Goal: Task Accomplishment & Management: Use online tool/utility

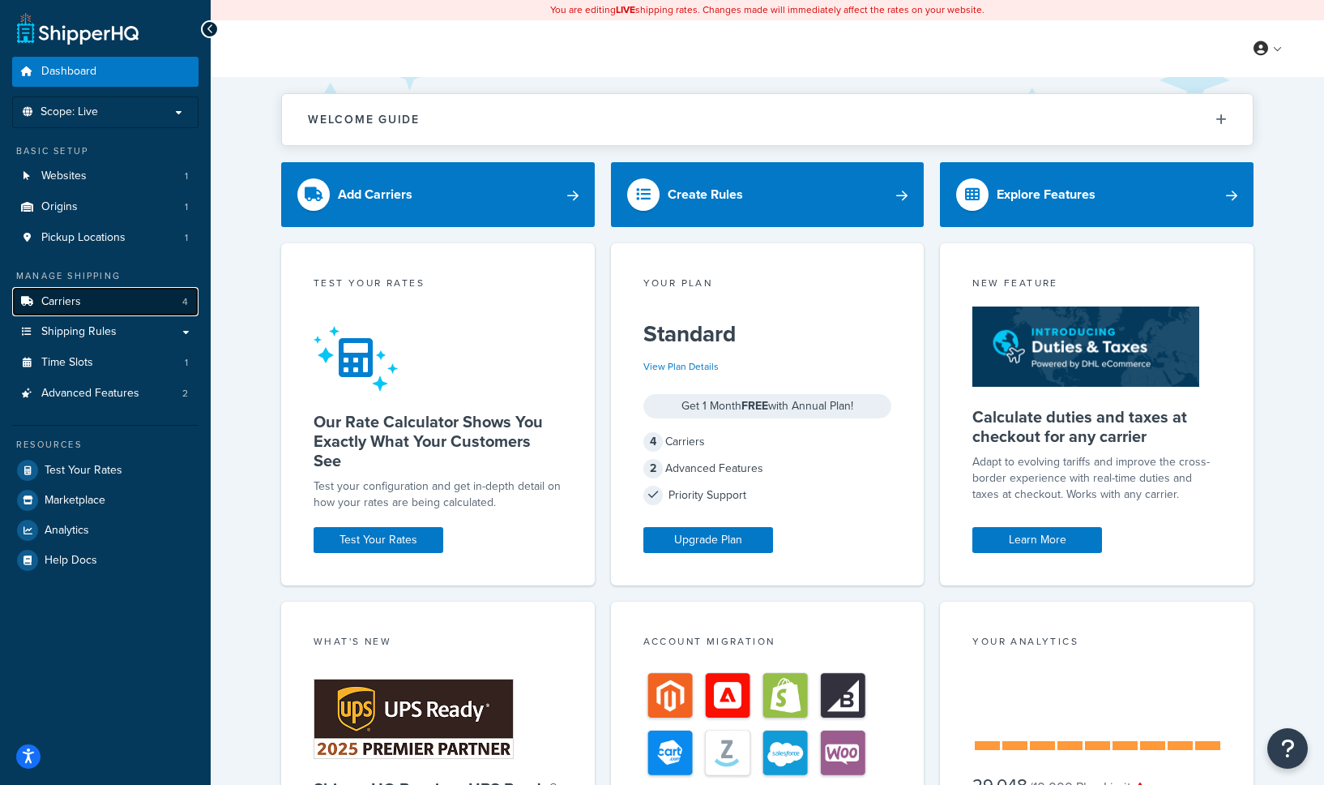
click at [79, 302] on span "Carriers" at bounding box center [61, 302] width 40 height 14
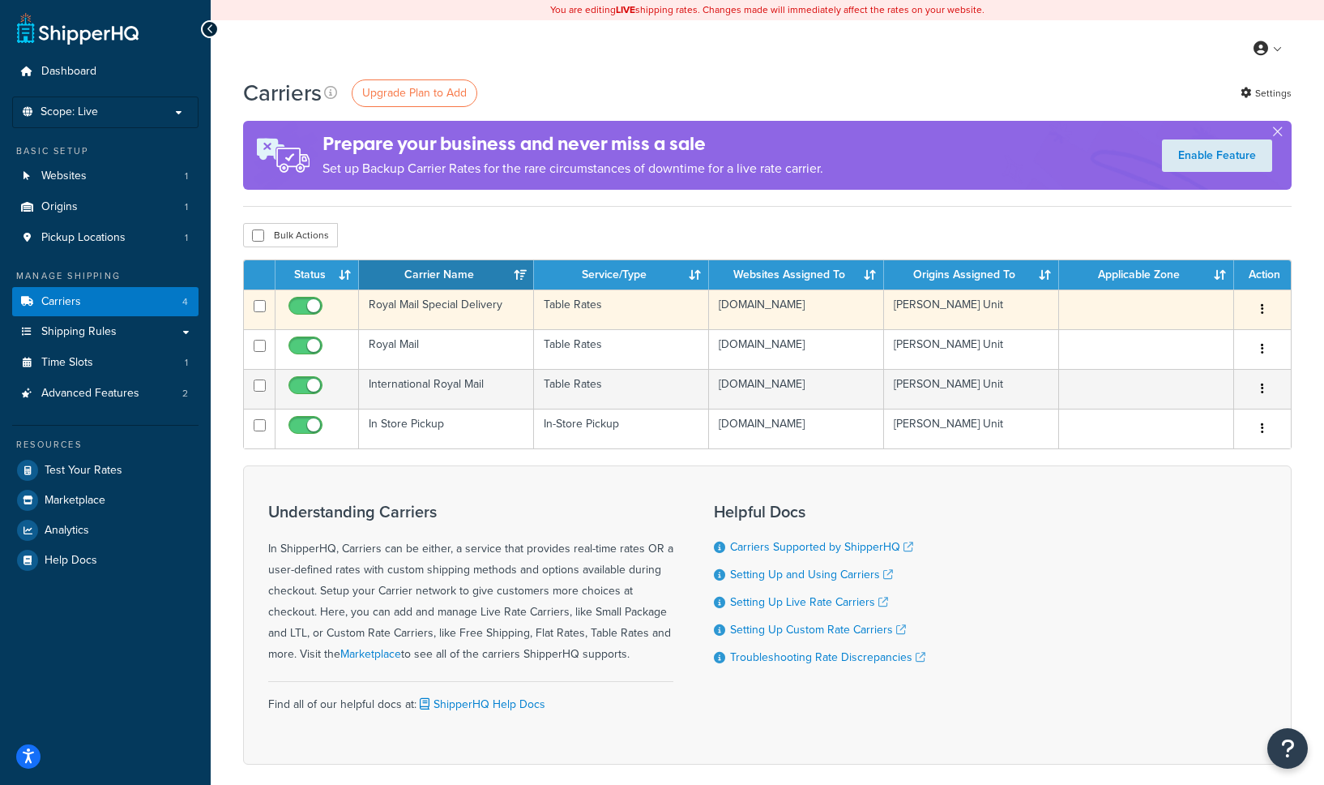
click at [517, 306] on td "Royal Mail Special Delivery" at bounding box center [446, 309] width 175 height 40
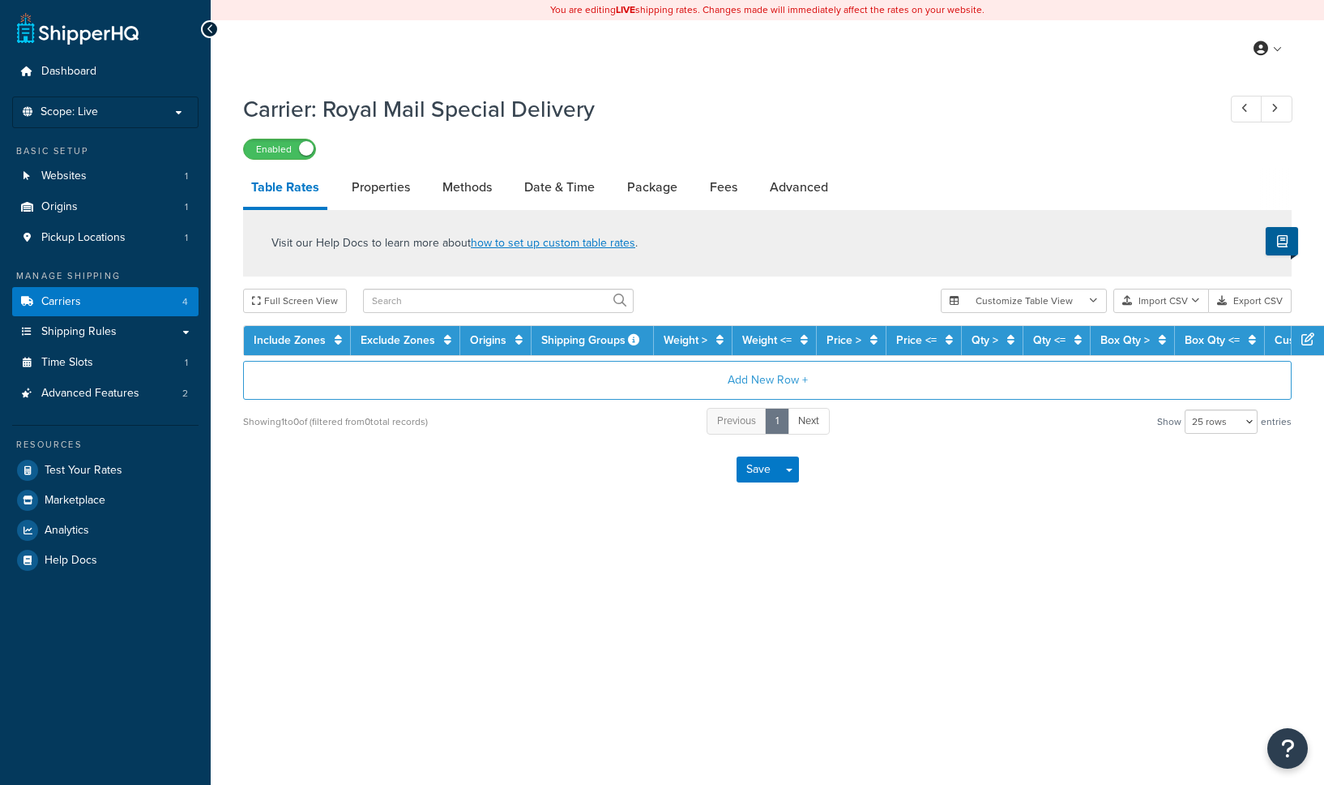
select select "25"
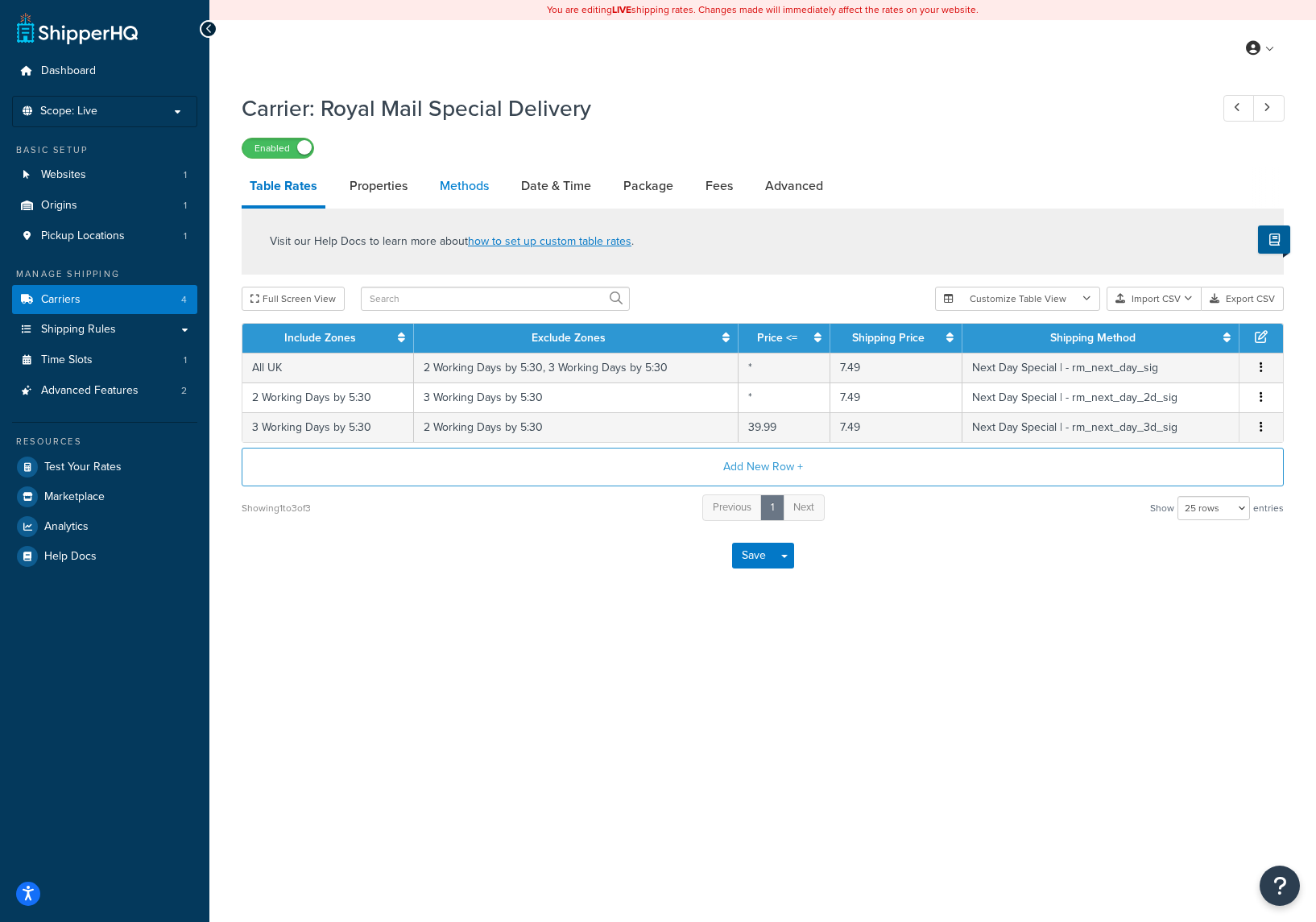
click at [444, 189] on link "Methods" at bounding box center [464, 186] width 66 height 39
select select "25"
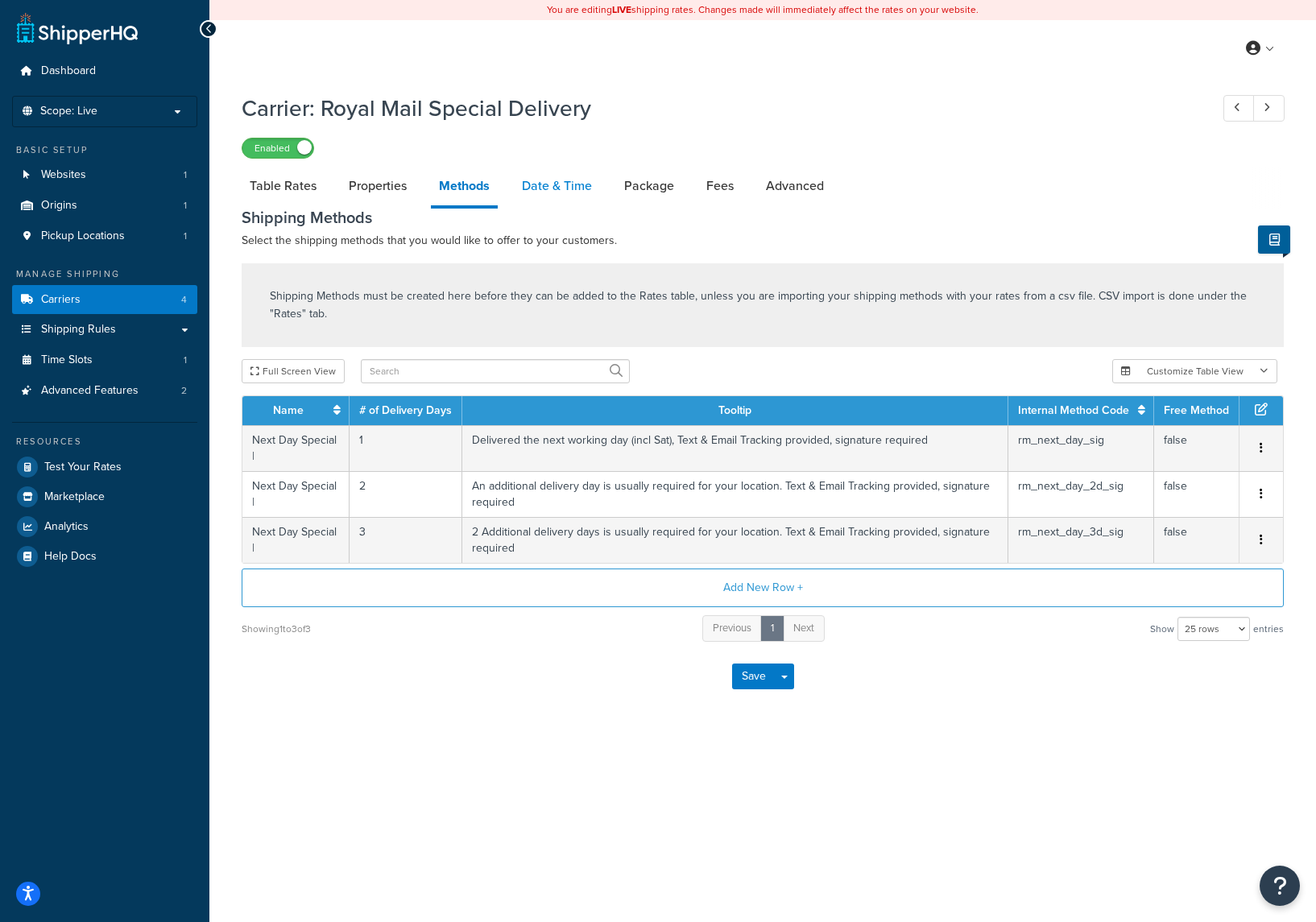
click at [560, 190] on link "Date & Time" at bounding box center [557, 186] width 86 height 39
select select "yMMMEd"
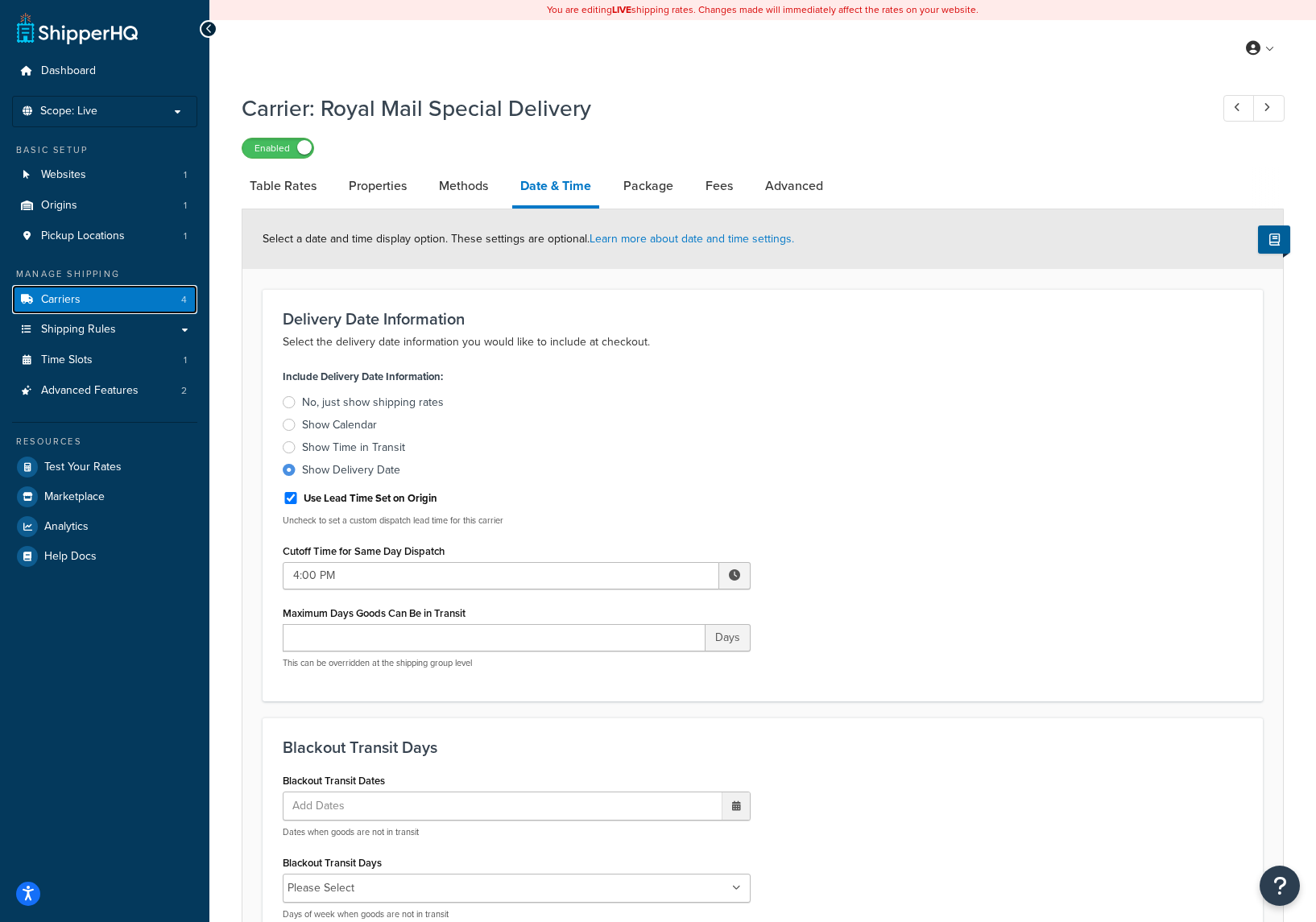
click at [147, 299] on link "Carriers 4" at bounding box center [104, 300] width 185 height 30
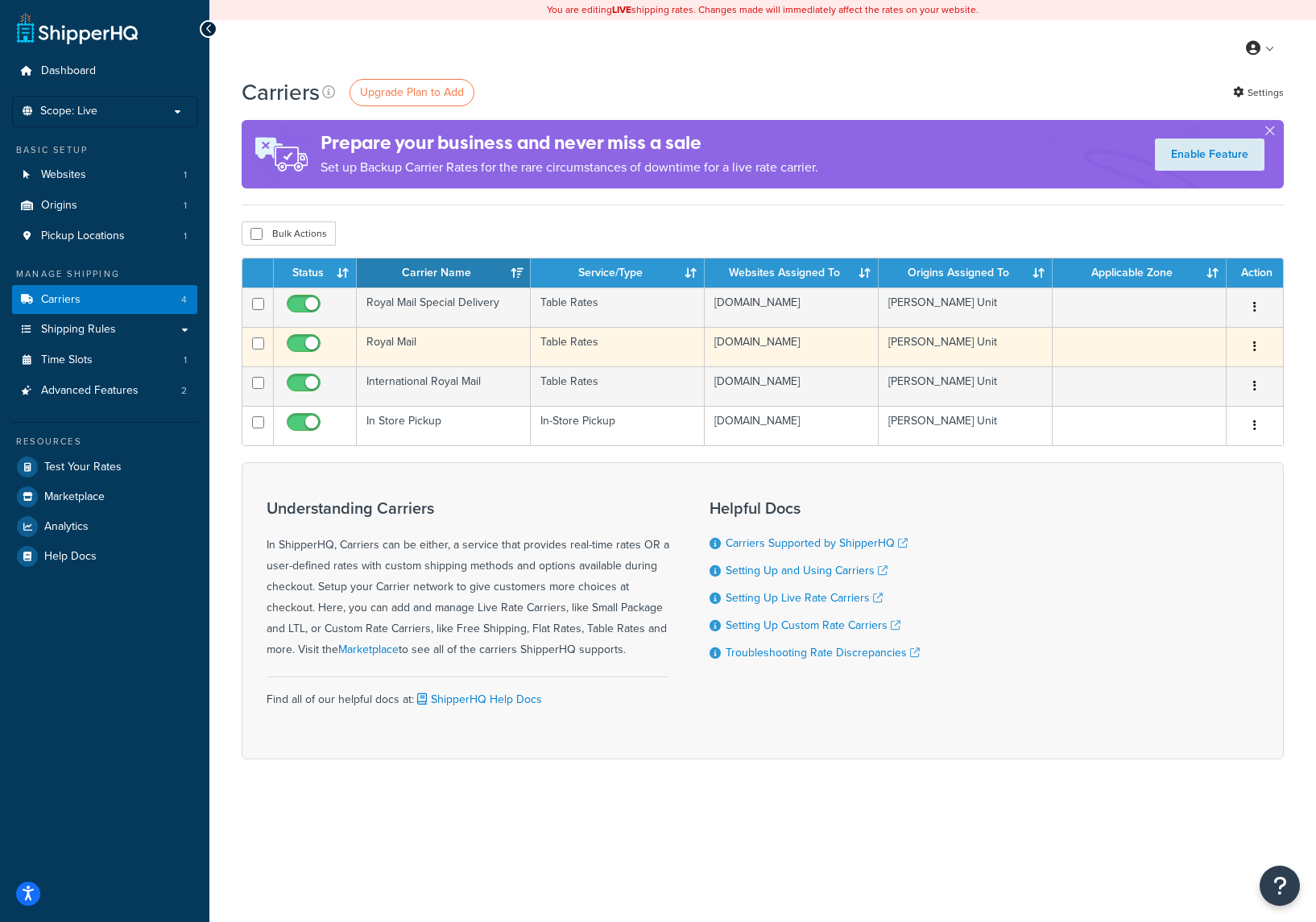
click at [465, 346] on td "Royal Mail" at bounding box center [443, 347] width 174 height 40
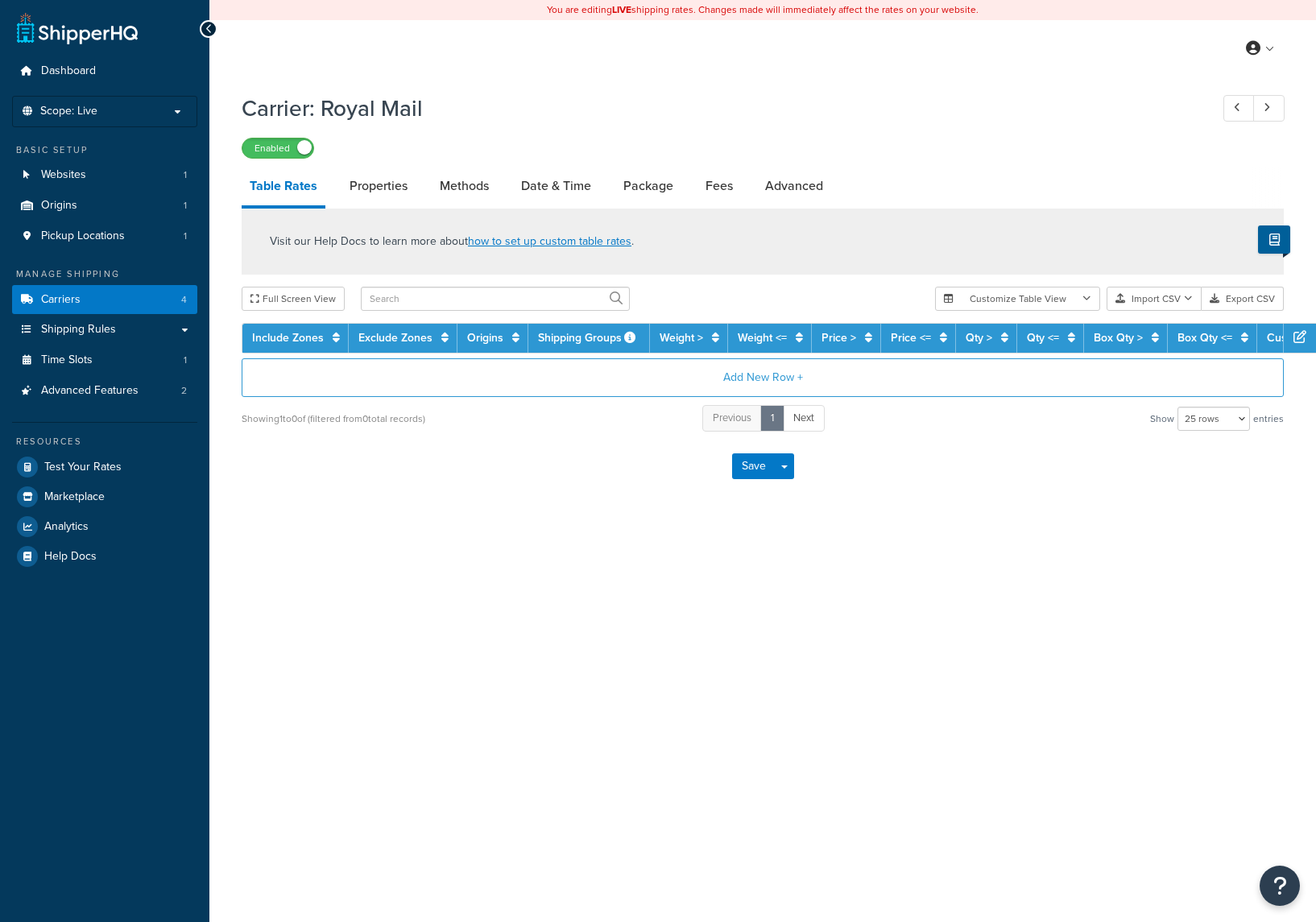
select select "25"
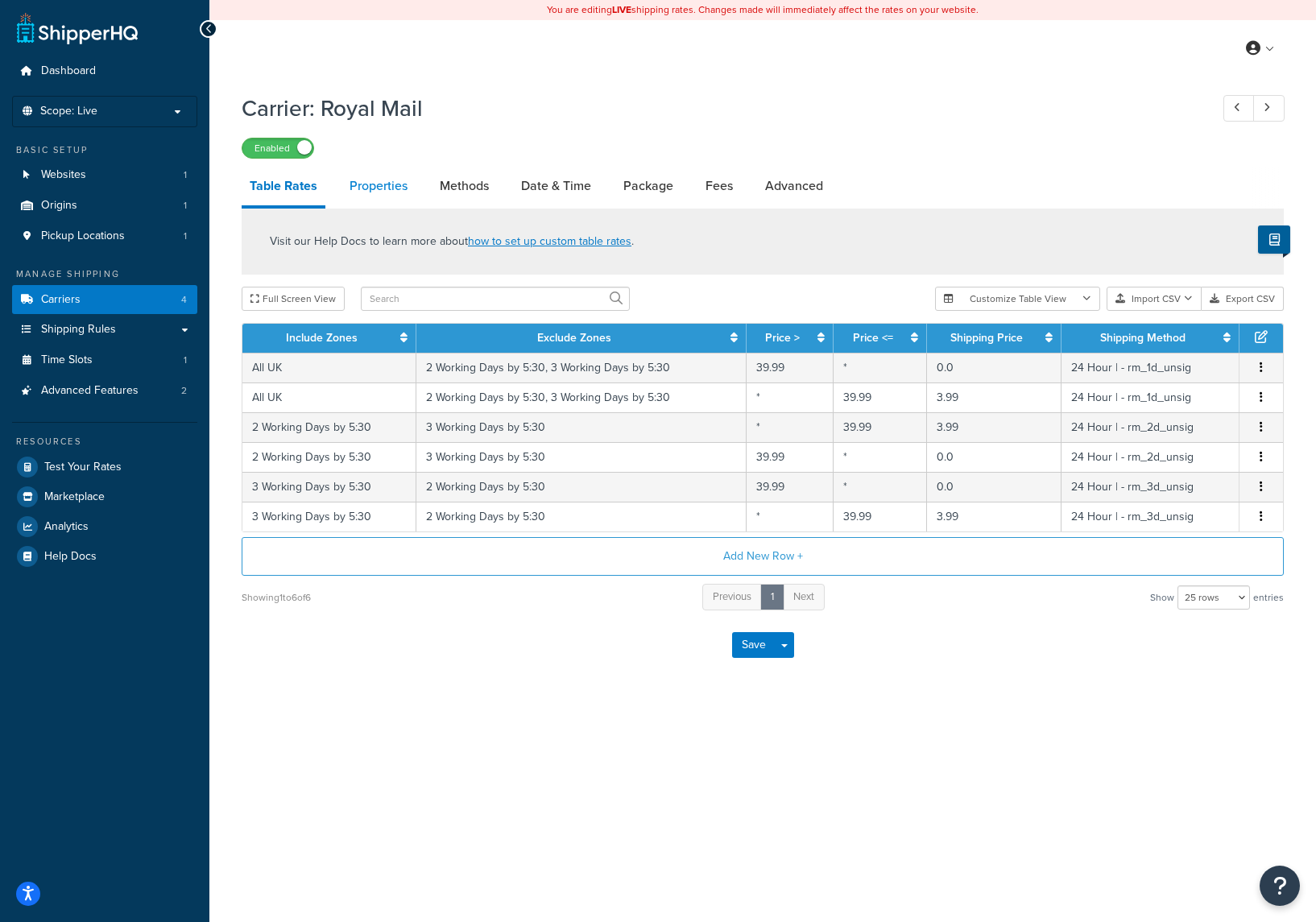
click at [396, 192] on link "Properties" at bounding box center [379, 186] width 75 height 39
select select "HIGHEST"
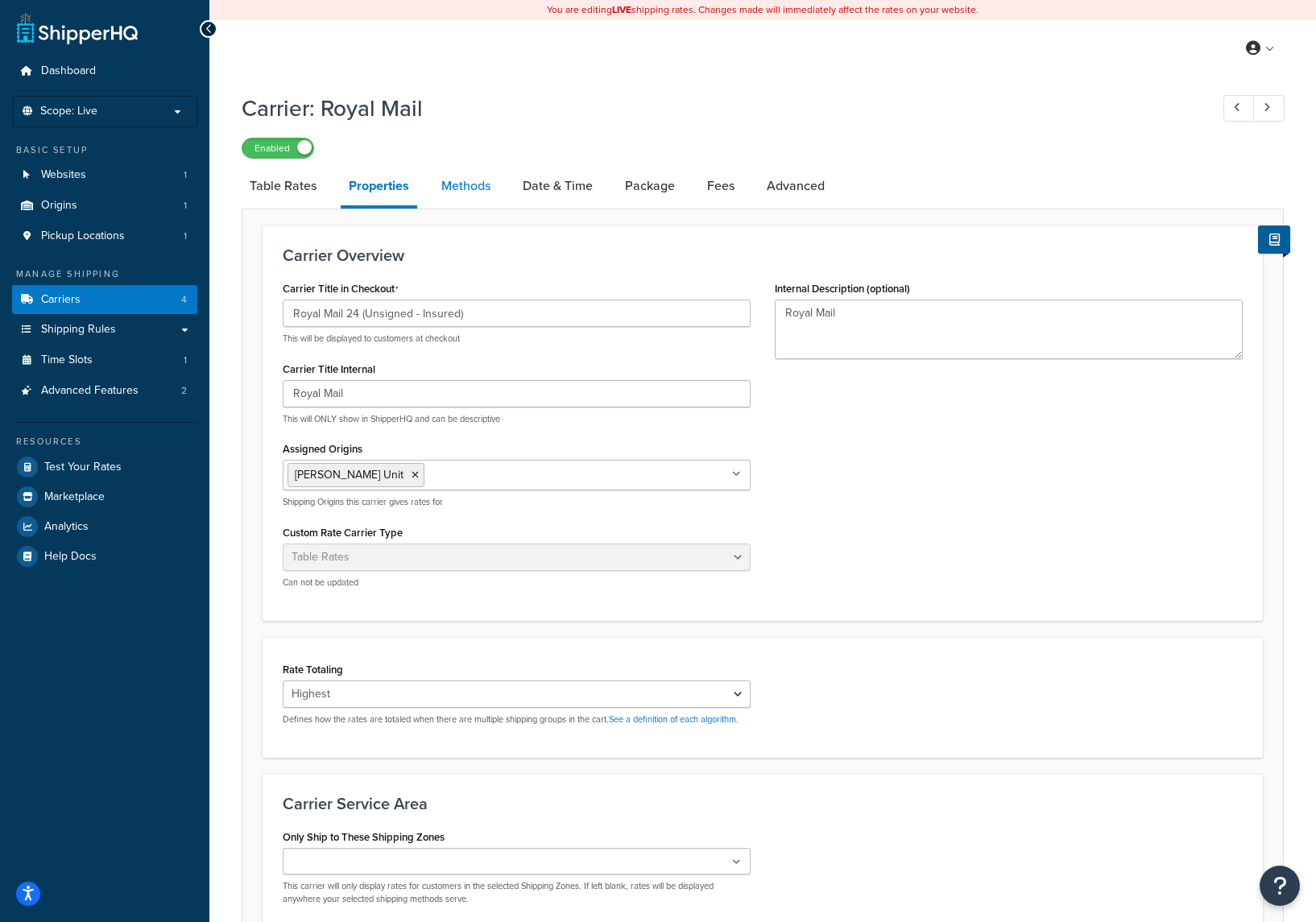
click at [469, 179] on link "Methods" at bounding box center [466, 186] width 66 height 39
select select "25"
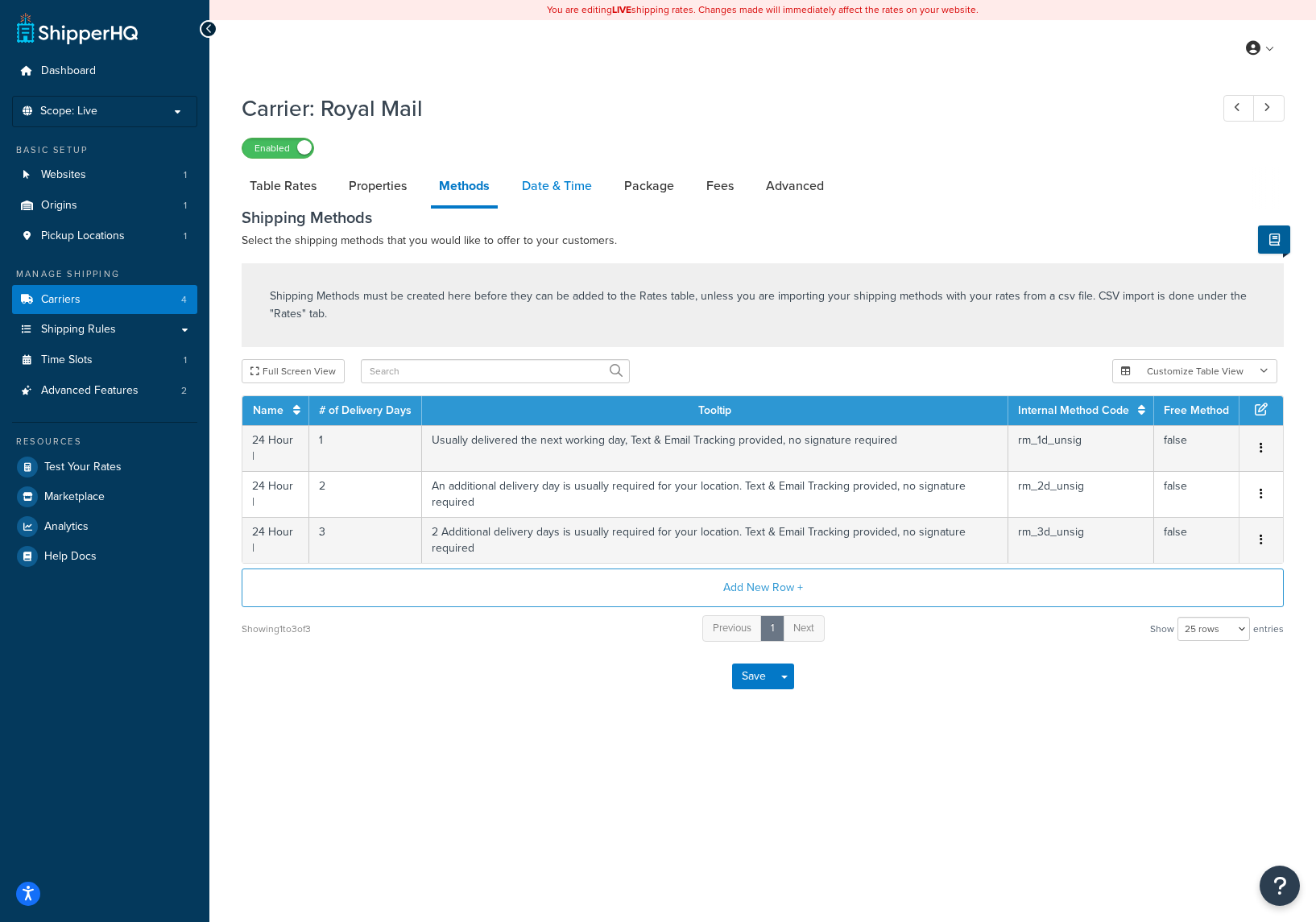
click at [568, 195] on link "Date & Time" at bounding box center [557, 186] width 86 height 39
select select "yMMMEd"
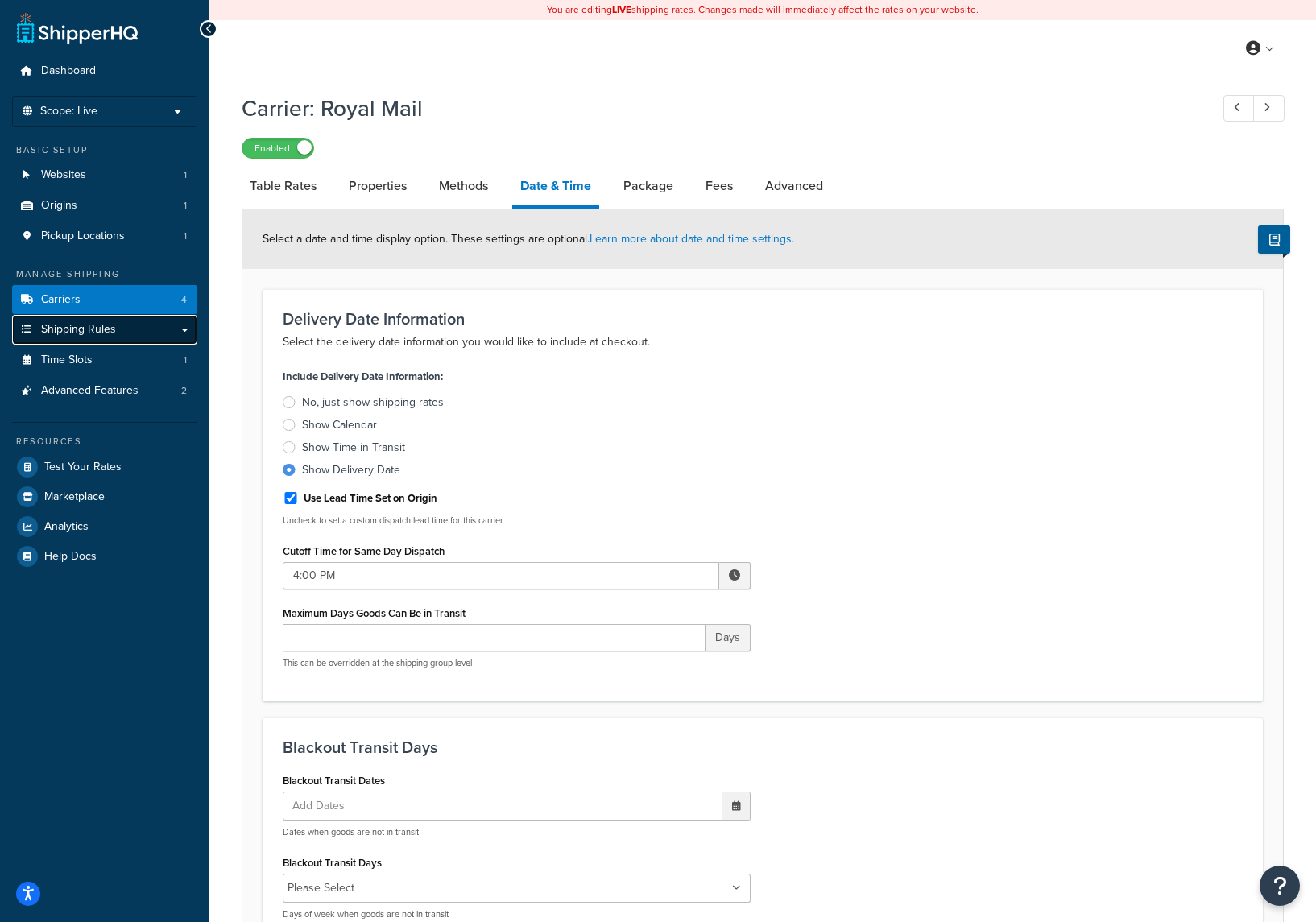
click at [117, 327] on link "Shipping Rules" at bounding box center [104, 330] width 185 height 30
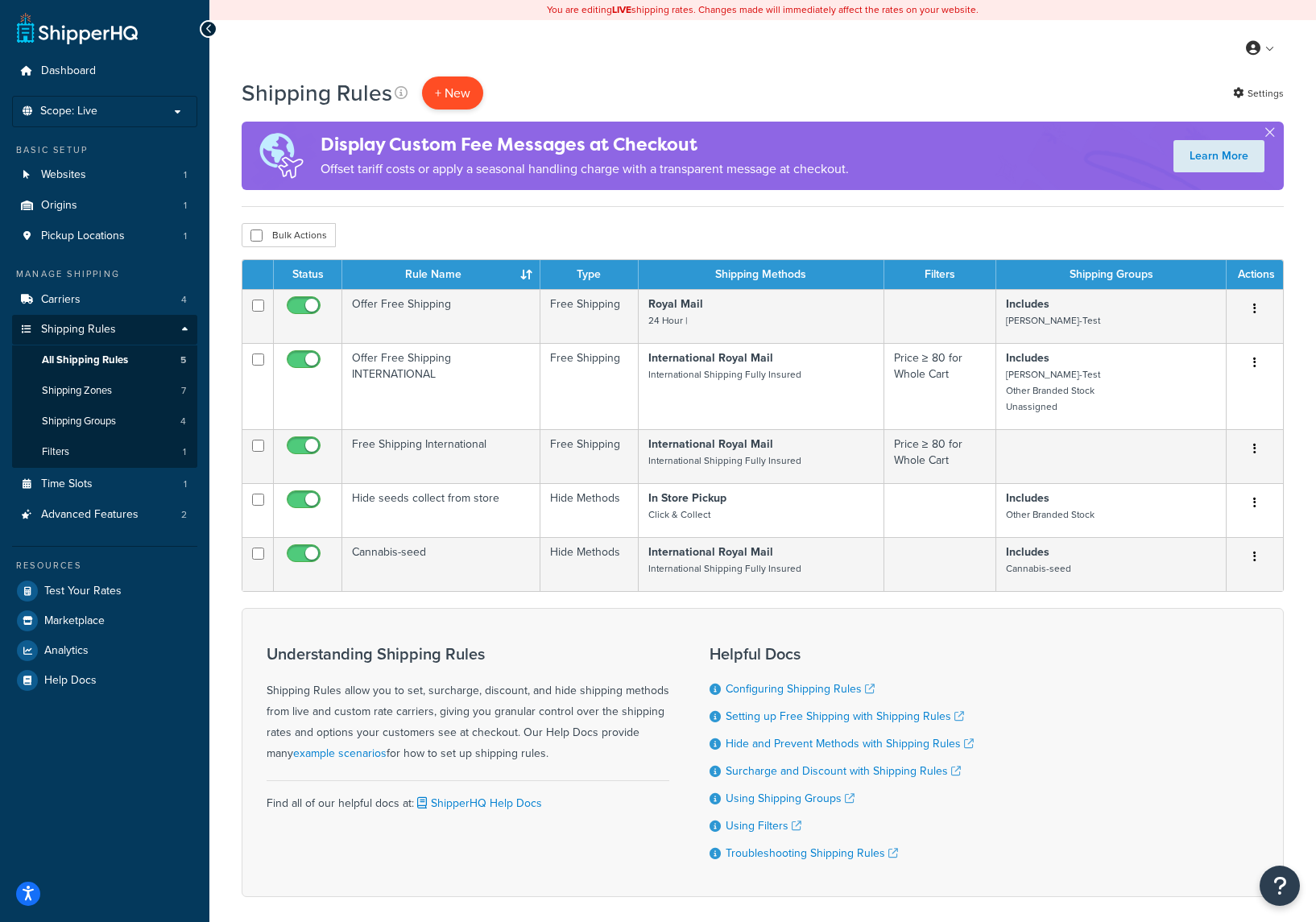
click at [444, 95] on p "+ New" at bounding box center [453, 92] width 62 height 33
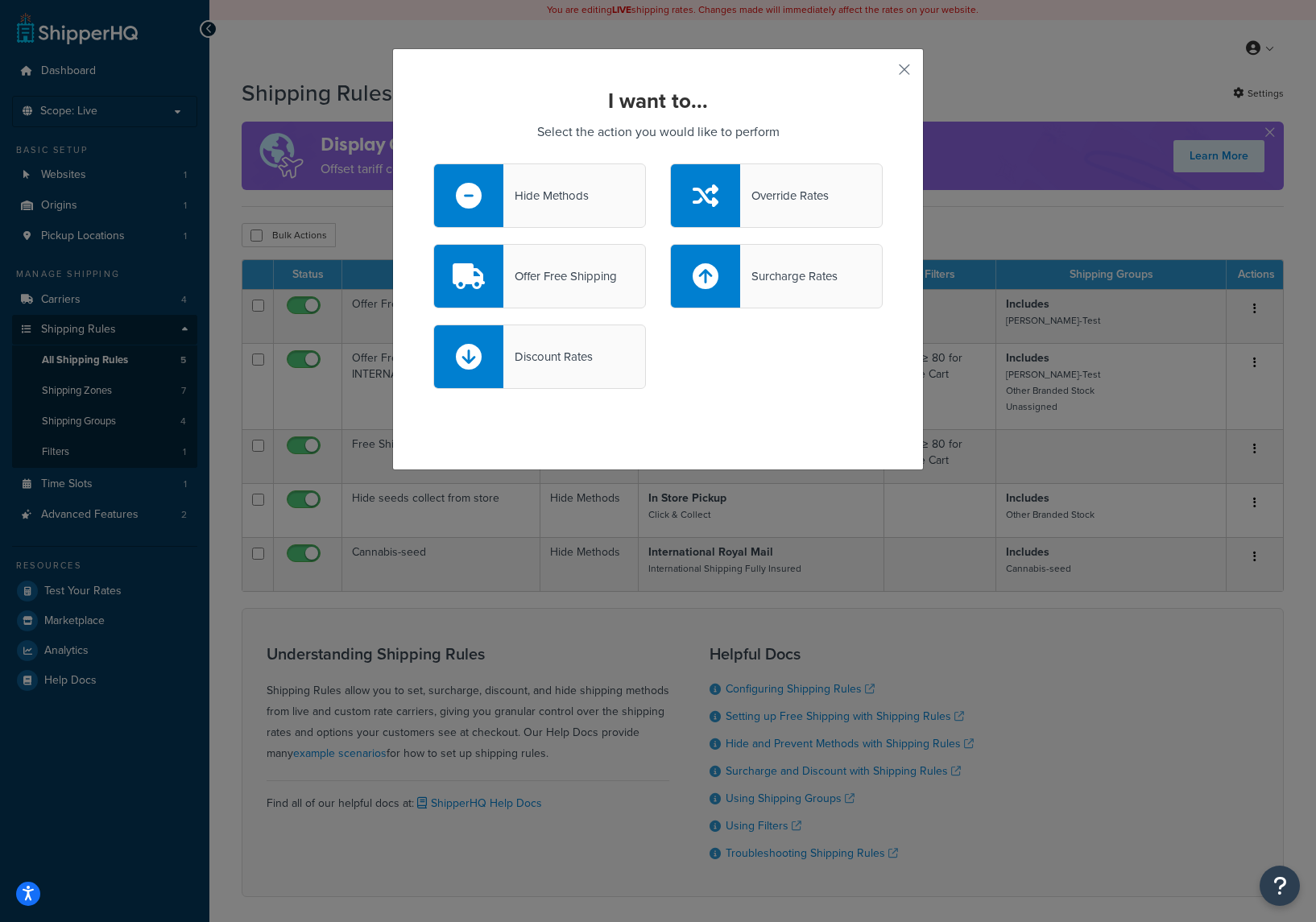
click at [578, 196] on div "Hide Methods" at bounding box center [547, 196] width 85 height 23
click at [0, 0] on input "Hide Methods" at bounding box center [0, 0] width 0 height 0
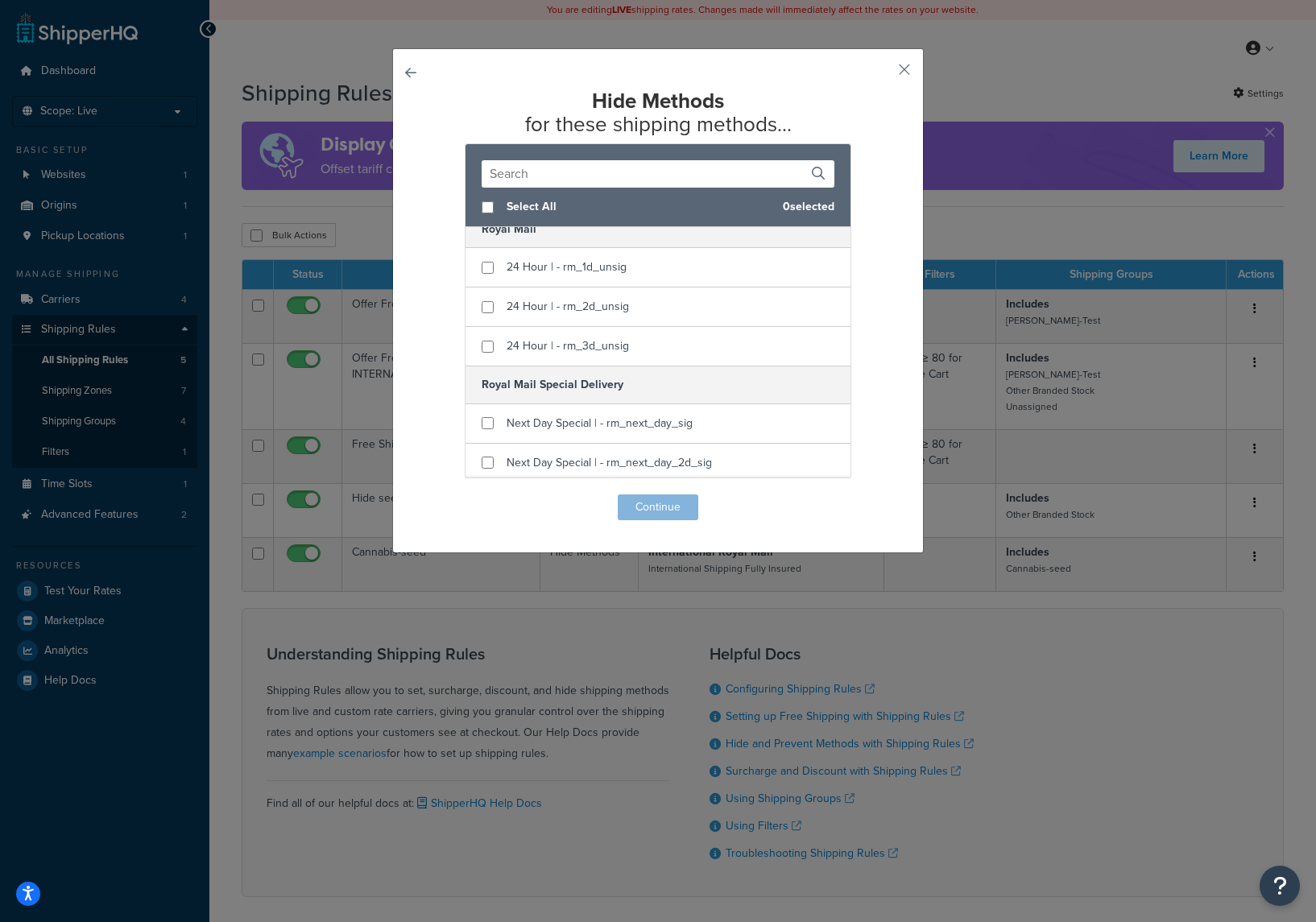
scroll to position [214, 0]
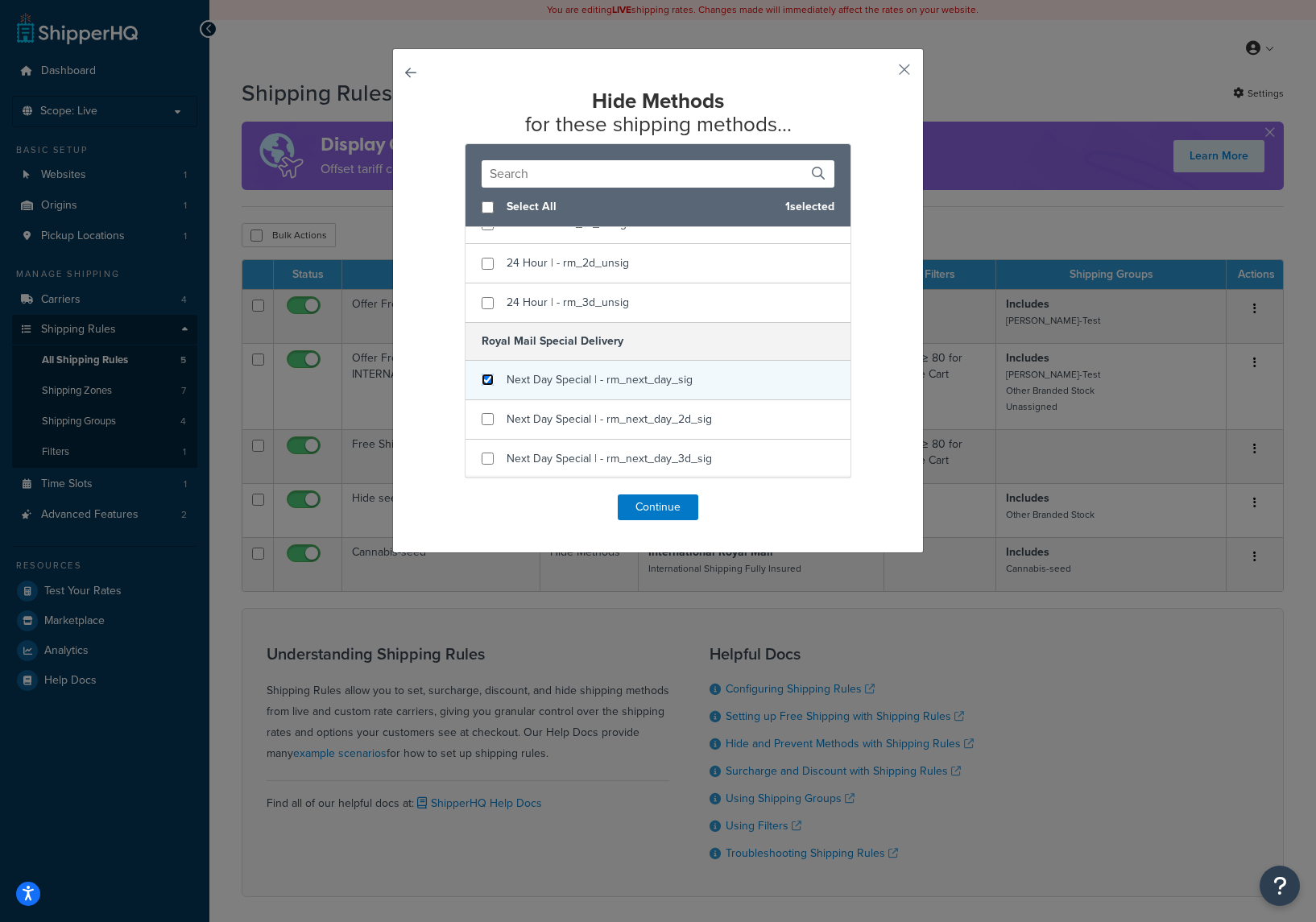
click at [487, 376] on input "checkbox" at bounding box center [488, 380] width 12 height 12
checkbox input "true"
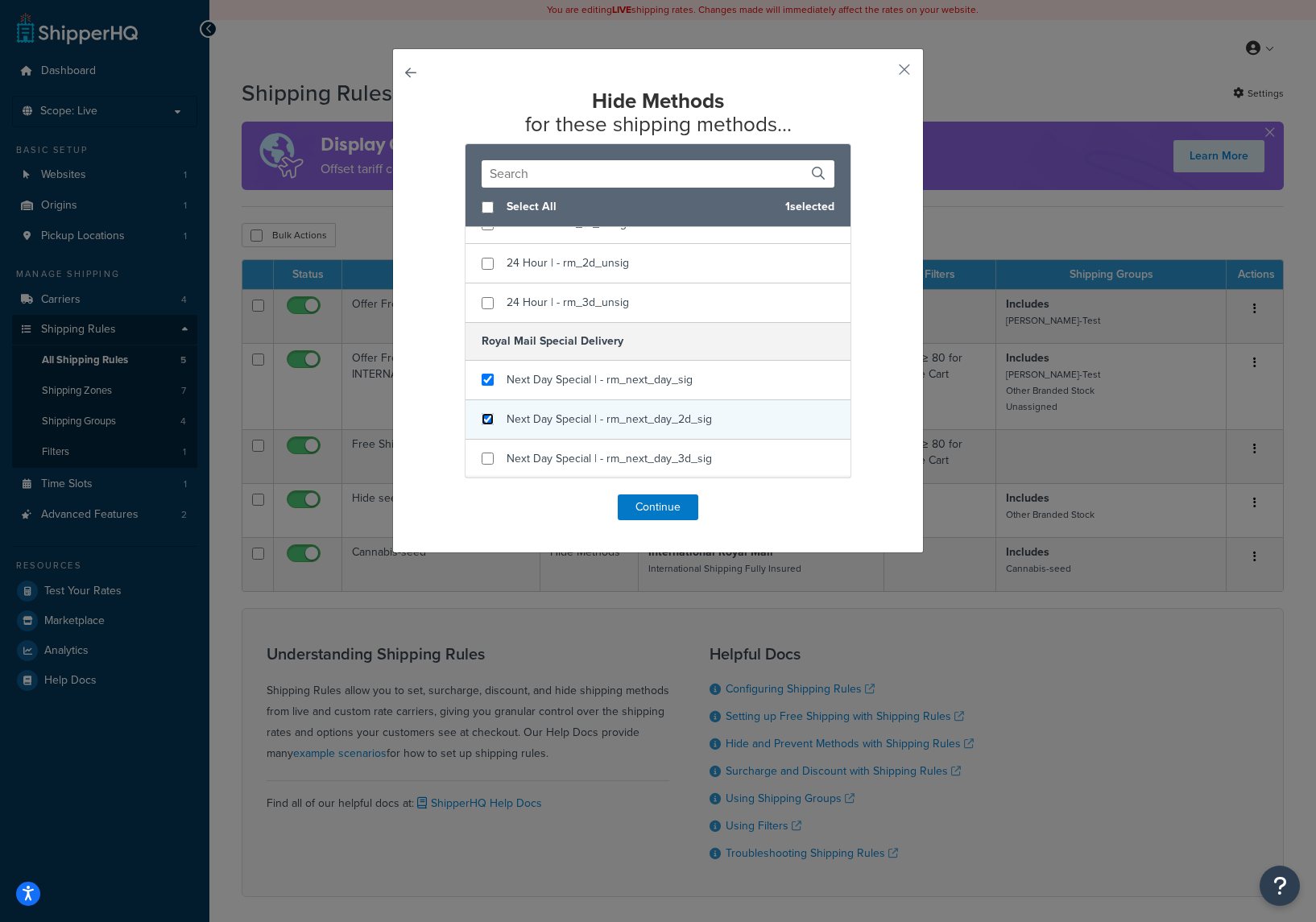
drag, startPoint x: 485, startPoint y: 416, endPoint x: 475, endPoint y: 432, distance: 18.9
click at [482, 415] on input "checkbox" at bounding box center [488, 419] width 12 height 12
checkbox input "true"
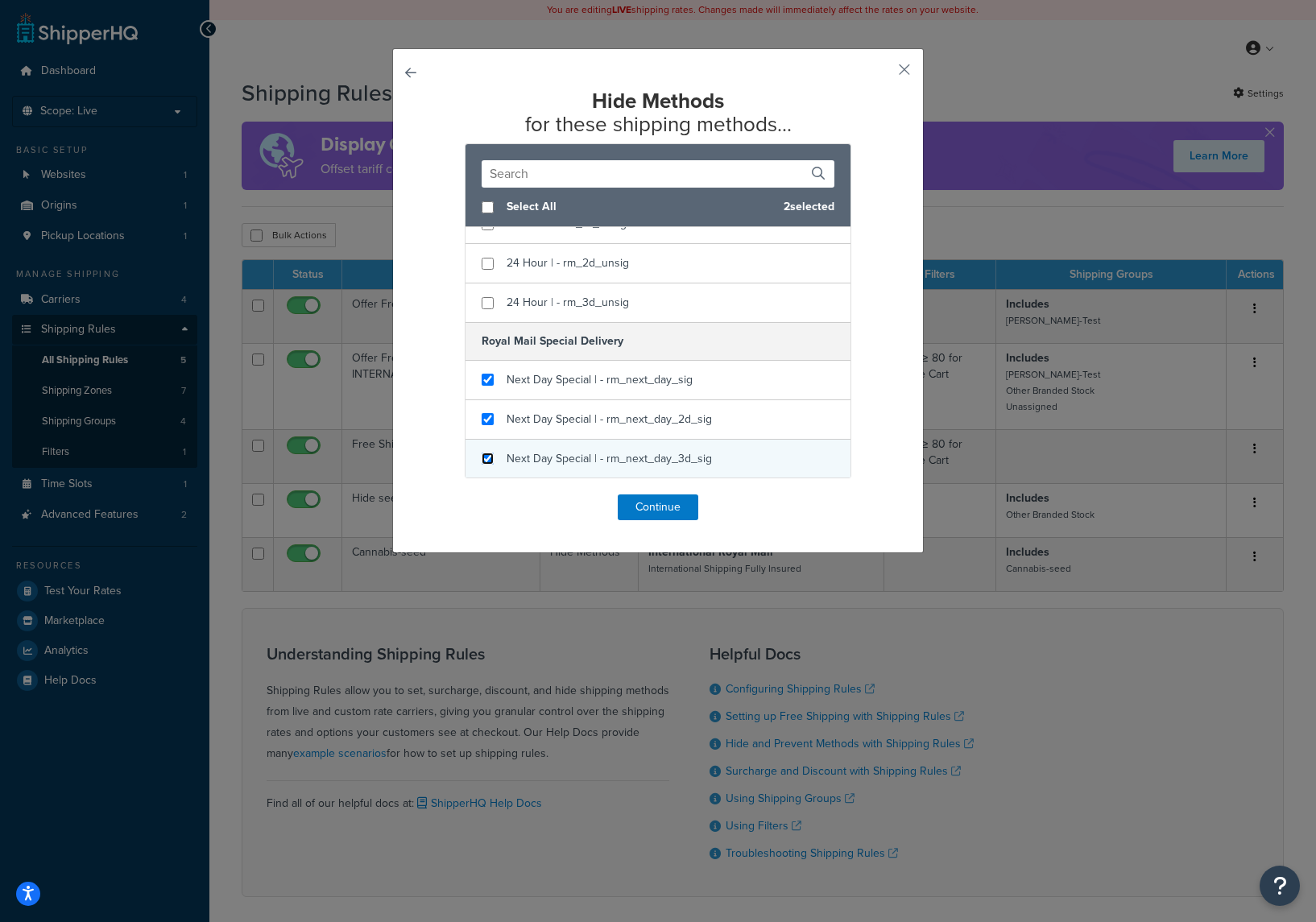
click at [483, 457] on input "checkbox" at bounding box center [488, 458] width 12 height 12
checkbox input "true"
click at [661, 506] on button "Continue" at bounding box center [658, 508] width 81 height 26
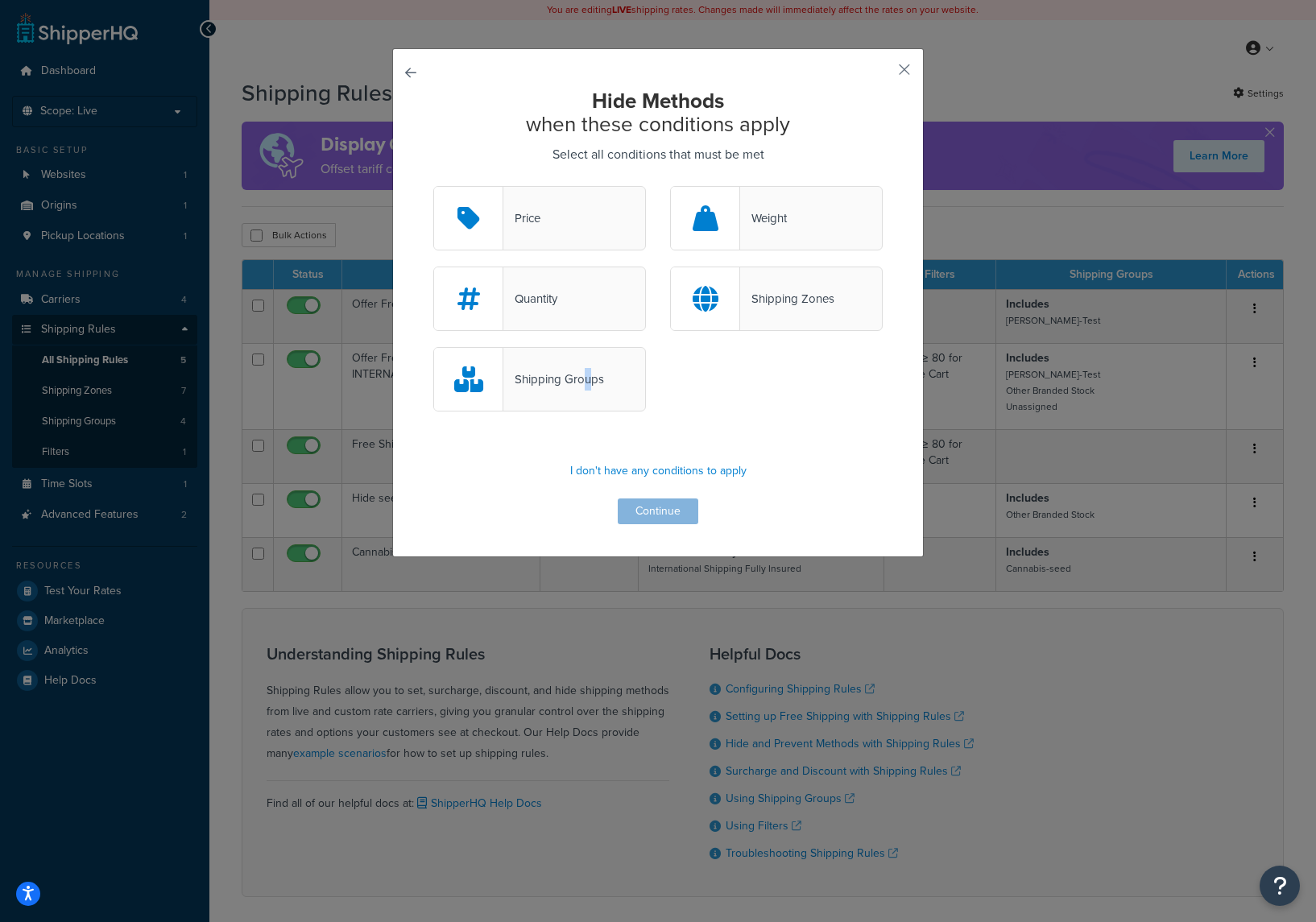
click at [586, 381] on div "Shipping Groups" at bounding box center [554, 379] width 100 height 23
click at [575, 382] on div "Shipping Groups" at bounding box center [554, 379] width 100 height 23
click at [0, 0] on input "Shipping Groups" at bounding box center [0, 0] width 0 height 0
click at [661, 506] on button "Continue" at bounding box center [658, 512] width 81 height 26
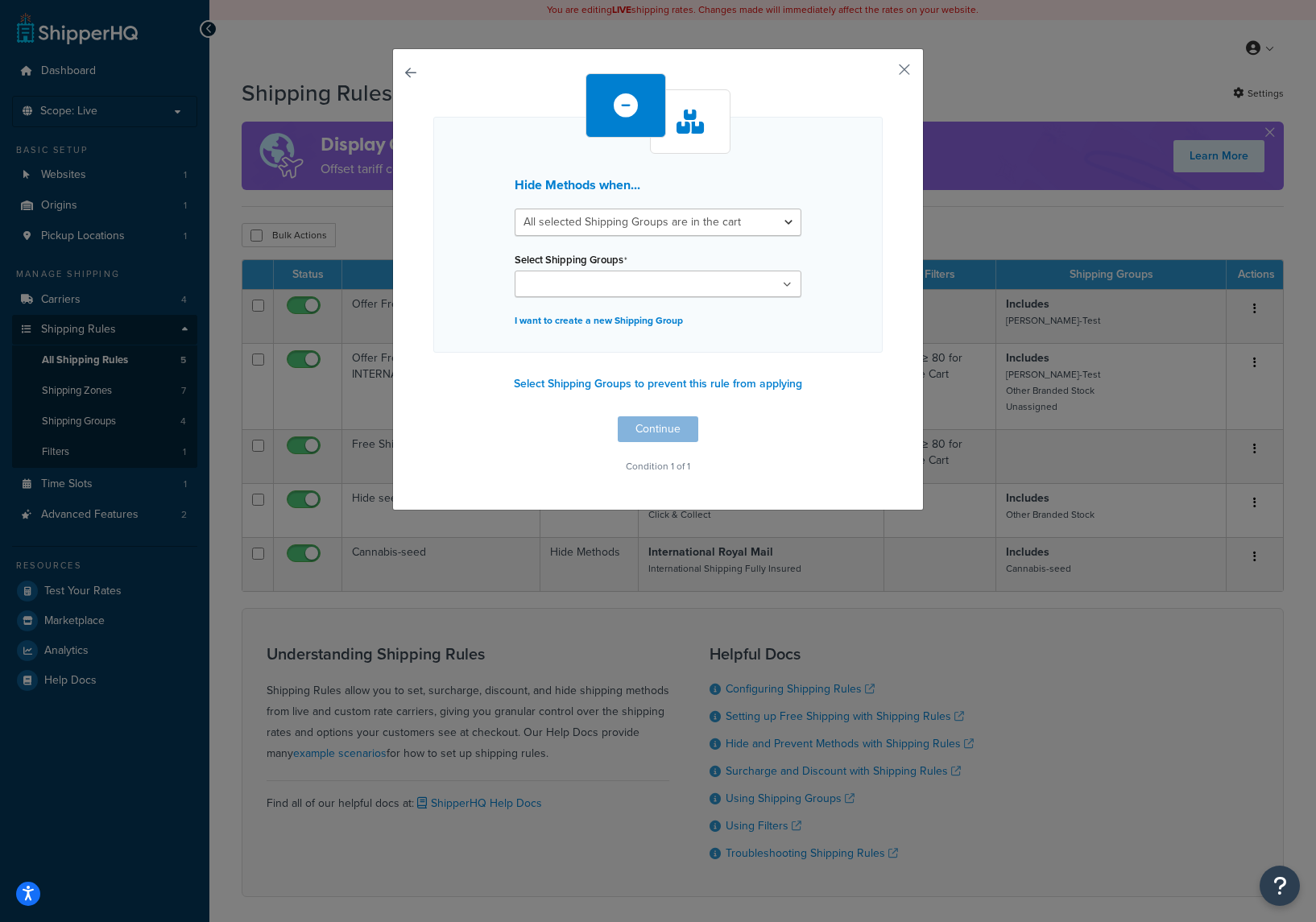
click at [670, 291] on ul at bounding box center [658, 283] width 287 height 27
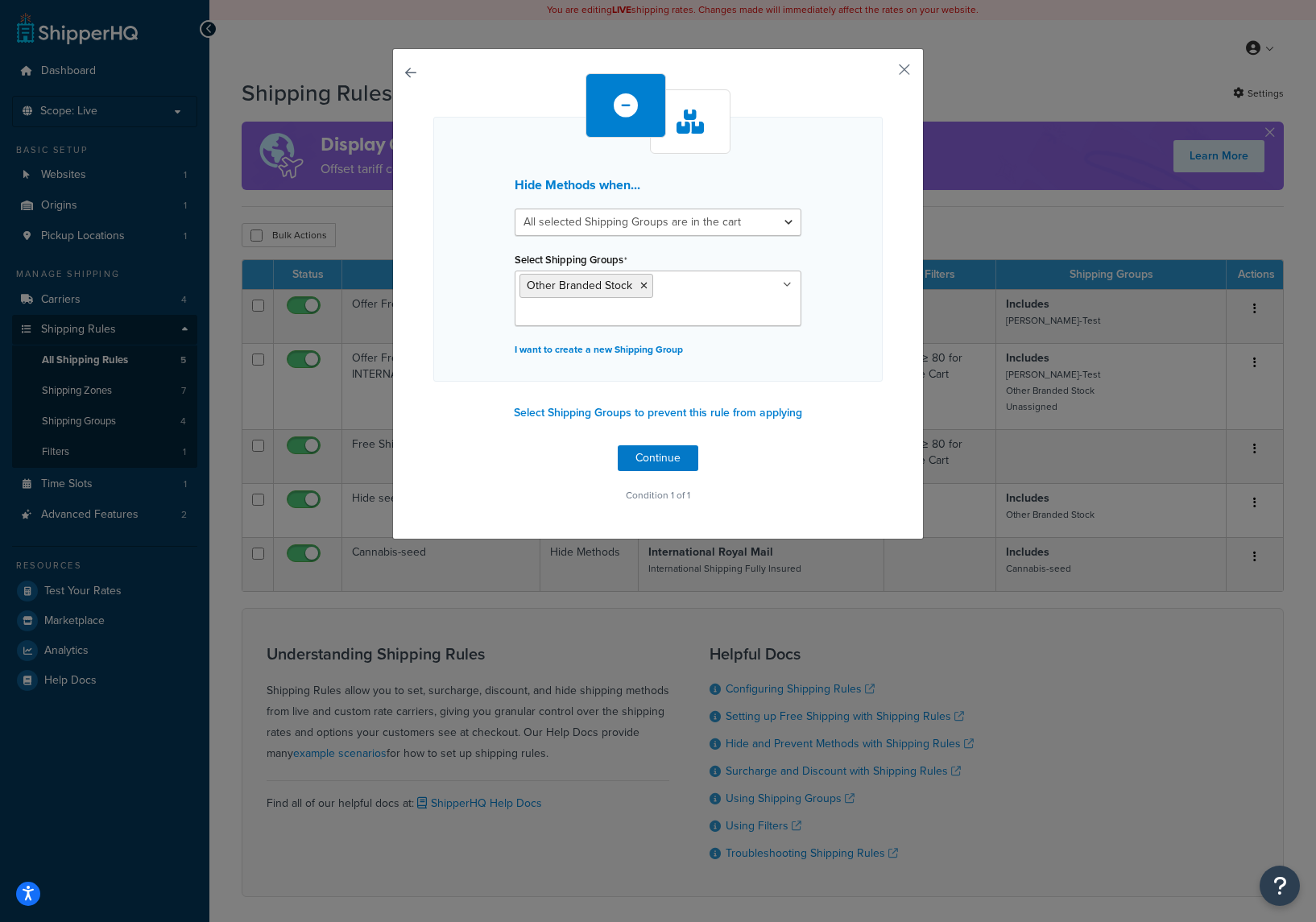
click at [864, 282] on div "Hide Methods when... All selected Shipping Groups are in the cart Any selected …" at bounding box center [658, 249] width 449 height 265
click at [659, 451] on button "Continue" at bounding box center [658, 458] width 81 height 26
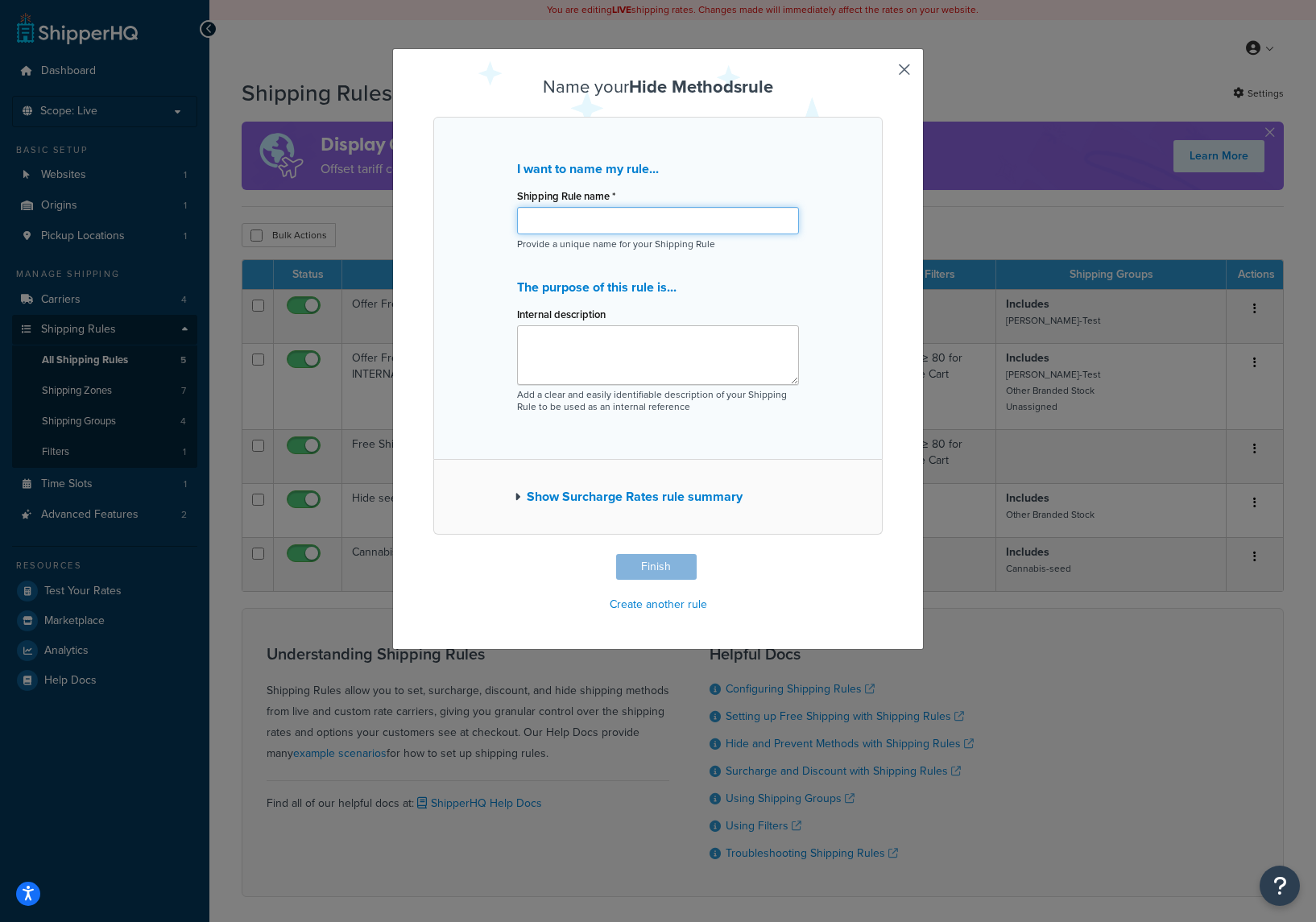
click at [601, 231] on input "Shipping Rule name *" at bounding box center [658, 221] width 282 height 28
type input "Seeds No Next day"
click at [672, 566] on button "Finish" at bounding box center [656, 567] width 81 height 26
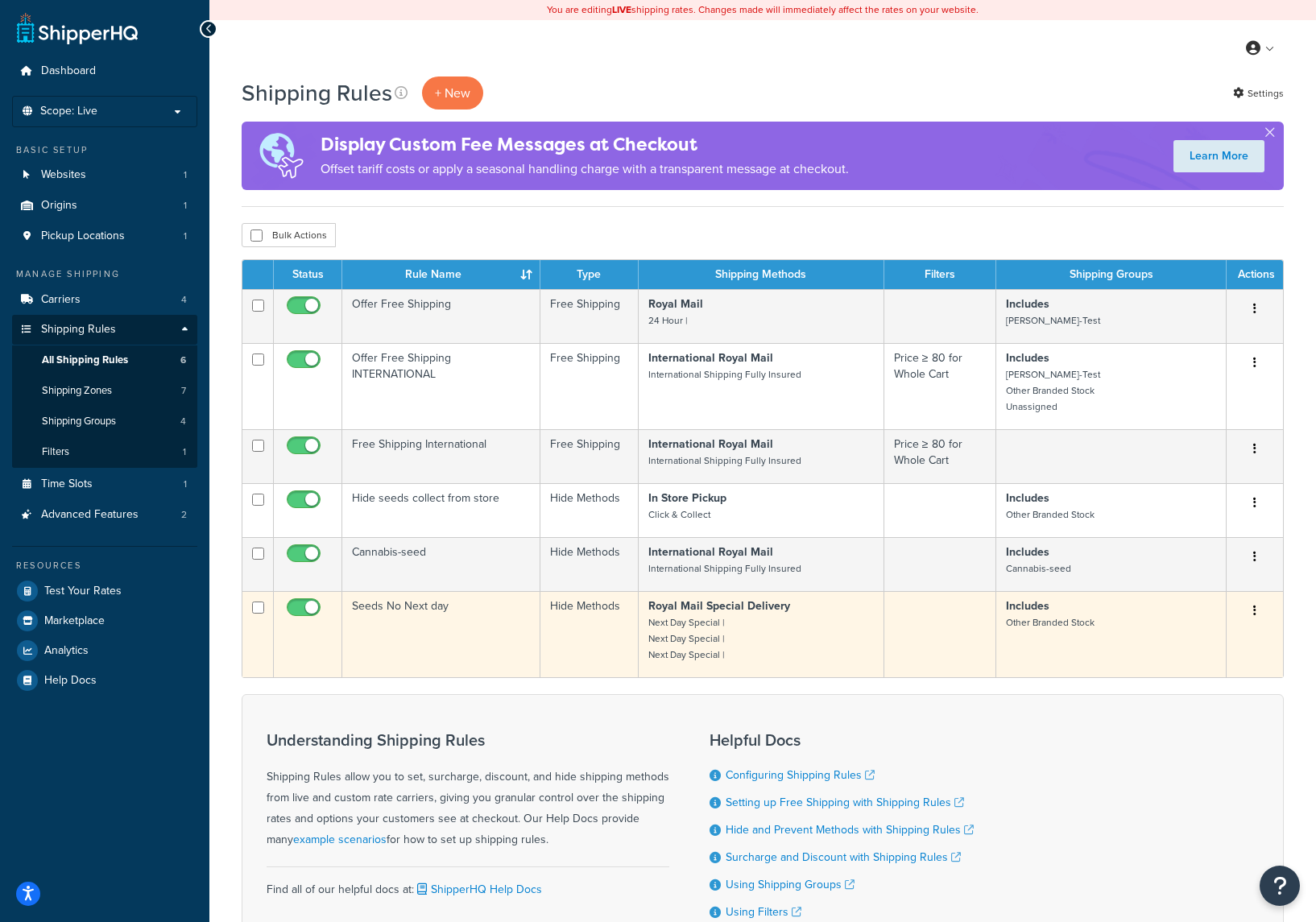
click at [942, 637] on td at bounding box center [940, 634] width 112 height 86
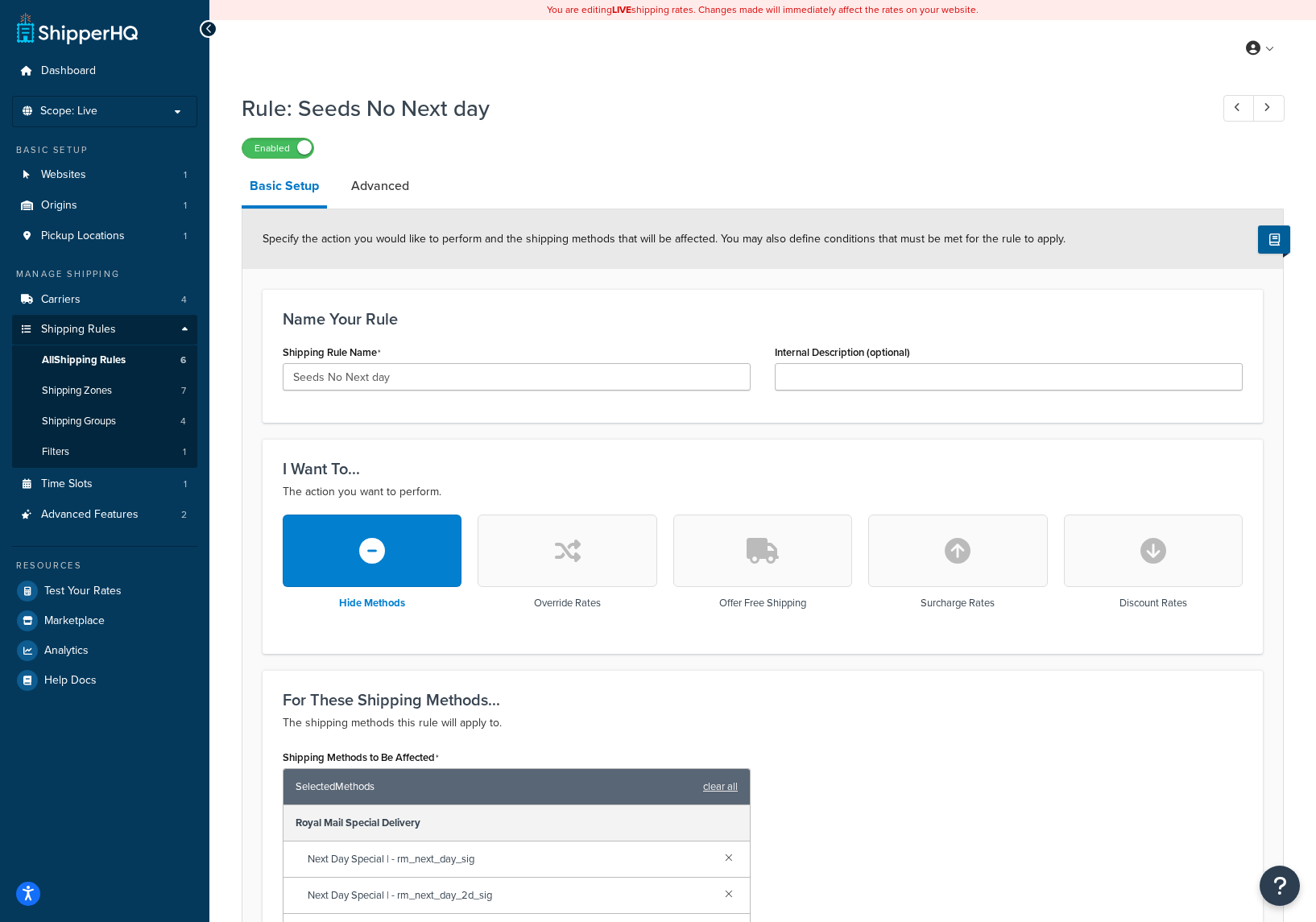
scroll to position [435, 0]
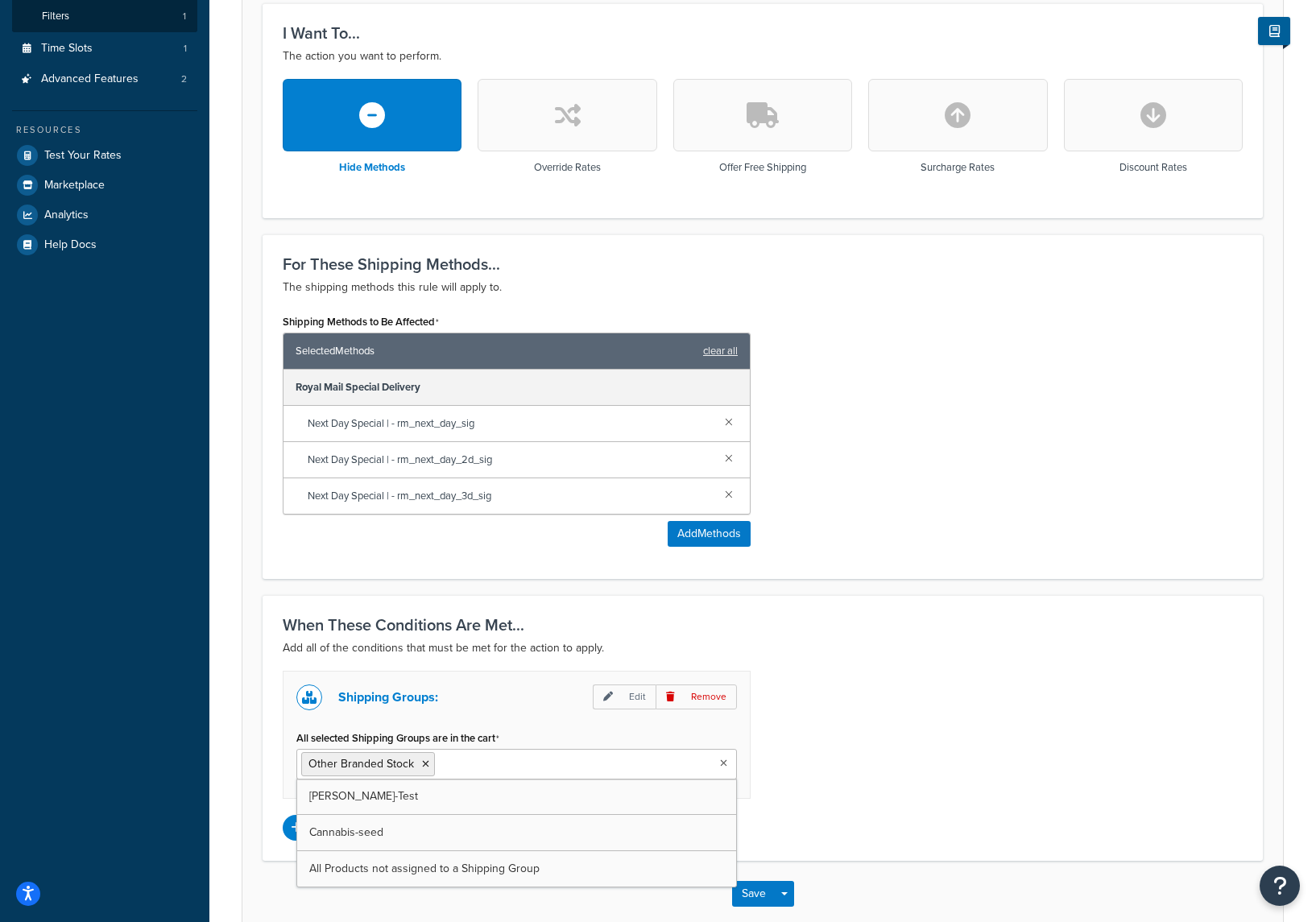
click at [719, 762] on ul "Other Branded Stock" at bounding box center [516, 764] width 440 height 31
click at [424, 763] on icon at bounding box center [425, 764] width 7 height 10
click at [841, 784] on div "Shipping Groups: Edit Remove All selected Shipping Groups are in the cart Canna…" at bounding box center [762, 755] width 984 height 170
click at [746, 890] on button "Save" at bounding box center [754, 894] width 44 height 26
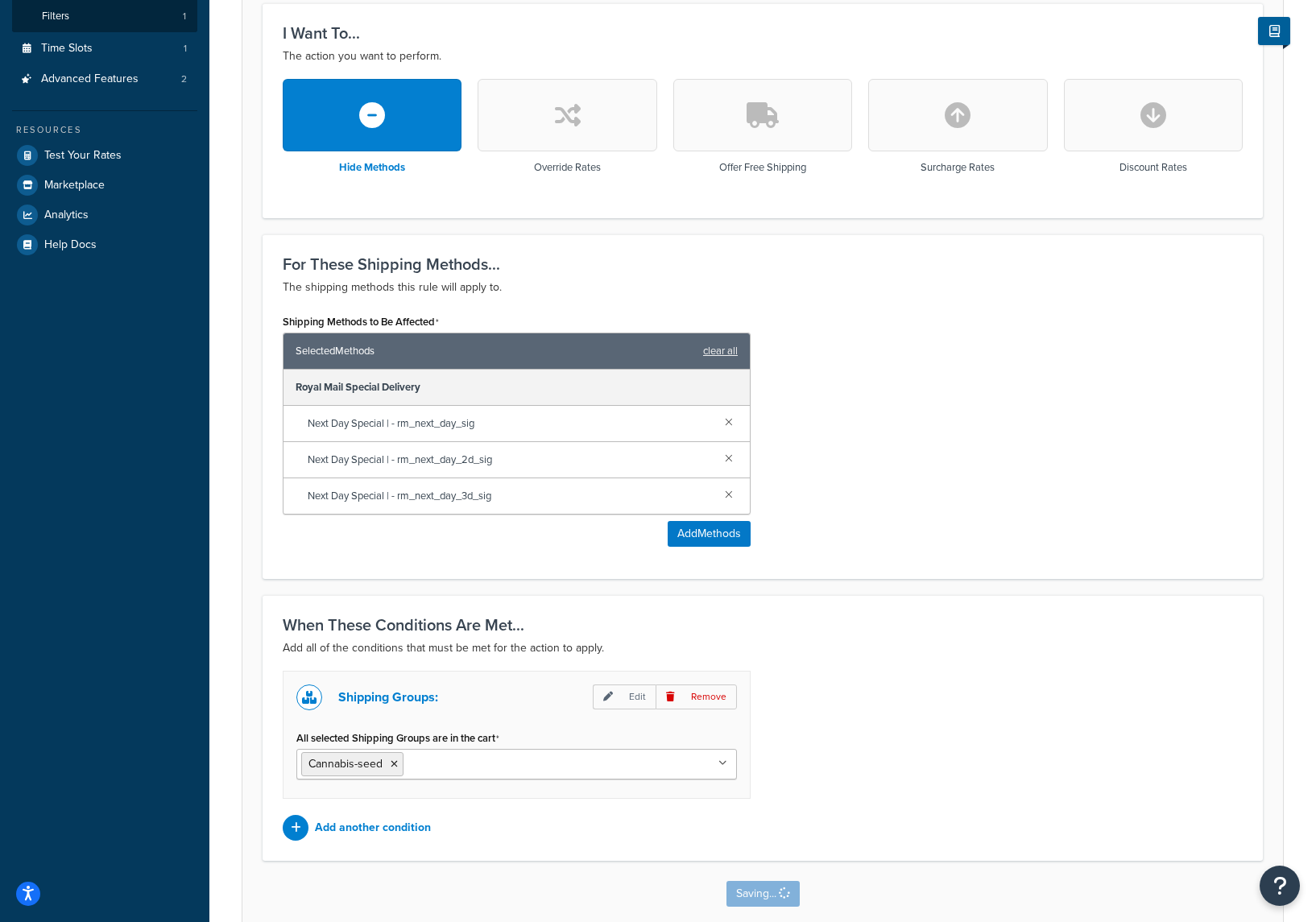
scroll to position [0, 0]
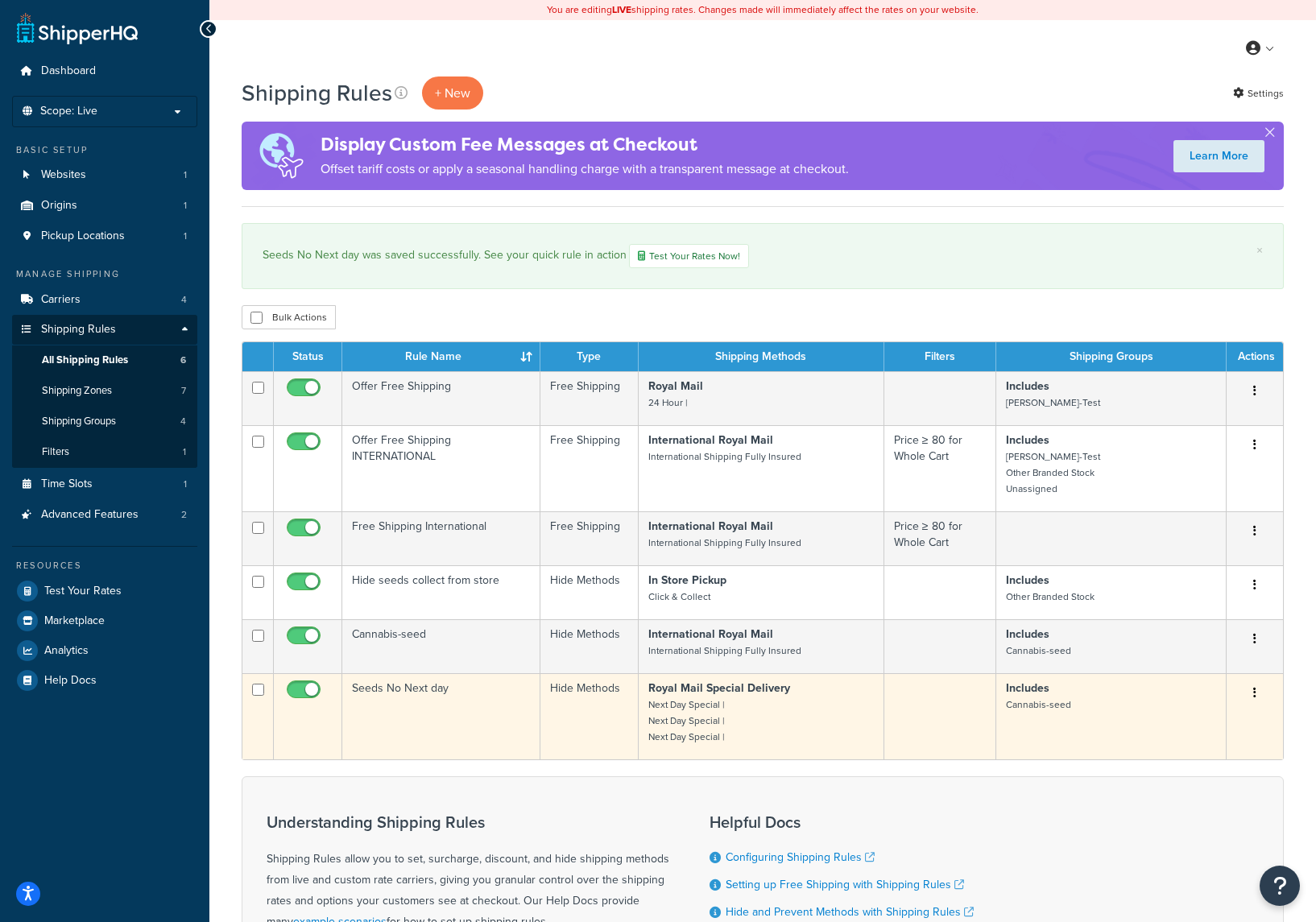
click at [498, 698] on td "Seeds No Next day" at bounding box center [440, 716] width 198 height 86
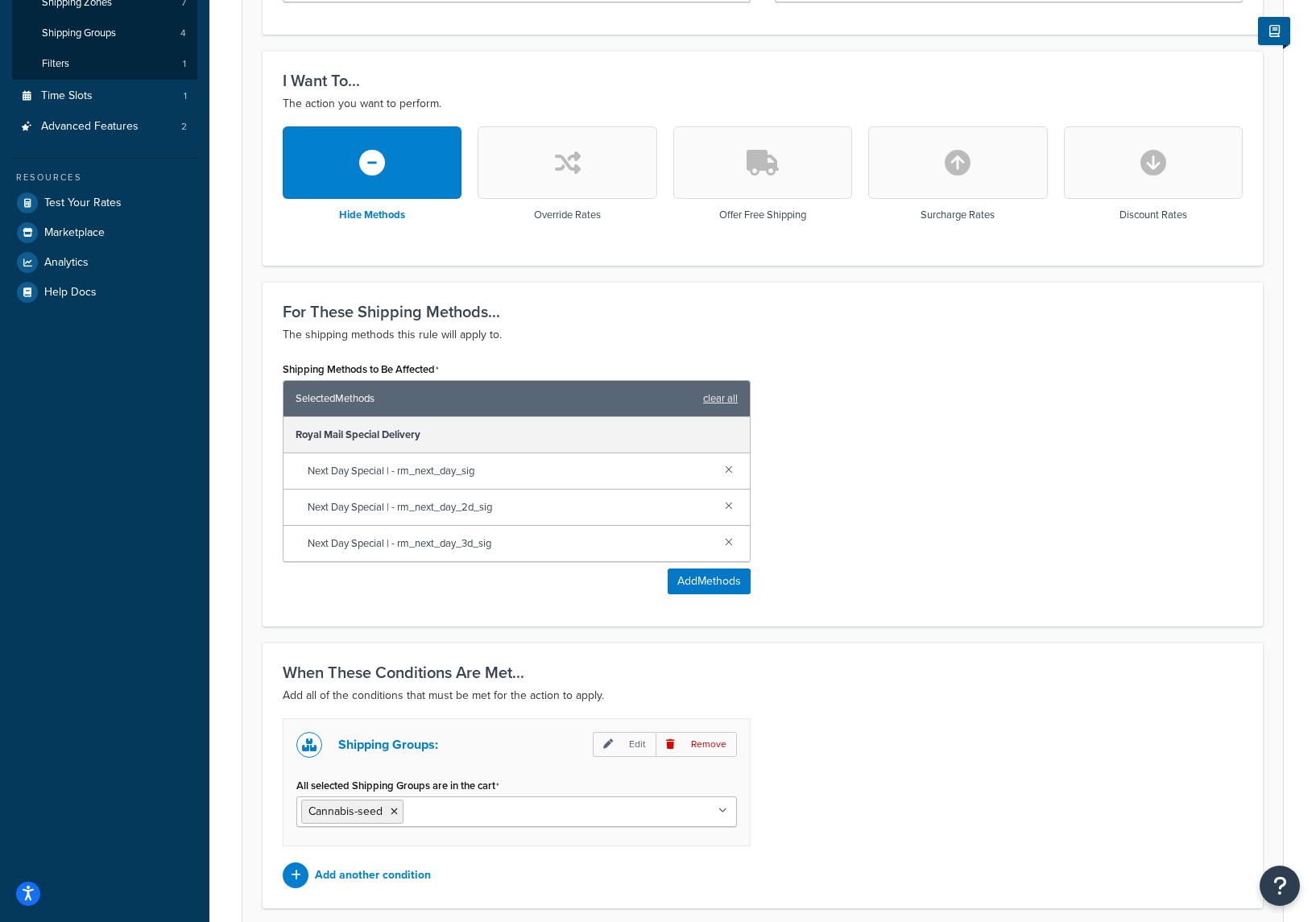
scroll to position [522, 0]
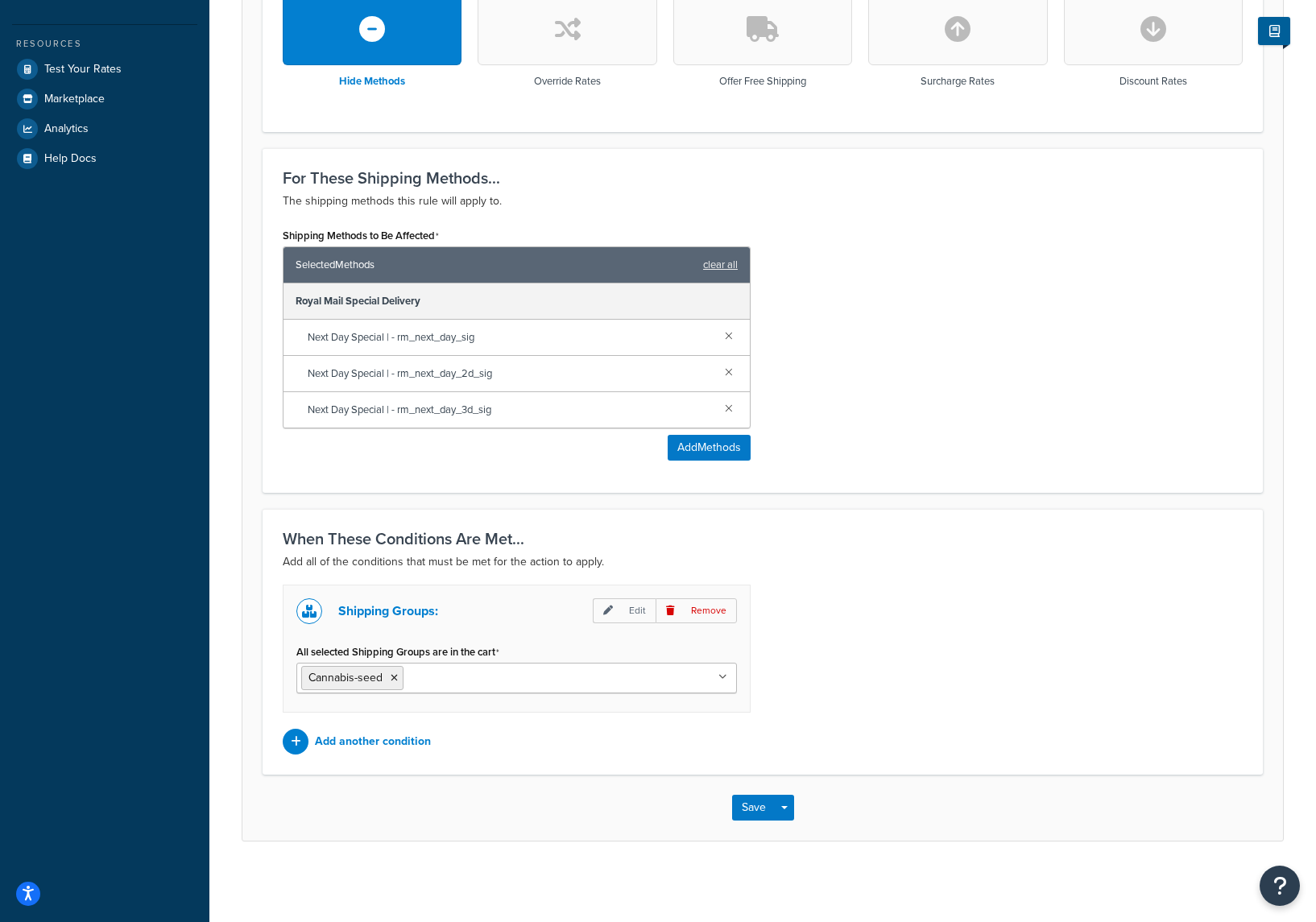
click at [501, 674] on input "All selected Shipping Groups are in the cart" at bounding box center [478, 678] width 142 height 18
click at [877, 702] on div "Shipping Groups: Edit Remove All selected Shipping Groups are in the cart Other…" at bounding box center [762, 669] width 984 height 170
click at [754, 810] on button "Save" at bounding box center [754, 808] width 44 height 26
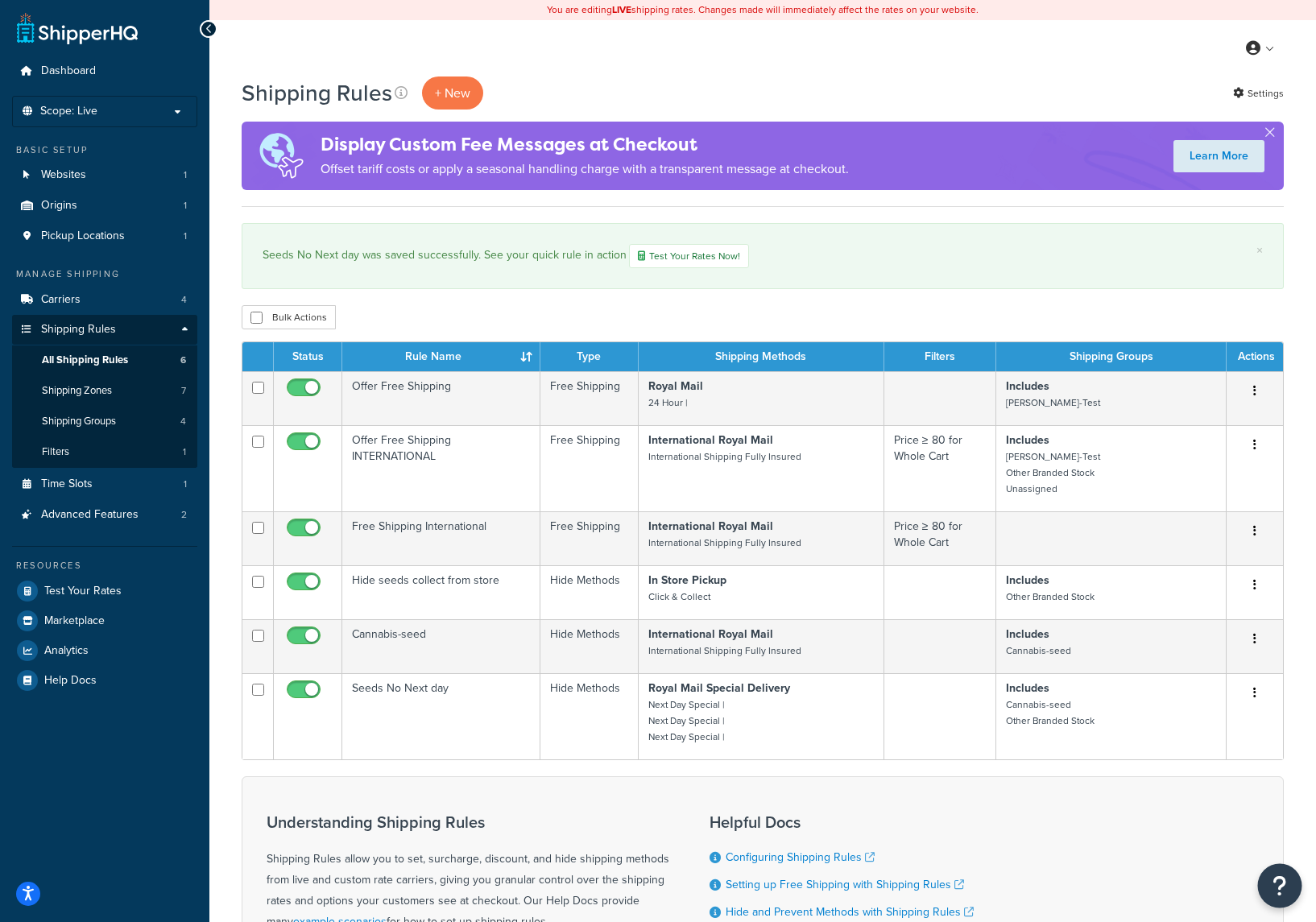
click at [1283, 879] on icon "Open Resource Center" at bounding box center [1280, 885] width 15 height 23
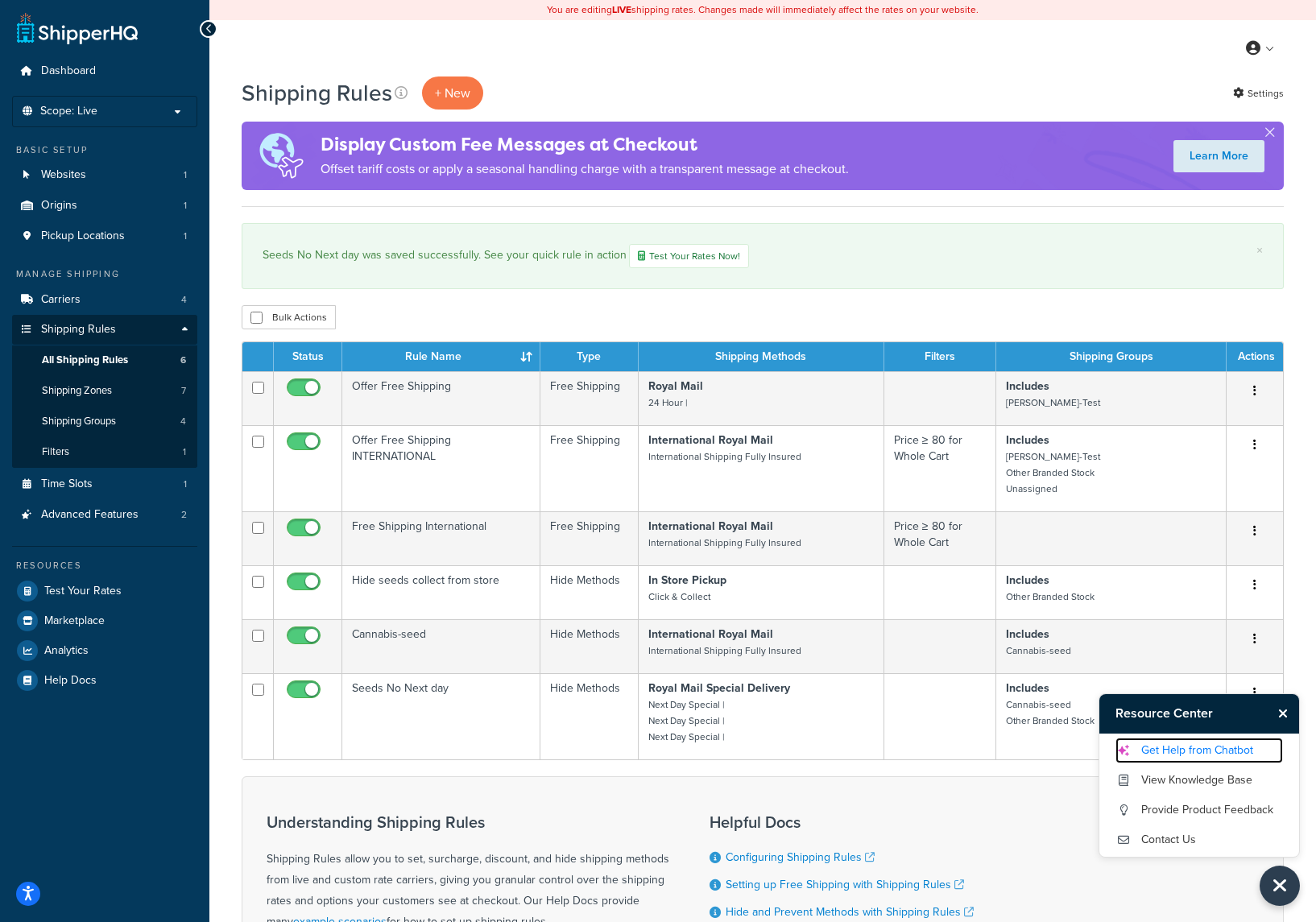
click at [1216, 748] on link "Get Help from Chatbot" at bounding box center [1200, 750] width 168 height 26
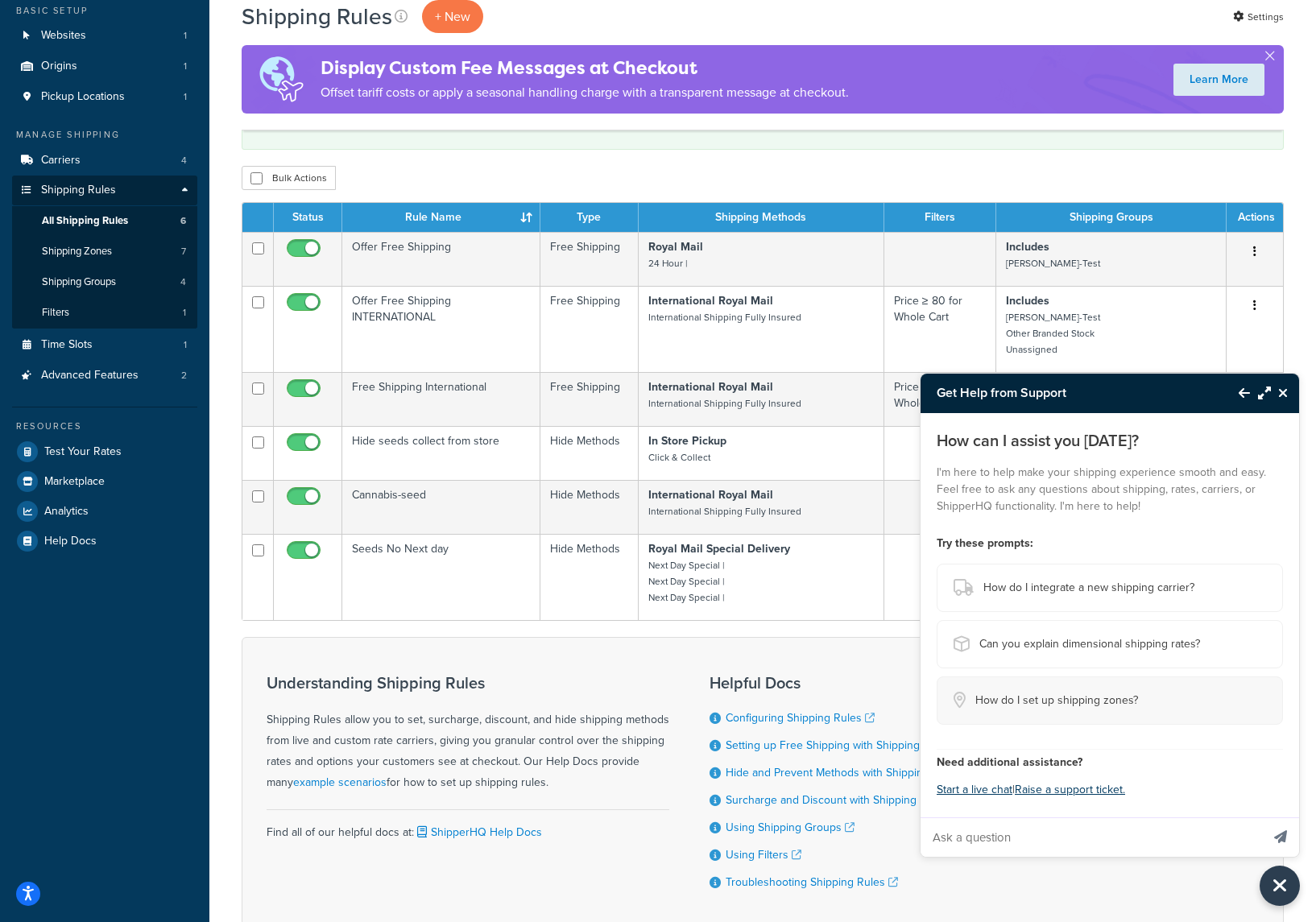
scroll to position [142, 0]
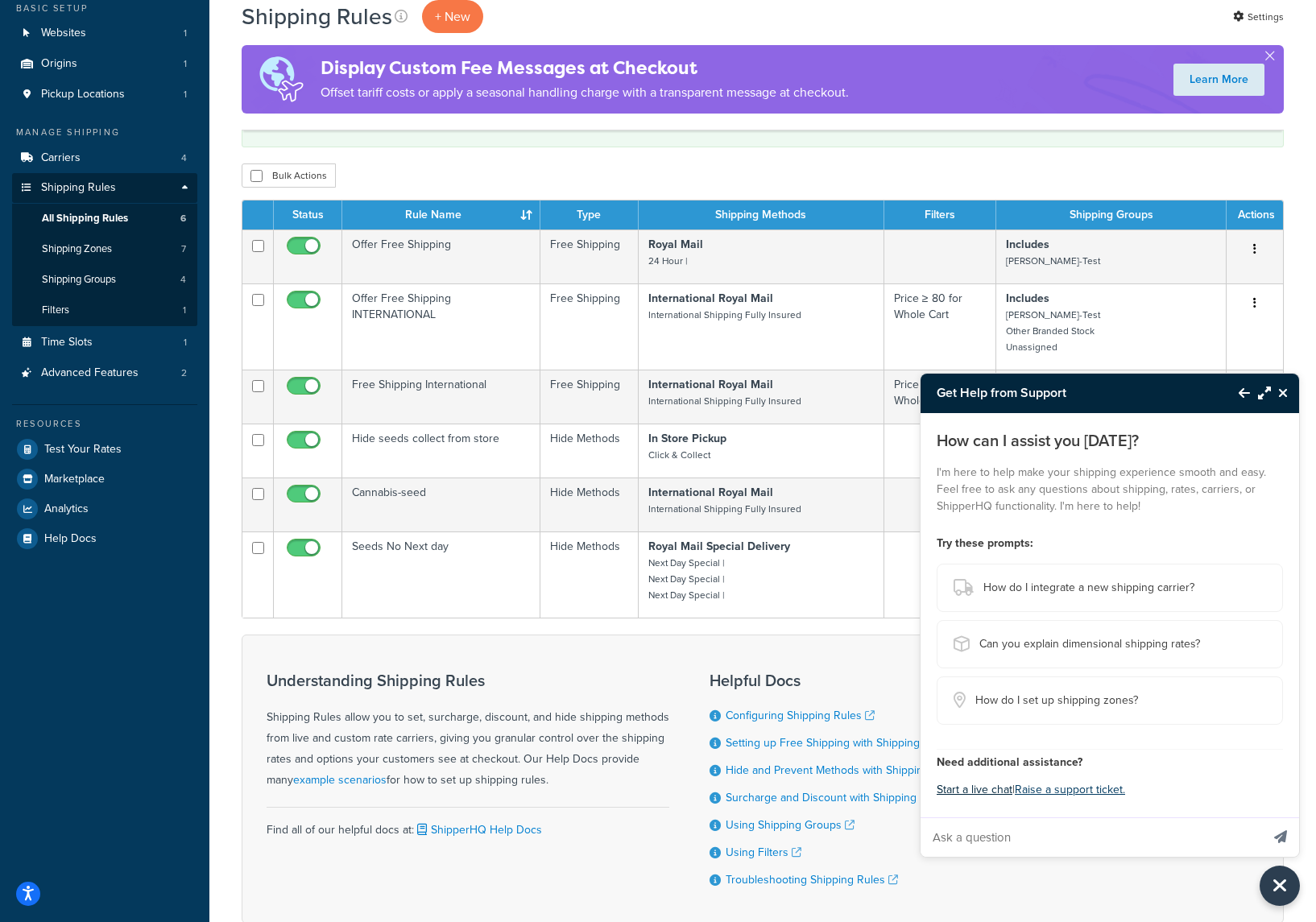
click at [971, 793] on button "Start a live chat" at bounding box center [975, 790] width 76 height 23
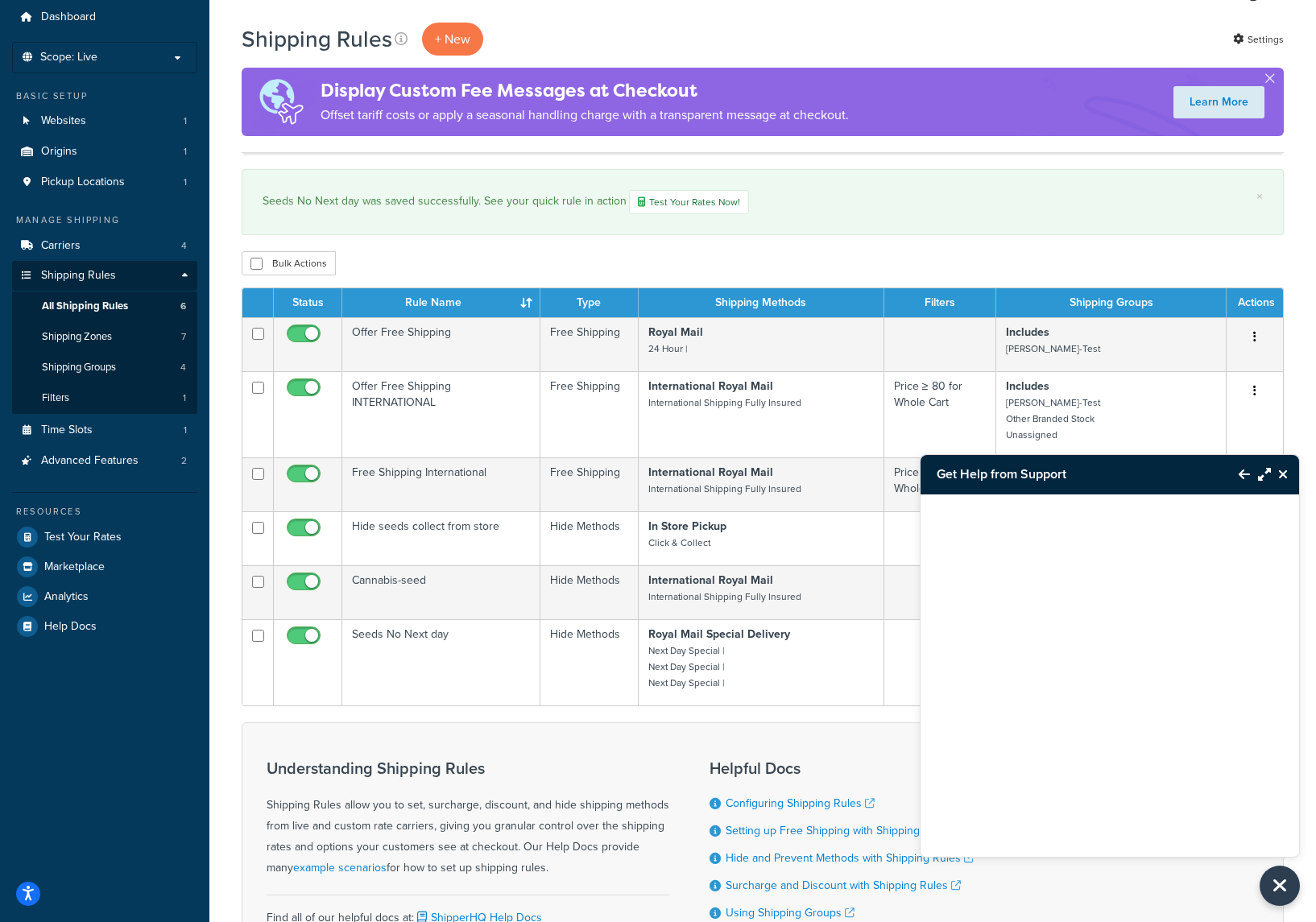
scroll to position [0, 0]
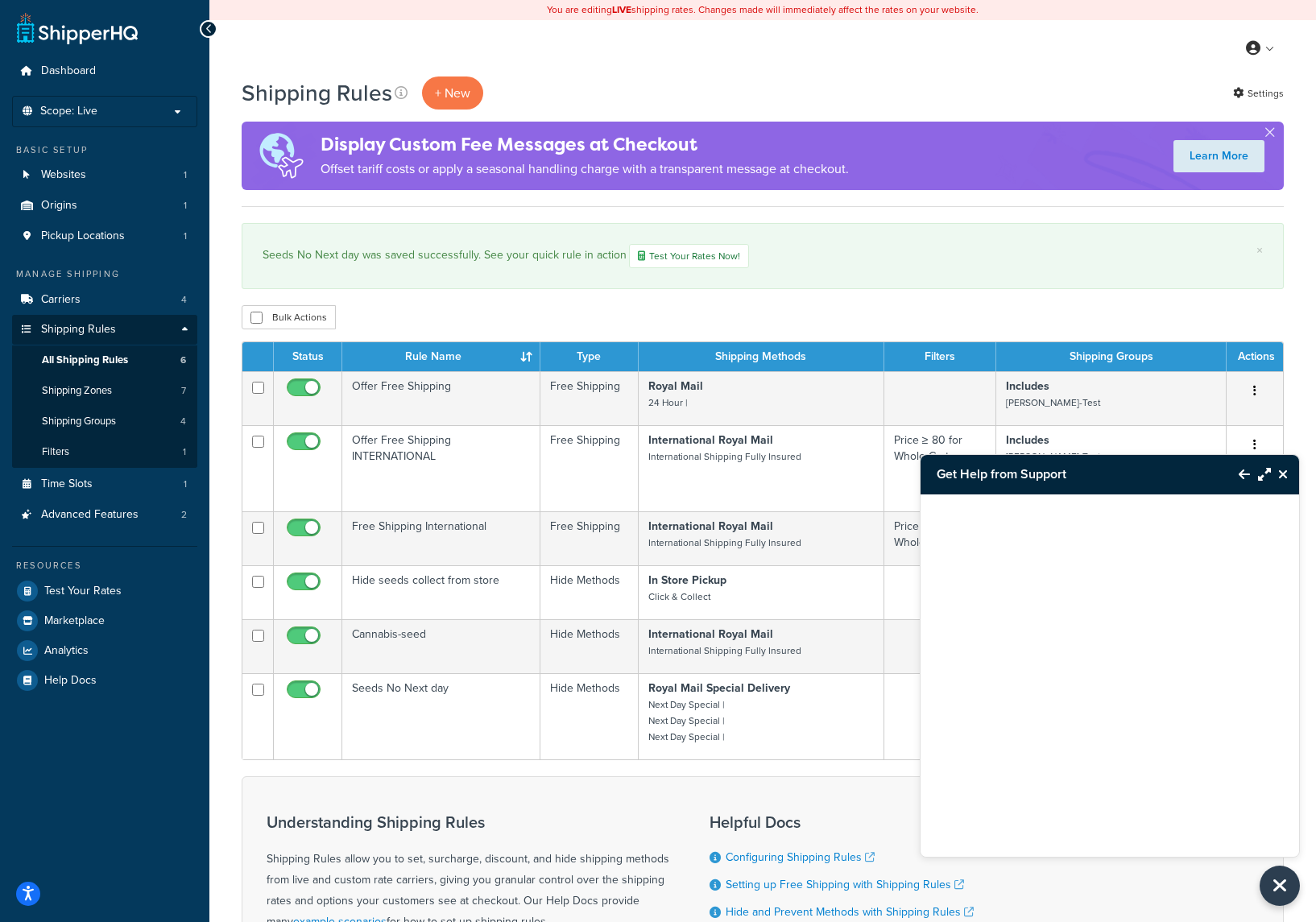
click at [1239, 472] on icon "Back to Resource Center" at bounding box center [1244, 474] width 11 height 13
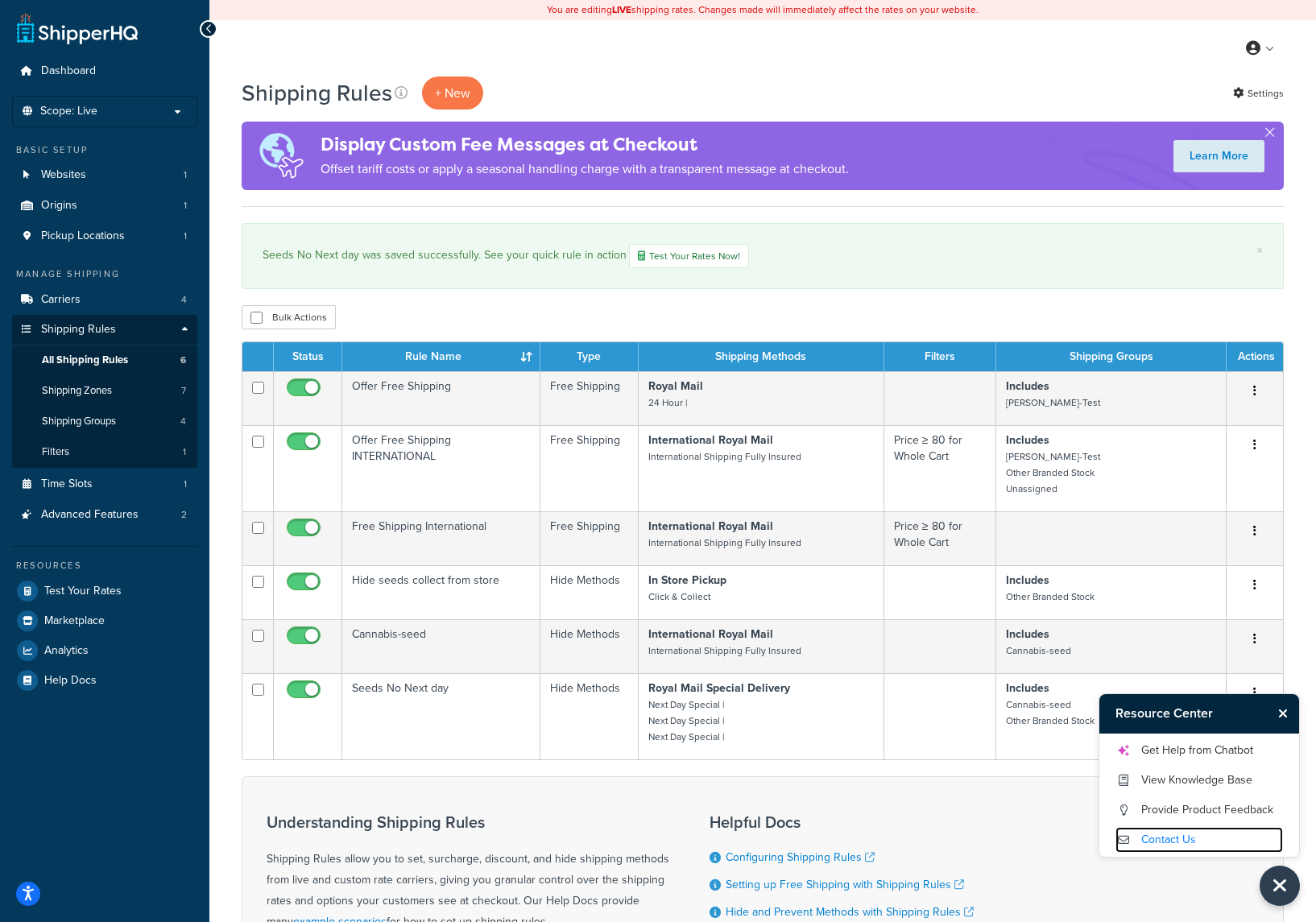
click at [1184, 838] on link "Contact Us" at bounding box center [1200, 840] width 168 height 26
click at [1170, 755] on link "Get Help from Chatbot" at bounding box center [1200, 750] width 168 height 26
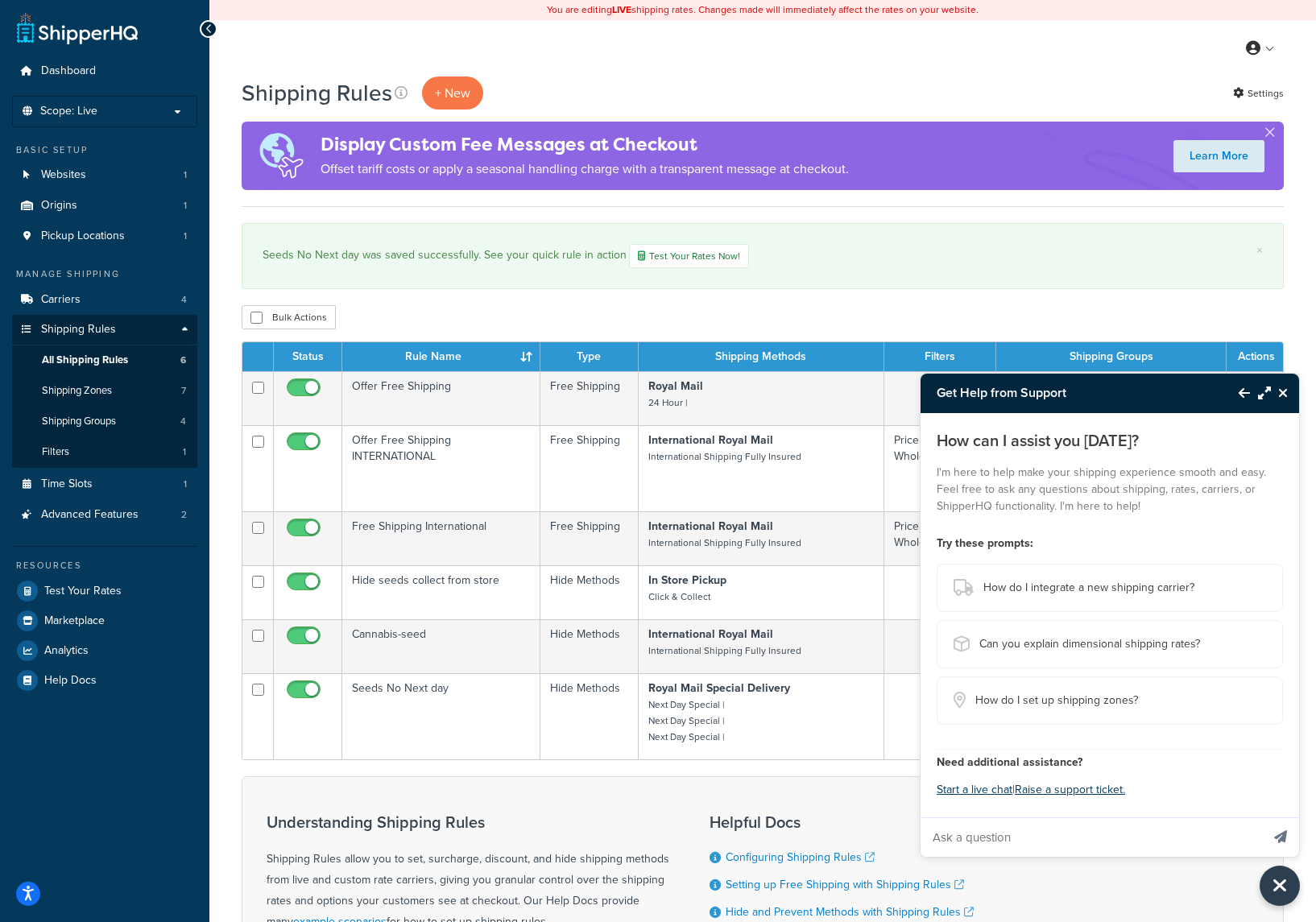
click at [1013, 835] on input "Ask a question" at bounding box center [1090, 837] width 340 height 39
type input "hi is my hidden shipping methods no longer working"
click at [1262, 818] on button "Send message" at bounding box center [1280, 838] width 37 height 40
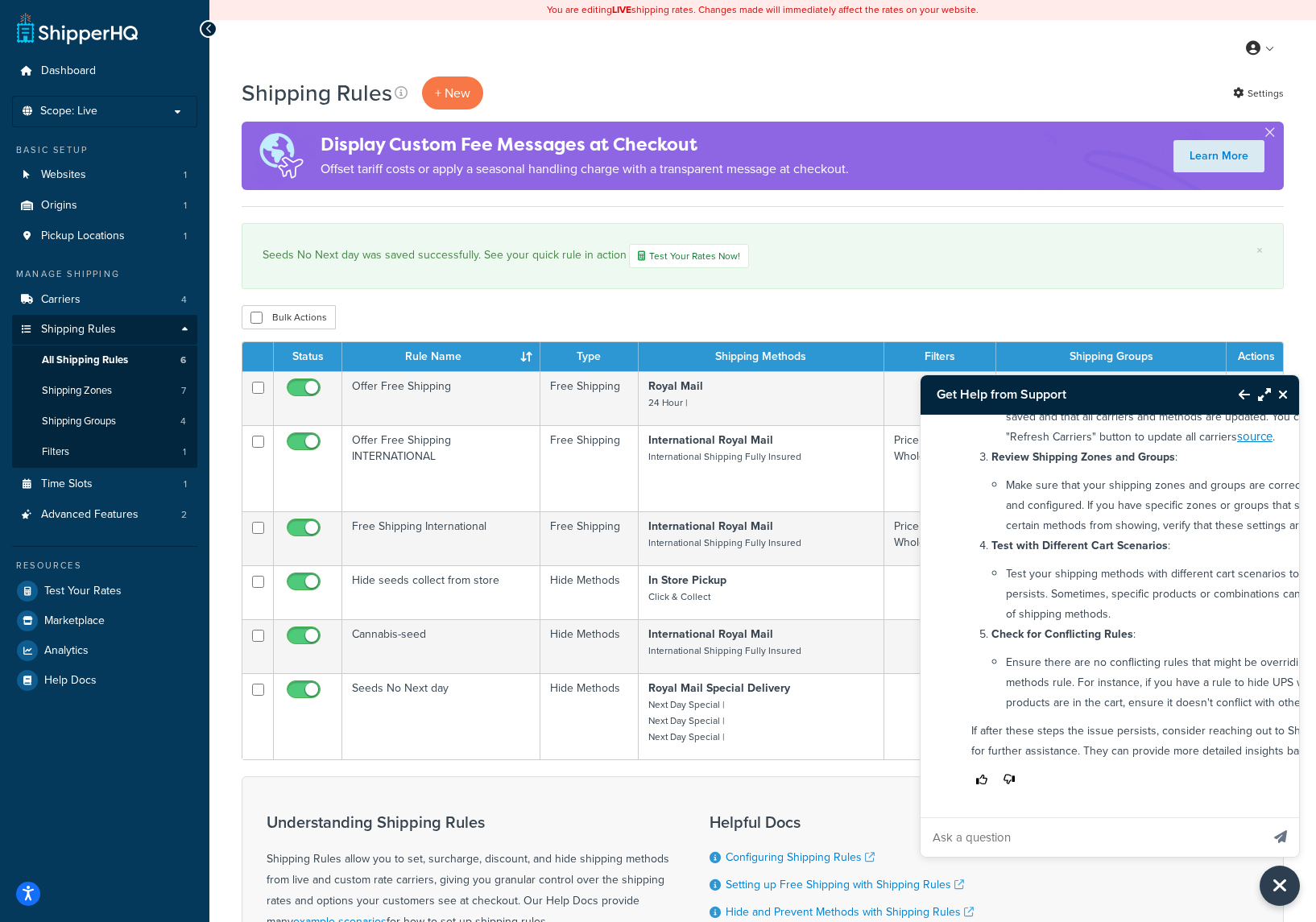
scroll to position [443, 0]
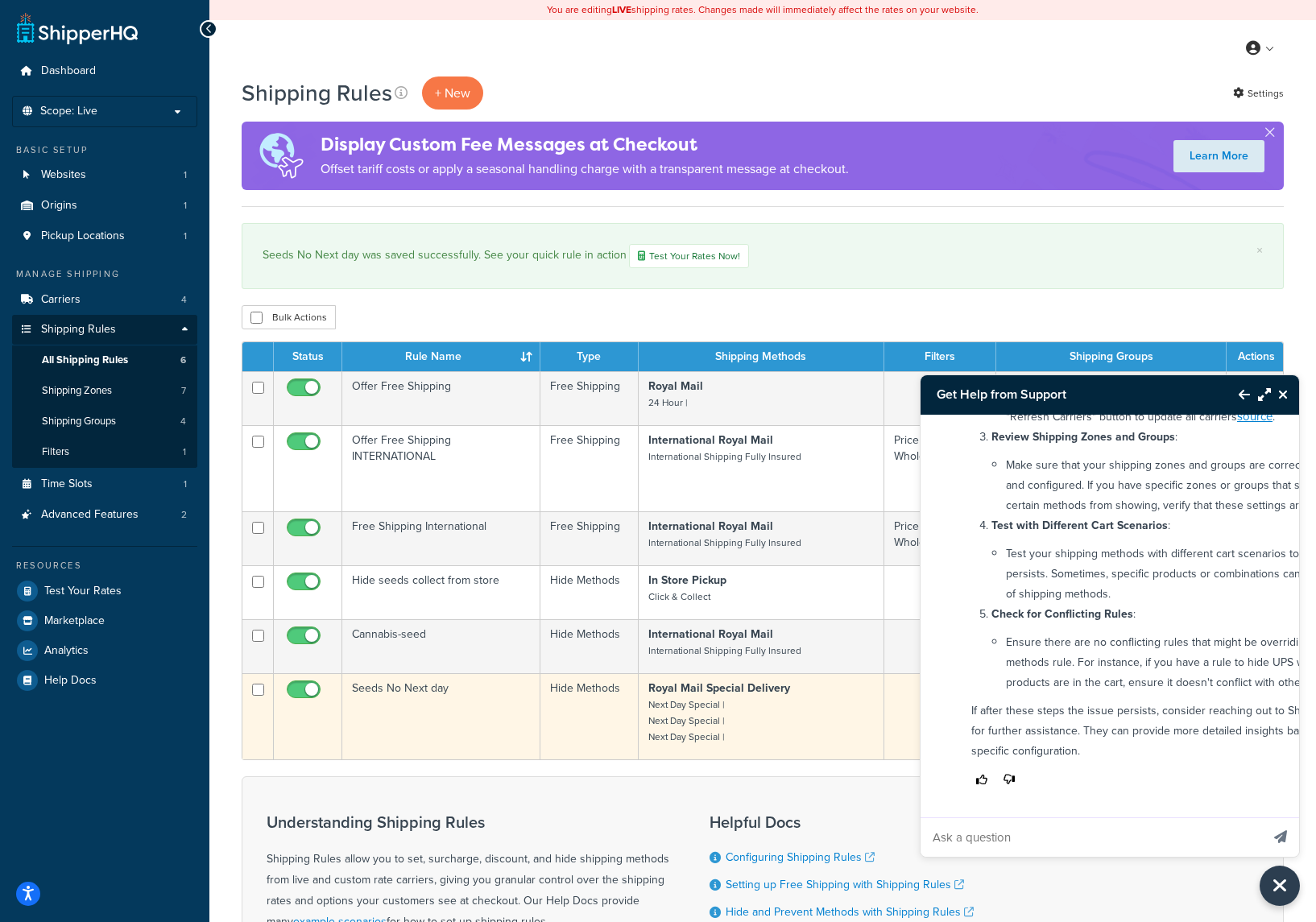
click at [303, 689] on input "checkbox" at bounding box center [305, 693] width 45 height 20
checkbox input "false"
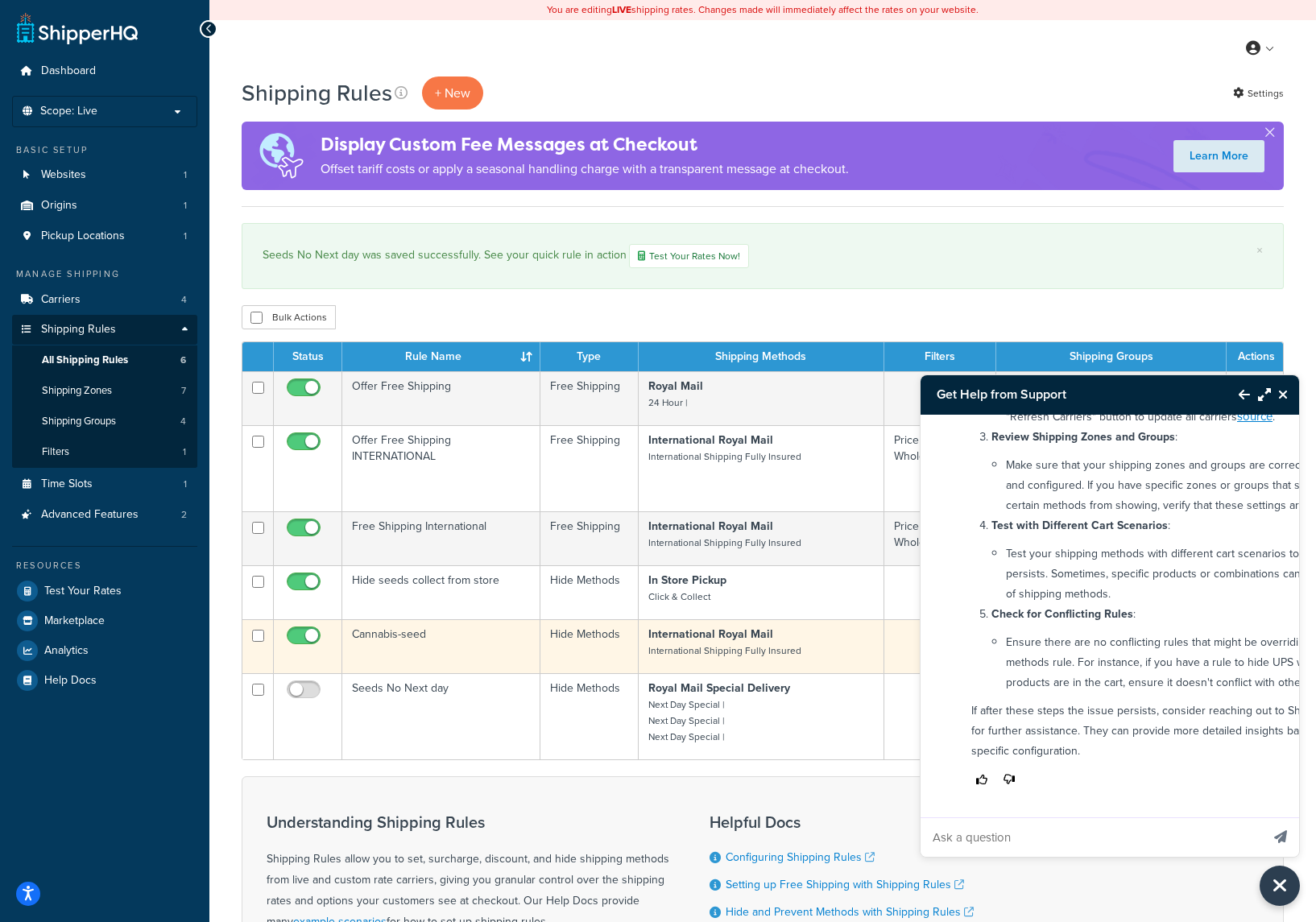
click at [808, 649] on p "International Royal Mail International Shipping Fully Insured" at bounding box center [760, 643] width 226 height 32
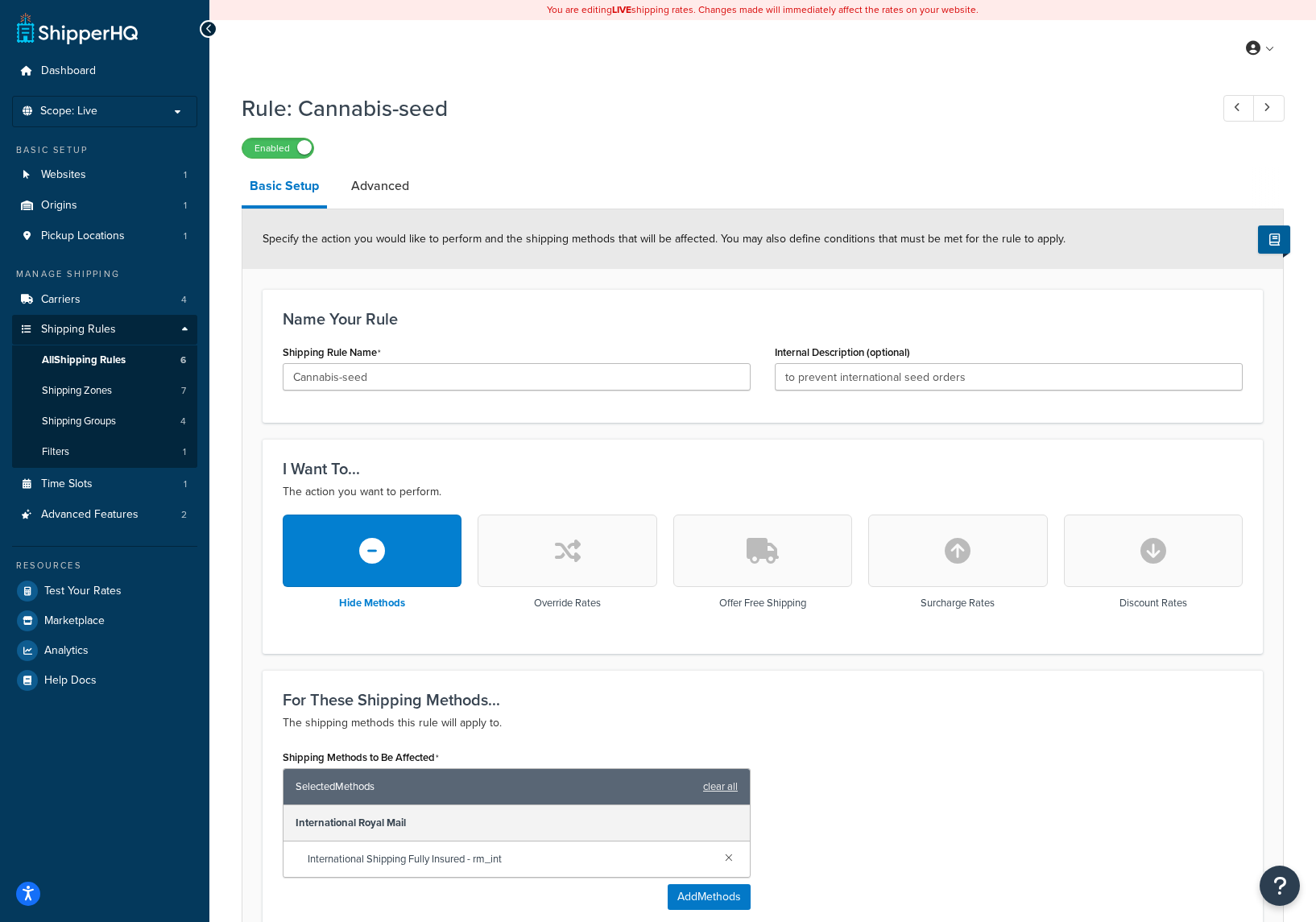
scroll to position [449, 0]
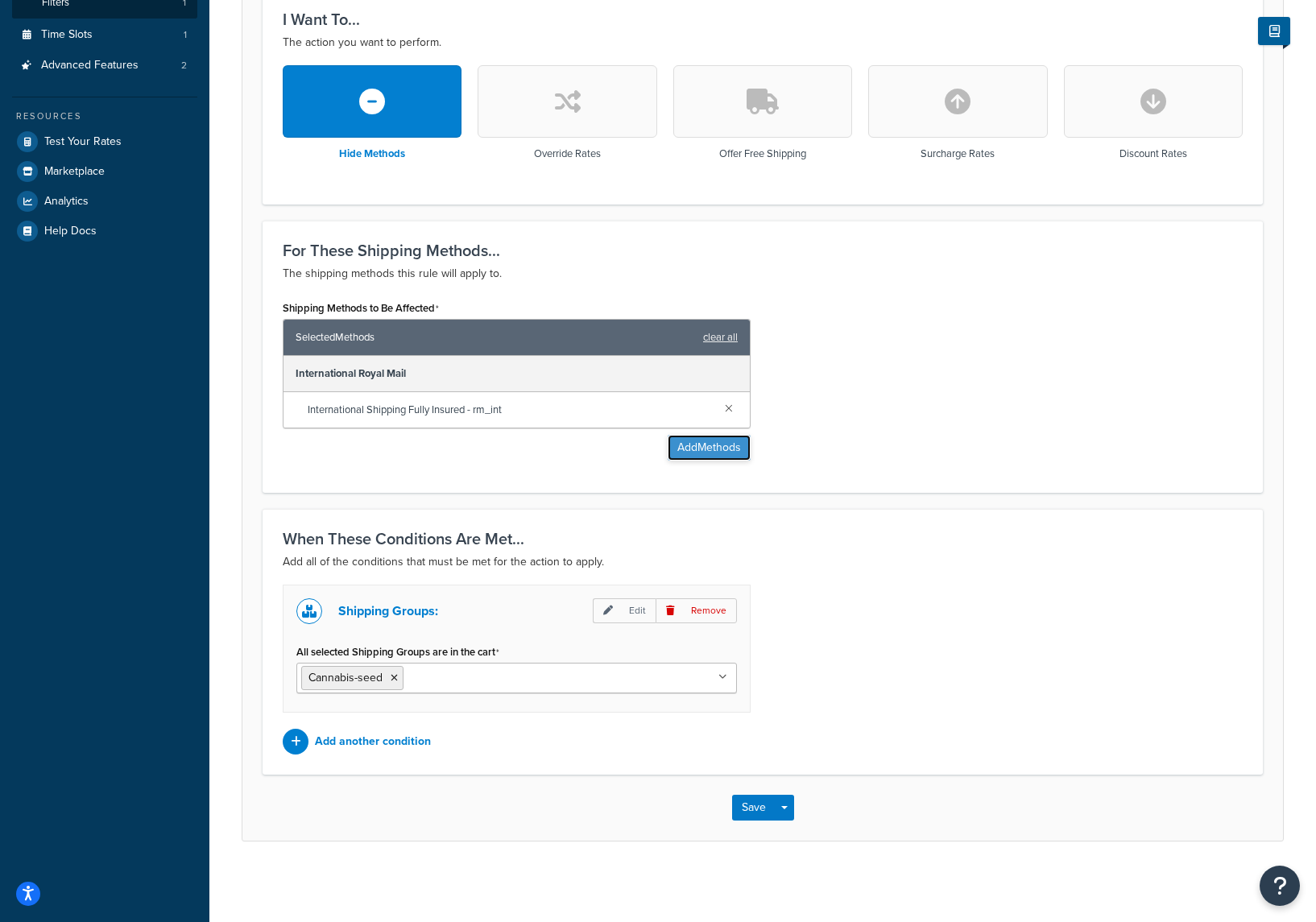
click at [689, 444] on button "Add Methods" at bounding box center [709, 448] width 82 height 26
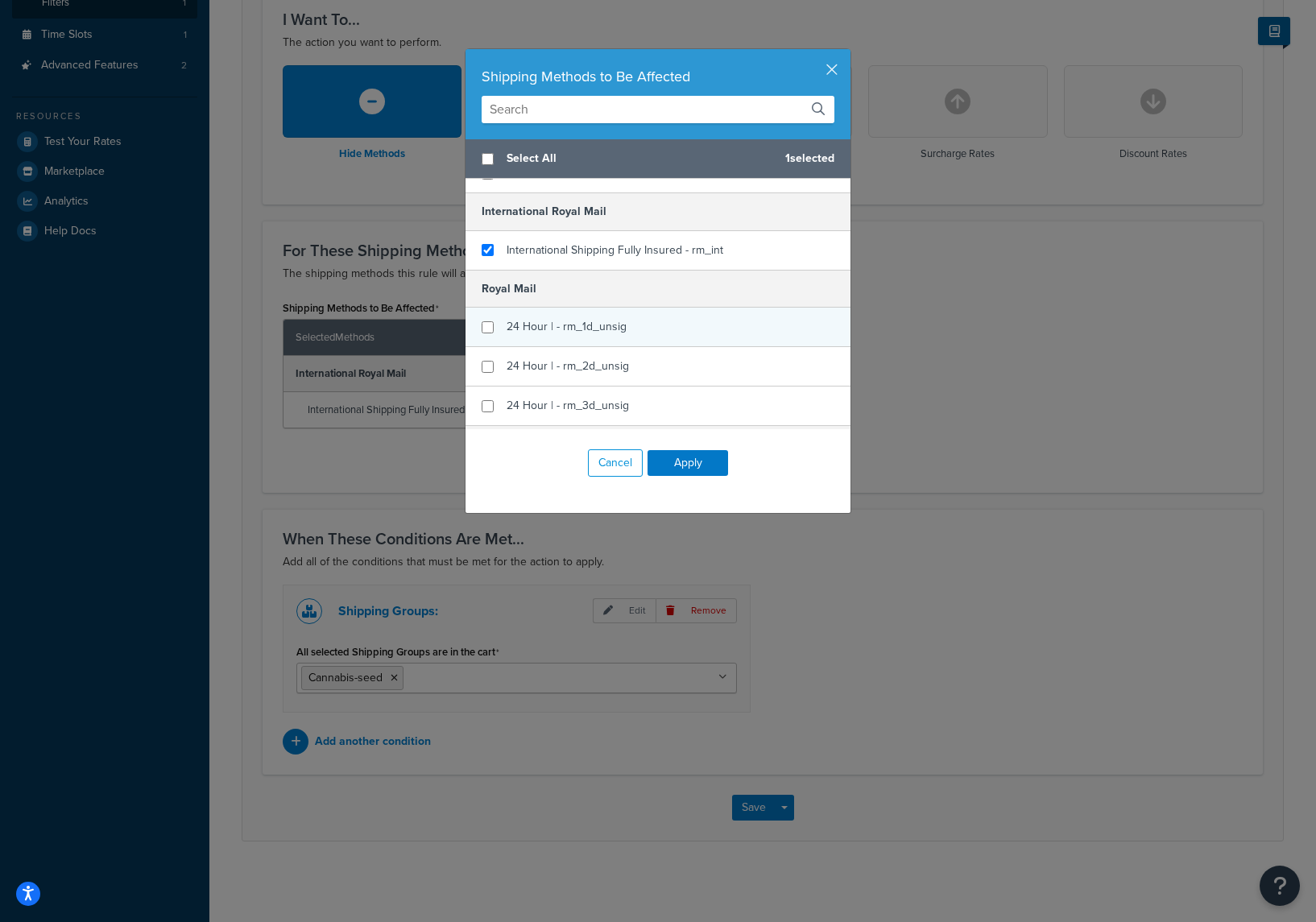
scroll to position [0, 0]
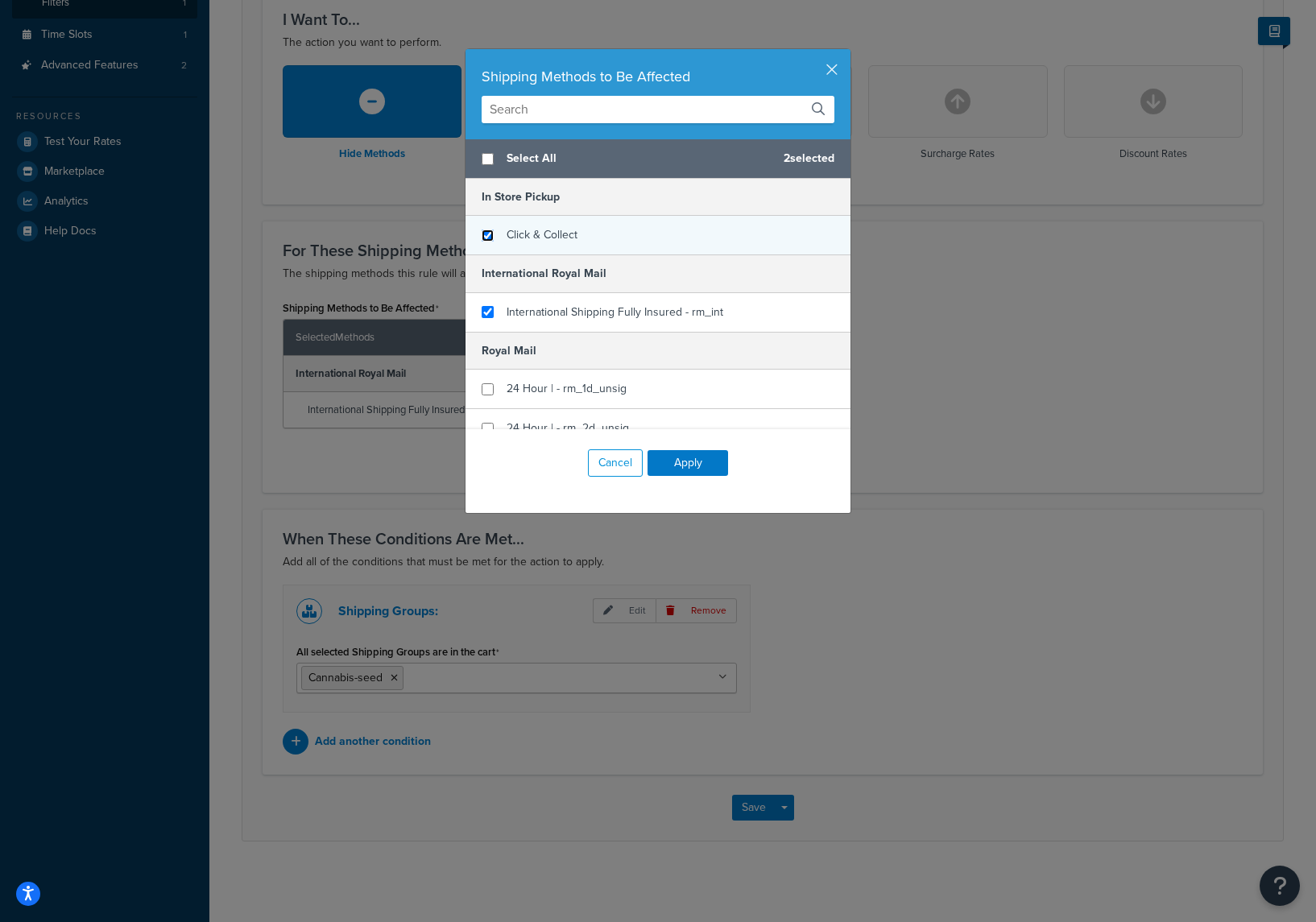
click at [488, 236] on input "checkbox" at bounding box center [488, 235] width 12 height 12
checkbox input "true"
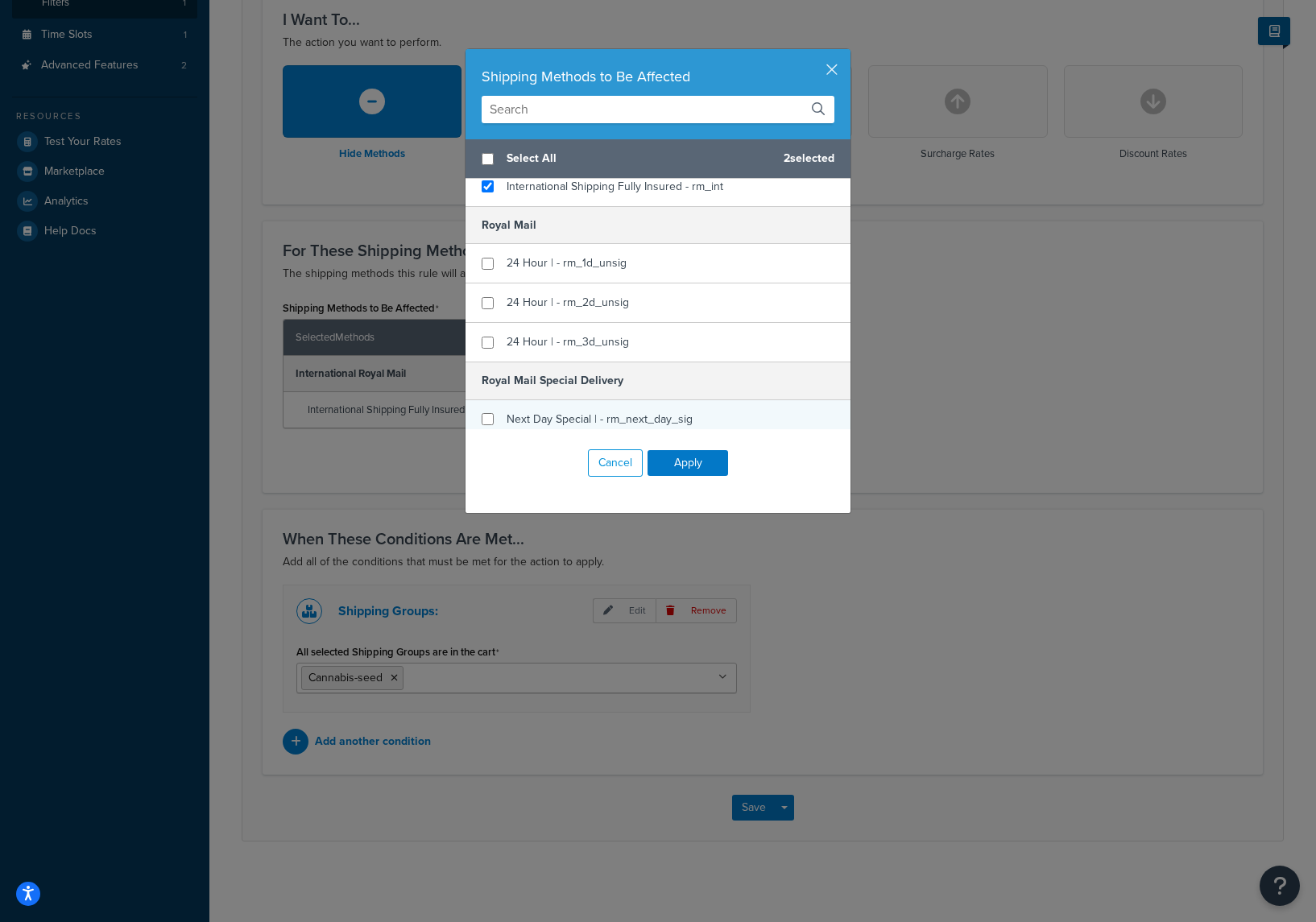
scroll to position [214, 0]
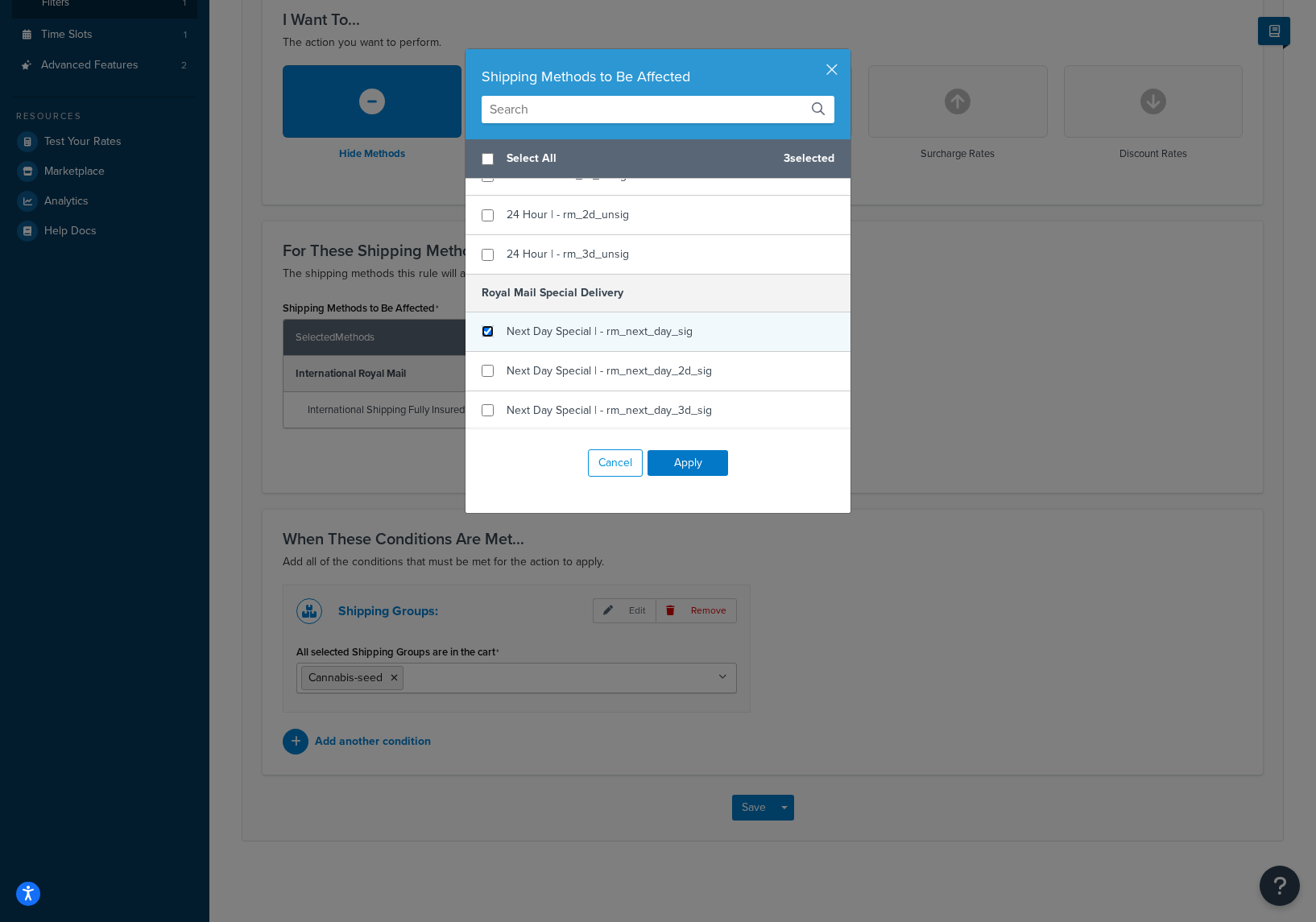
click at [485, 329] on input "checkbox" at bounding box center [488, 331] width 12 height 12
checkbox input "true"
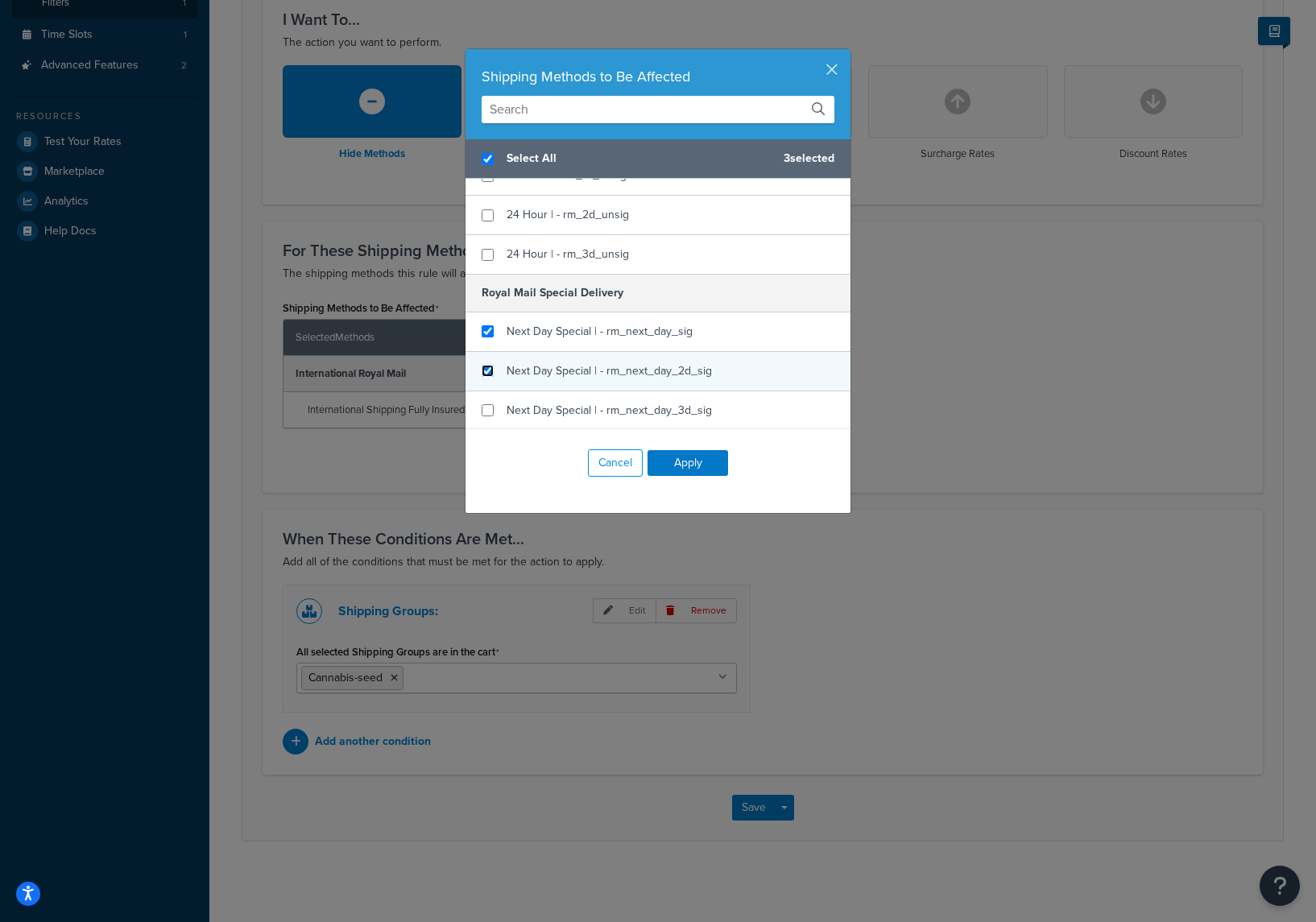
checkbox input "true"
click at [489, 365] on input "checkbox" at bounding box center [488, 371] width 12 height 12
checkbox input "true"
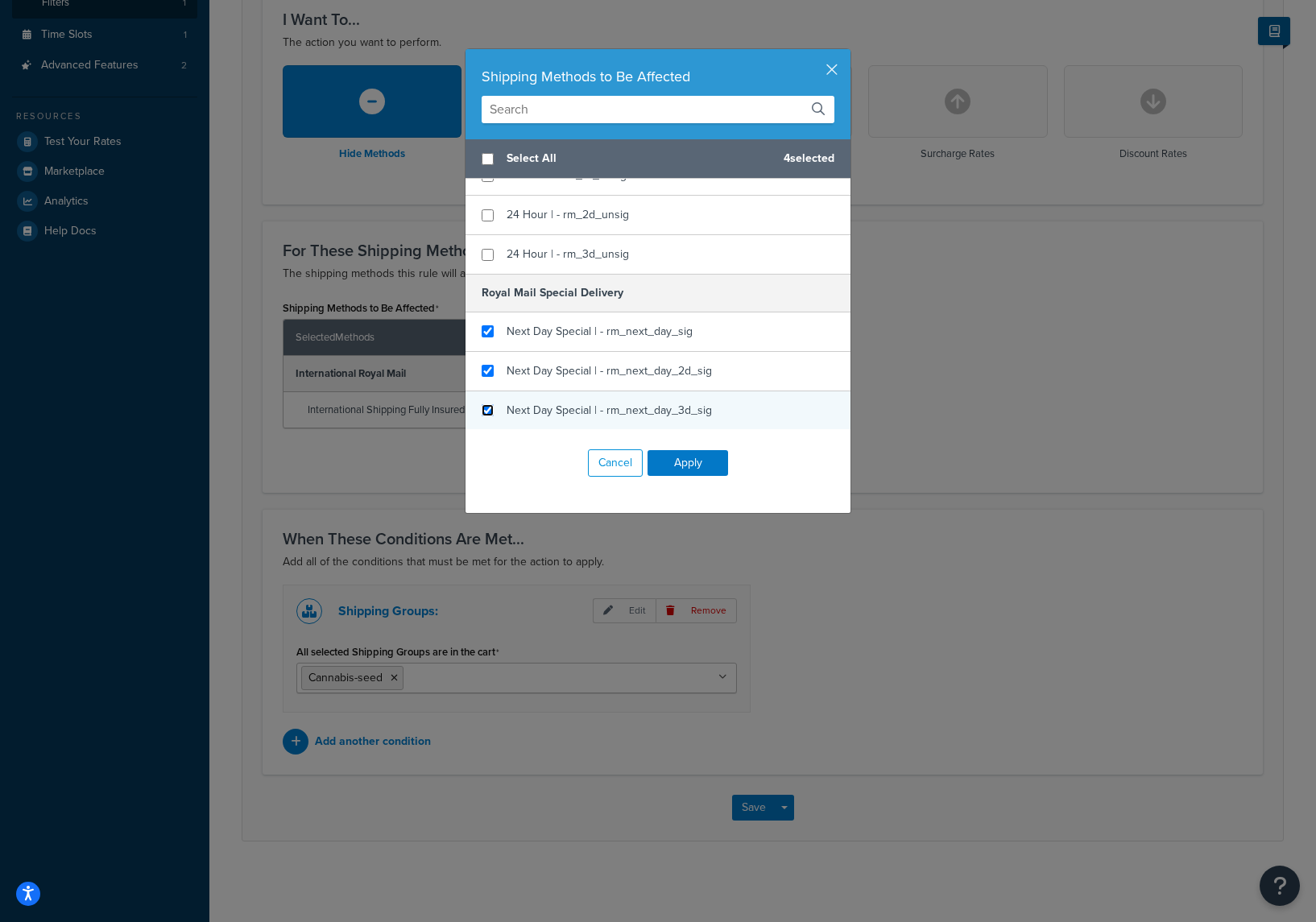
checkbox input "false"
drag, startPoint x: 484, startPoint y: 410, endPoint x: 508, endPoint y: 418, distance: 25.3
click at [483, 410] on input "checkbox" at bounding box center [488, 410] width 12 height 12
checkbox input "true"
click at [686, 457] on button "Apply" at bounding box center [688, 463] width 81 height 26
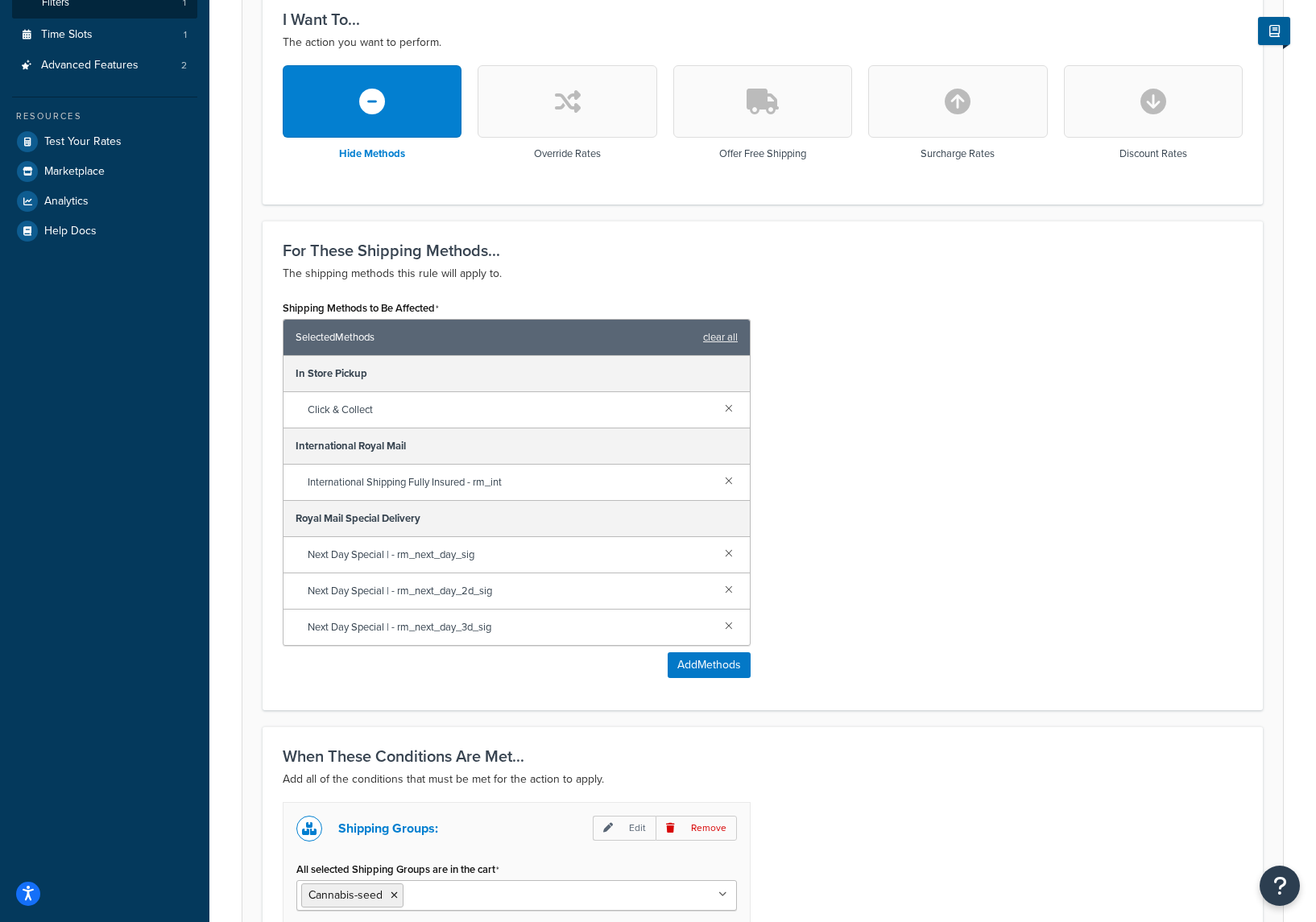
scroll to position [667, 0]
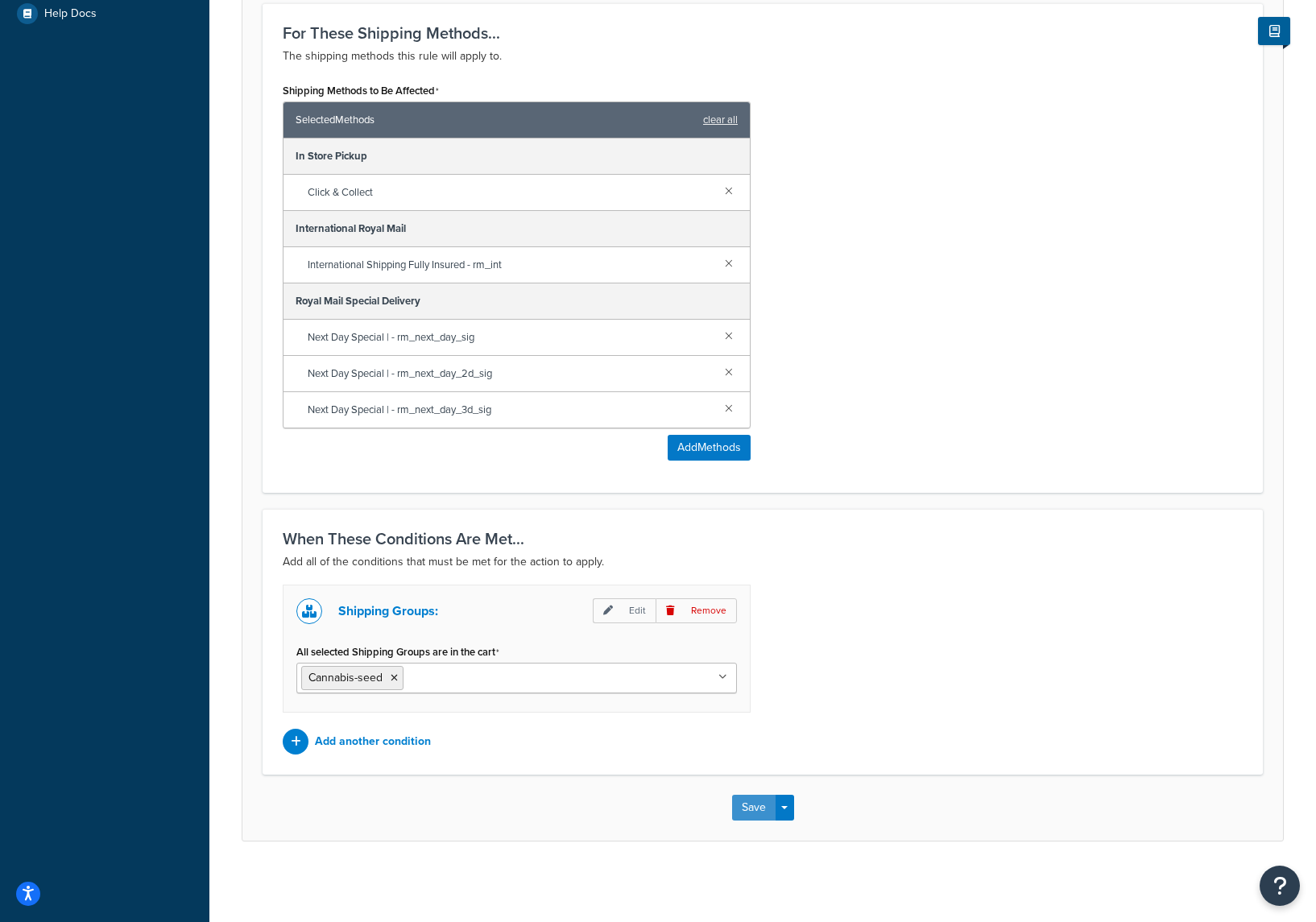
click at [745, 814] on button "Save" at bounding box center [754, 808] width 44 height 26
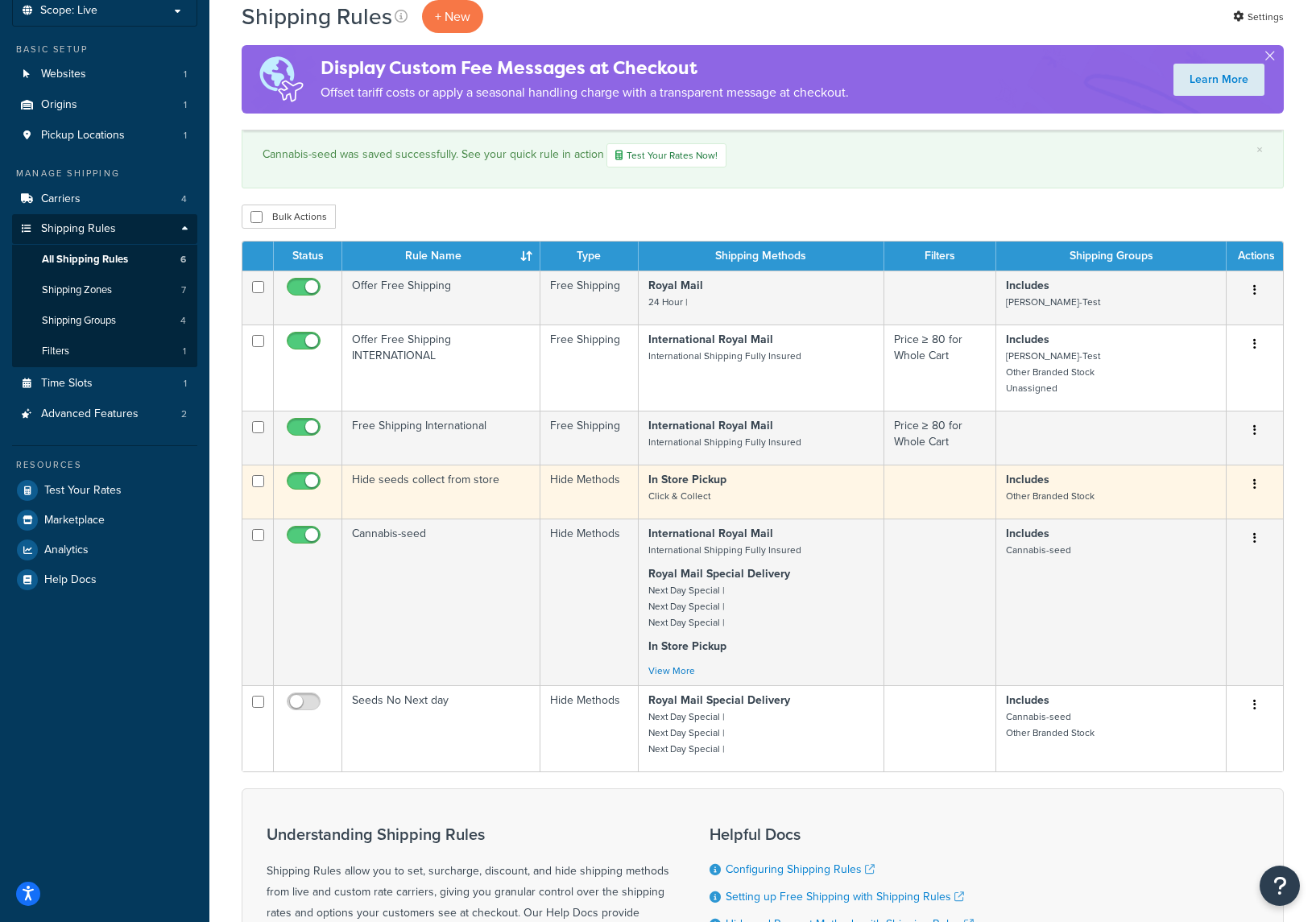
scroll to position [143, 0]
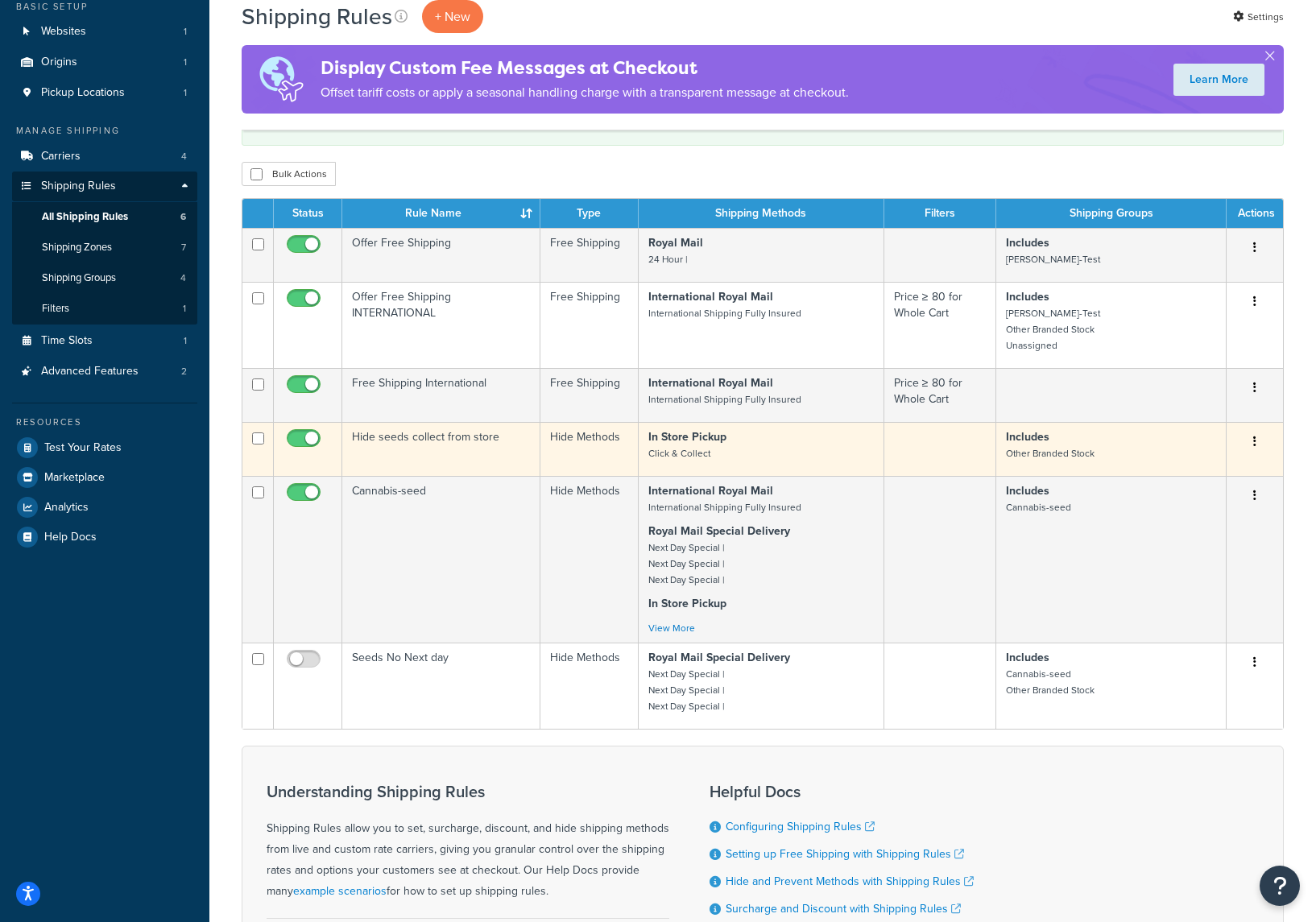
click at [298, 435] on input "checkbox" at bounding box center [305, 442] width 45 height 20
checkbox input "false"
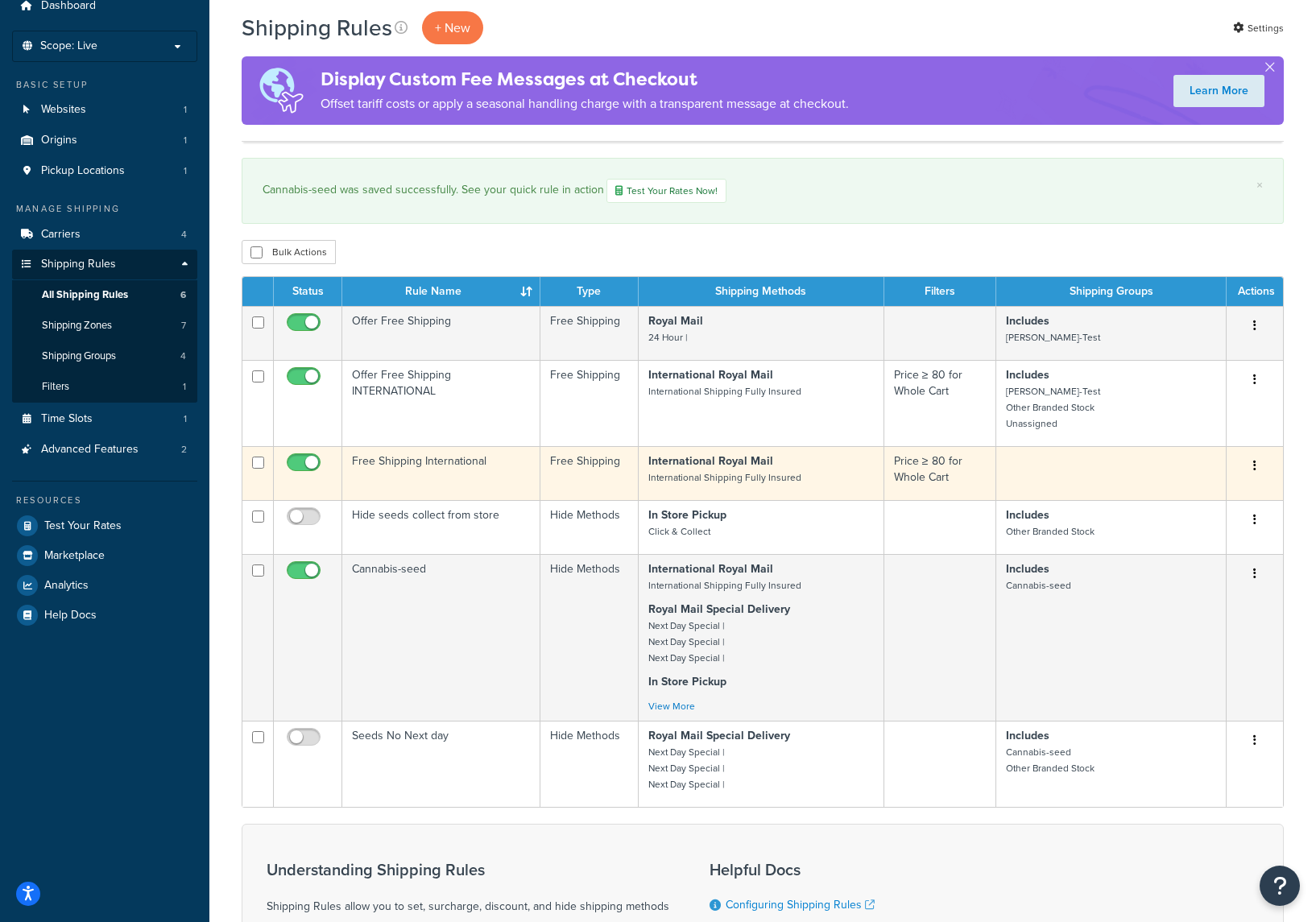
scroll to position [0, 0]
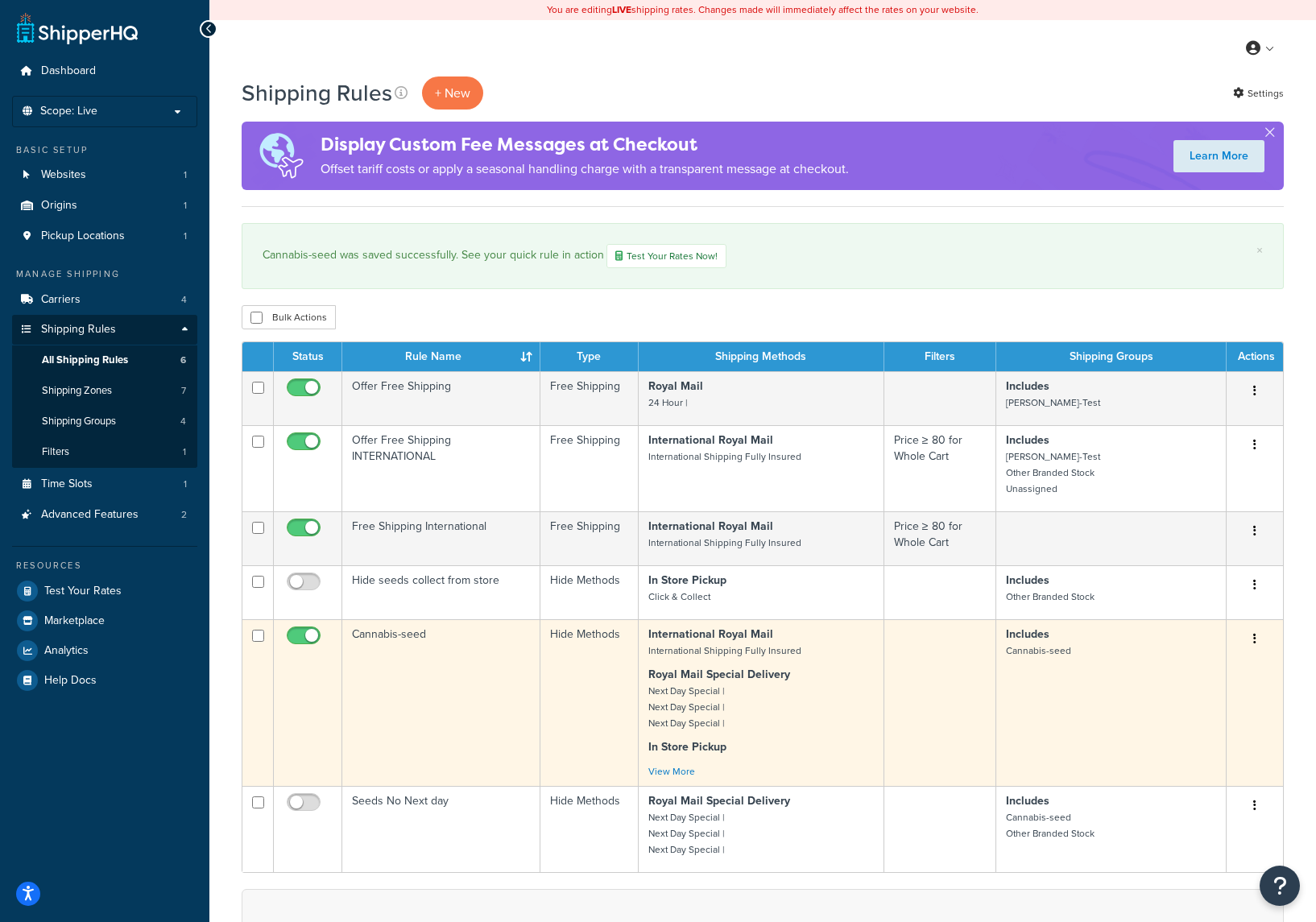
click at [509, 669] on td "Cannabis-seed" at bounding box center [440, 702] width 198 height 167
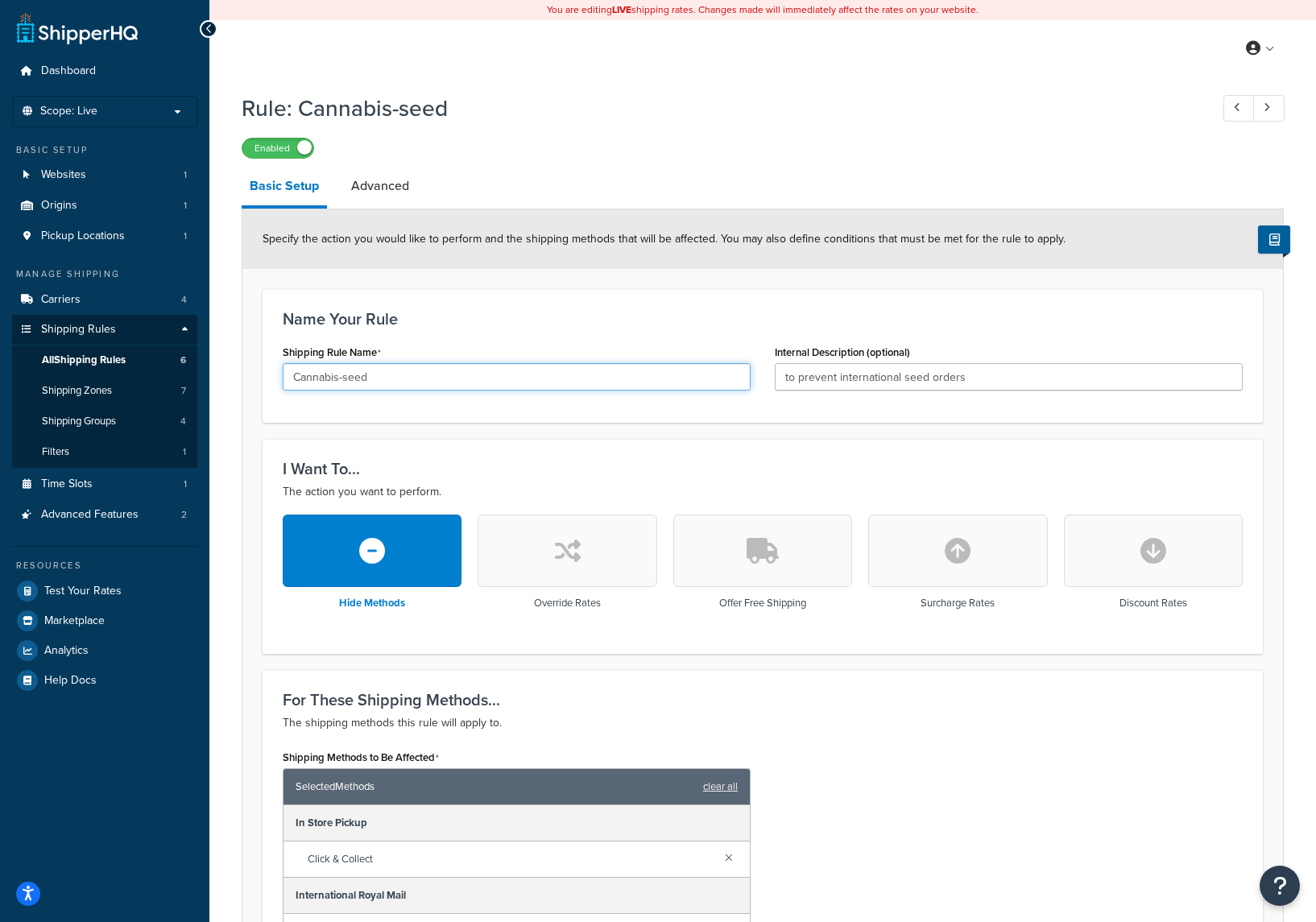
drag, startPoint x: 346, startPoint y: 376, endPoint x: 279, endPoint y: 379, distance: 67.1
click at [279, 379] on div "Shipping Rule Name Cannabis-seed" at bounding box center [516, 372] width 492 height 62
click at [329, 383] on input "Seed" at bounding box center [516, 378] width 468 height 28
click at [329, 376] on input "Seeds Hide Method" at bounding box center [516, 378] width 468 height 28
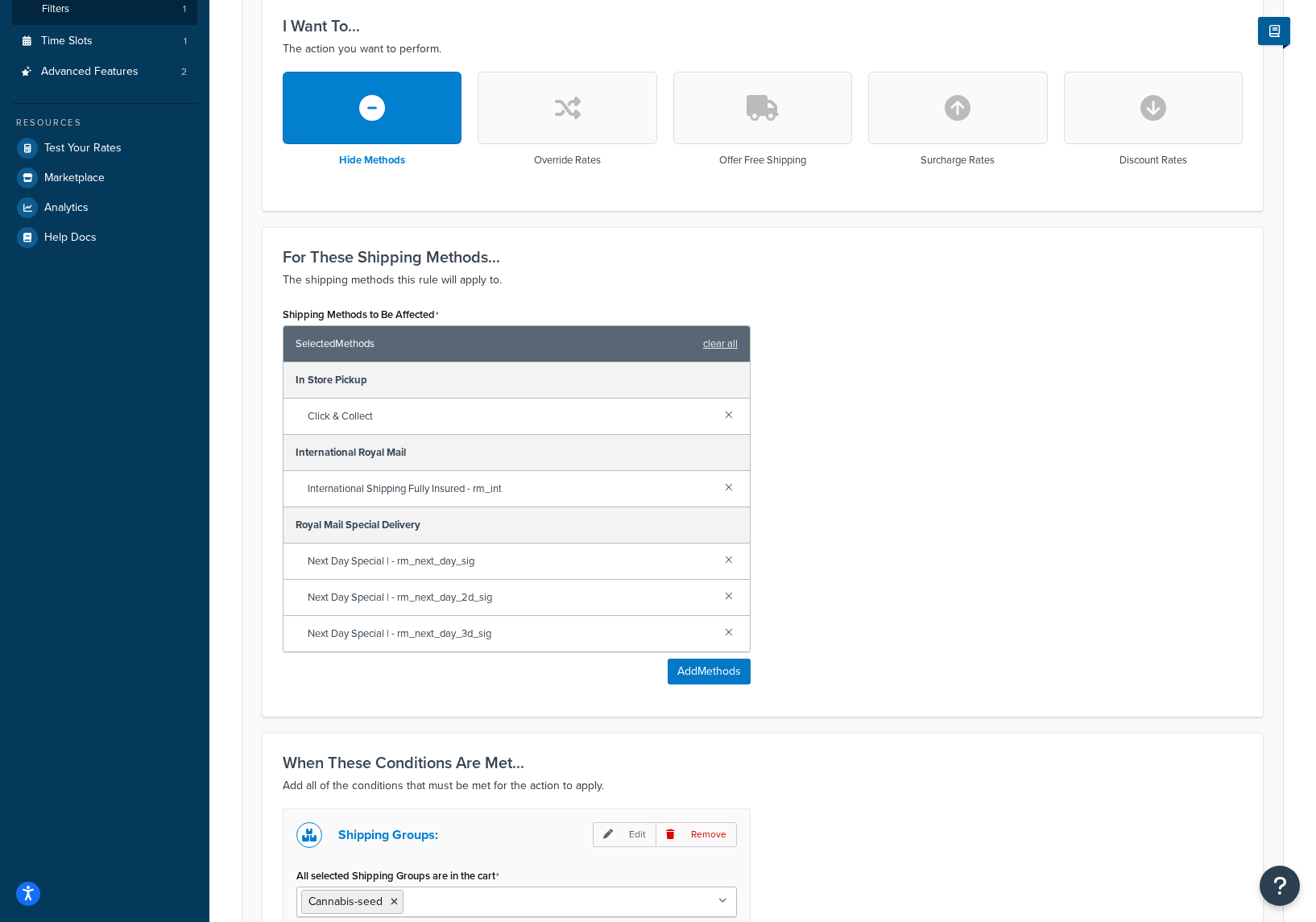
scroll to position [667, 0]
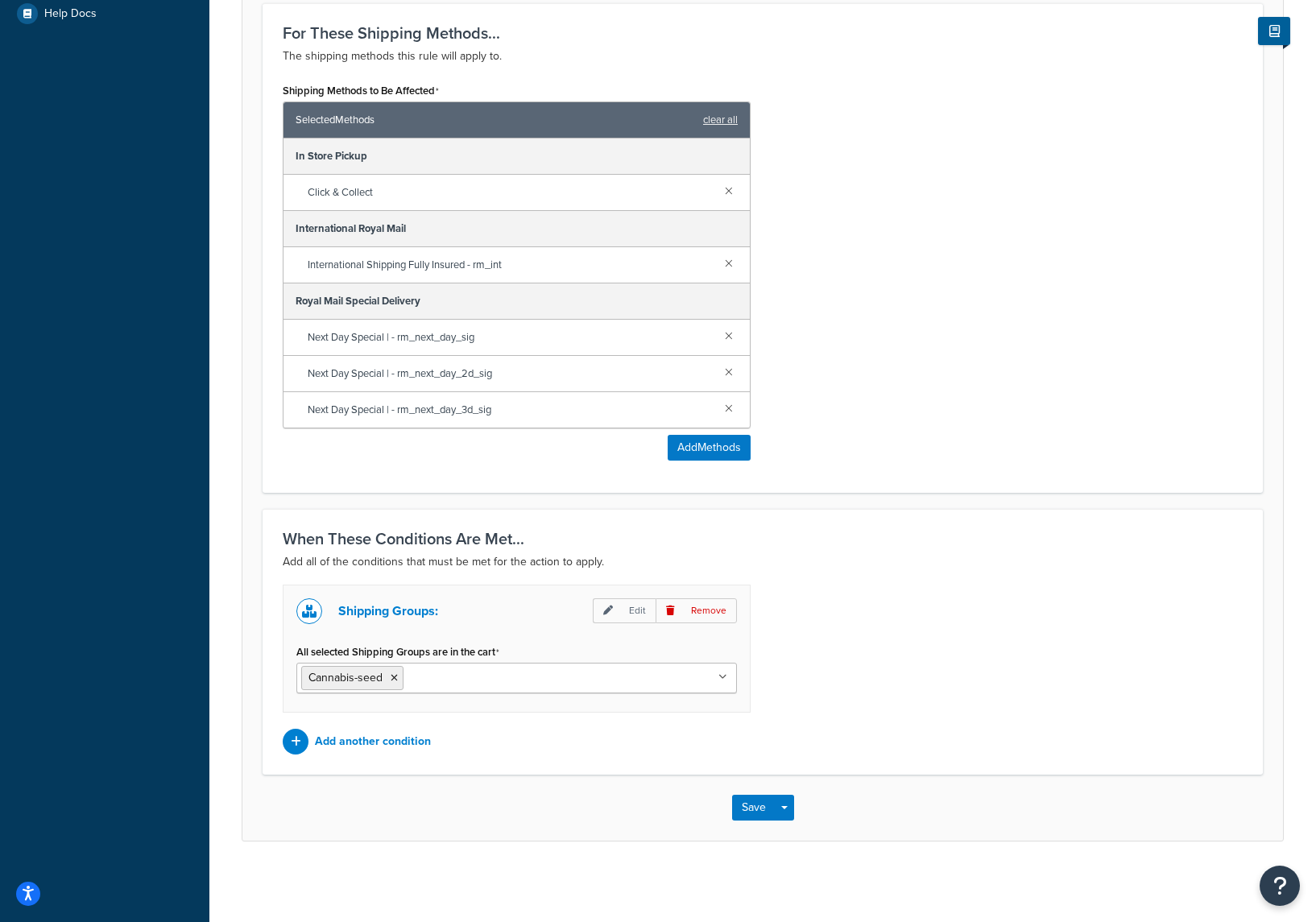
type input "Seeds - Hide Method"
click at [719, 674] on ul "Cannabis-seed" at bounding box center [516, 678] width 440 height 31
click at [757, 805] on button "Save" at bounding box center [754, 808] width 44 height 26
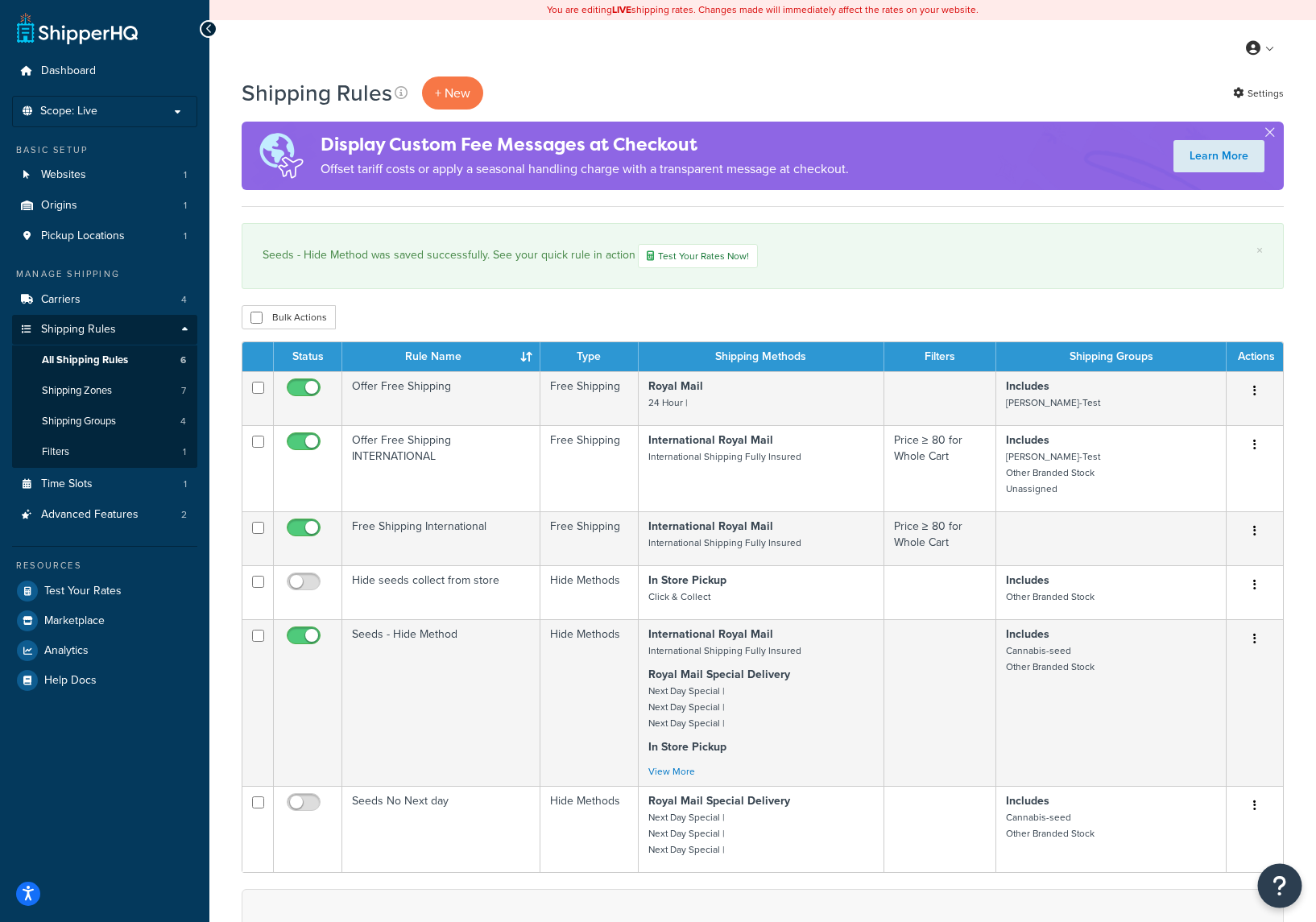
click at [1292, 883] on button "Open Resource Center" at bounding box center [1280, 886] width 45 height 45
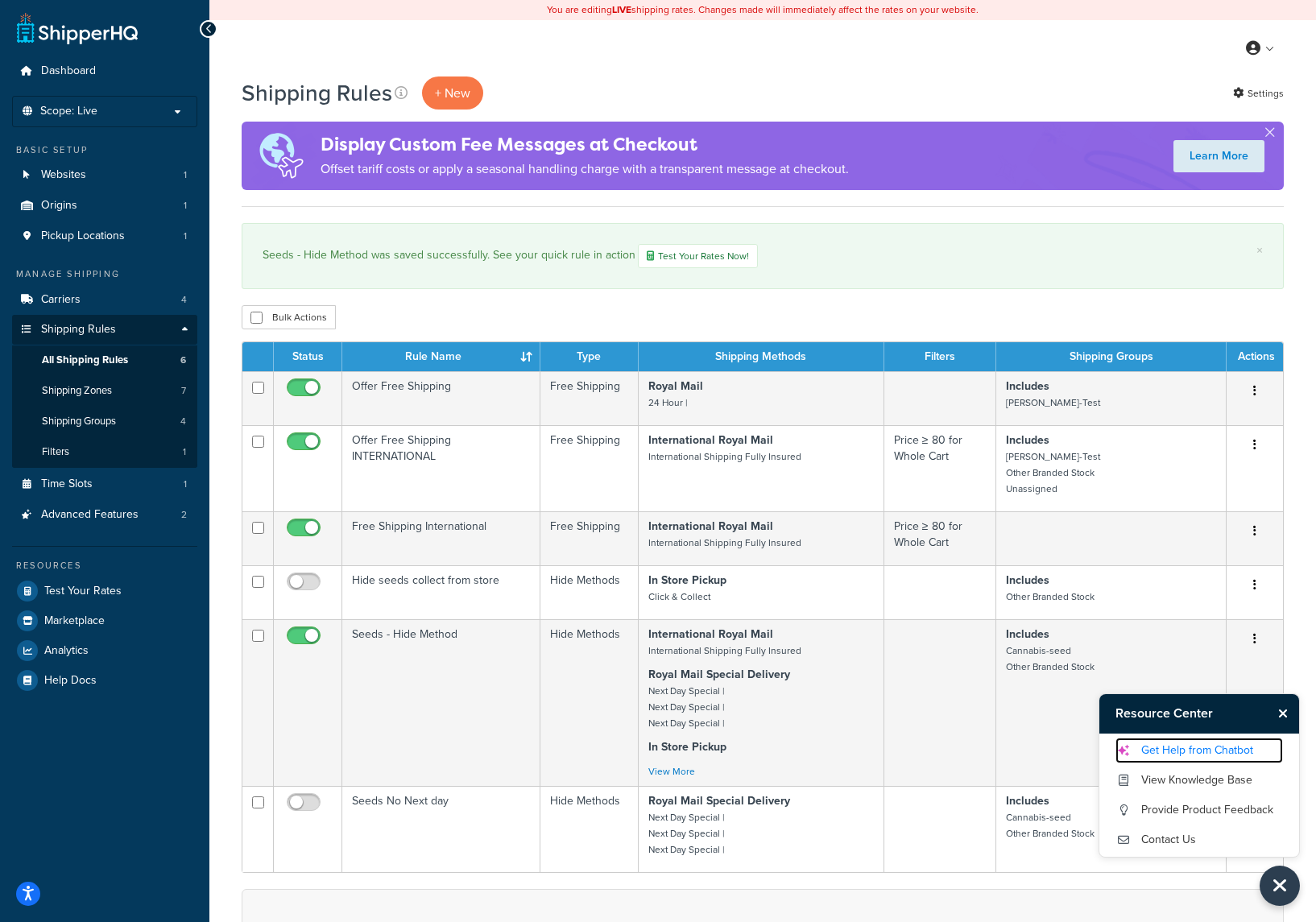
click at [1215, 746] on link "Get Help from Chatbot" at bounding box center [1200, 750] width 168 height 26
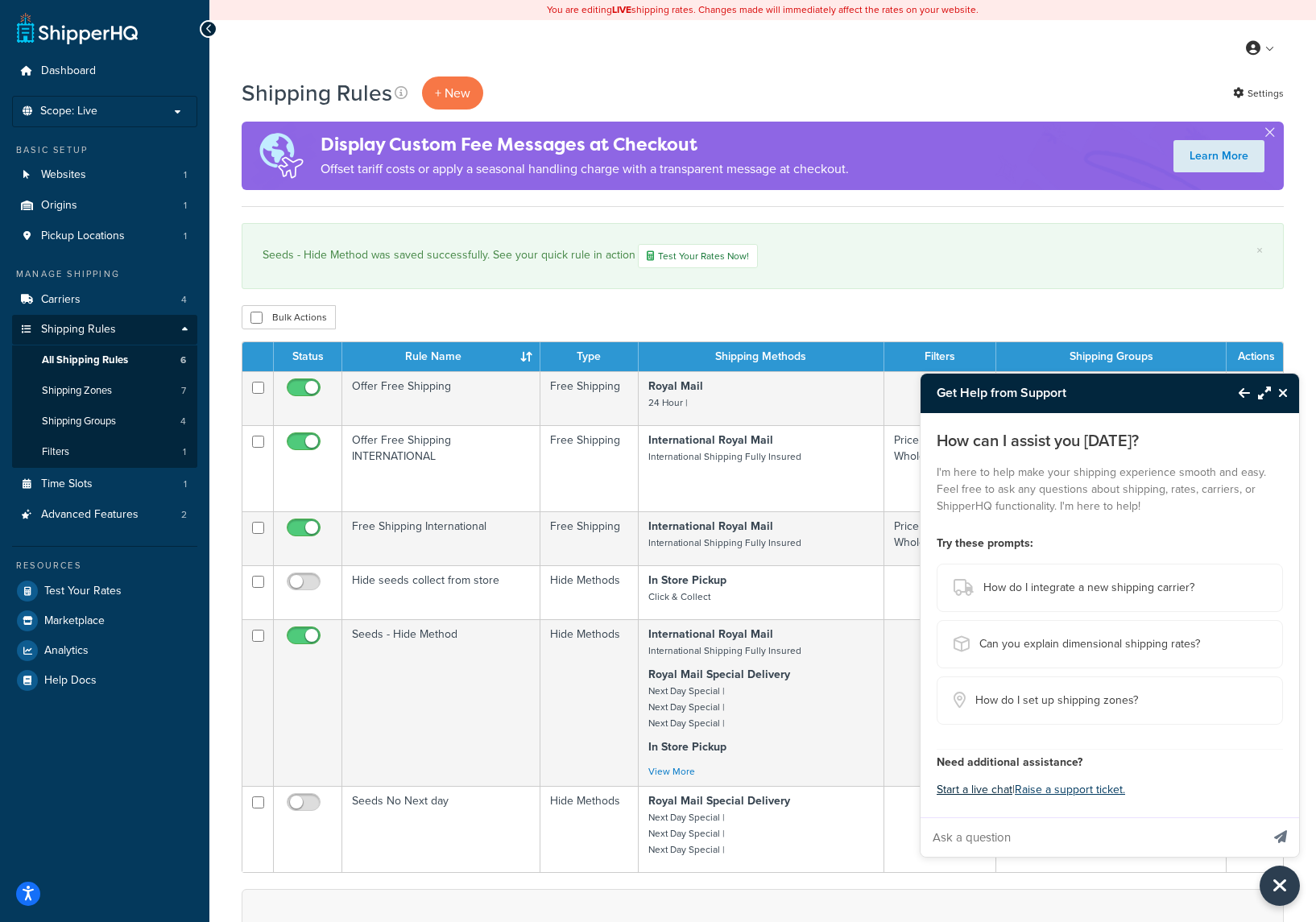
click at [983, 793] on button "Start a live chat" at bounding box center [975, 790] width 76 height 23
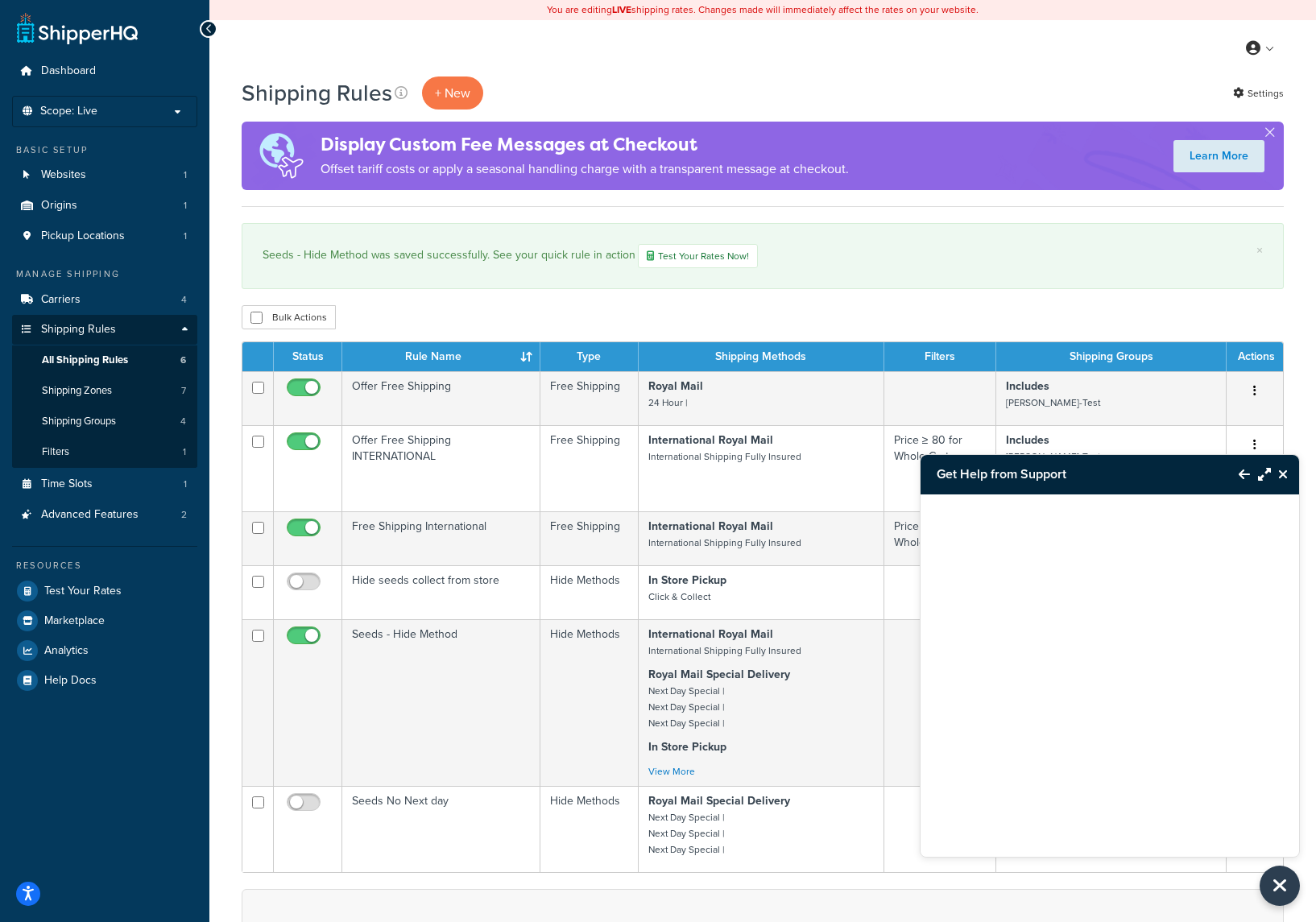
click at [1041, 651] on div at bounding box center [1109, 656] width 379 height 322
click at [1290, 475] on button "Close Resource Center" at bounding box center [1285, 474] width 28 height 19
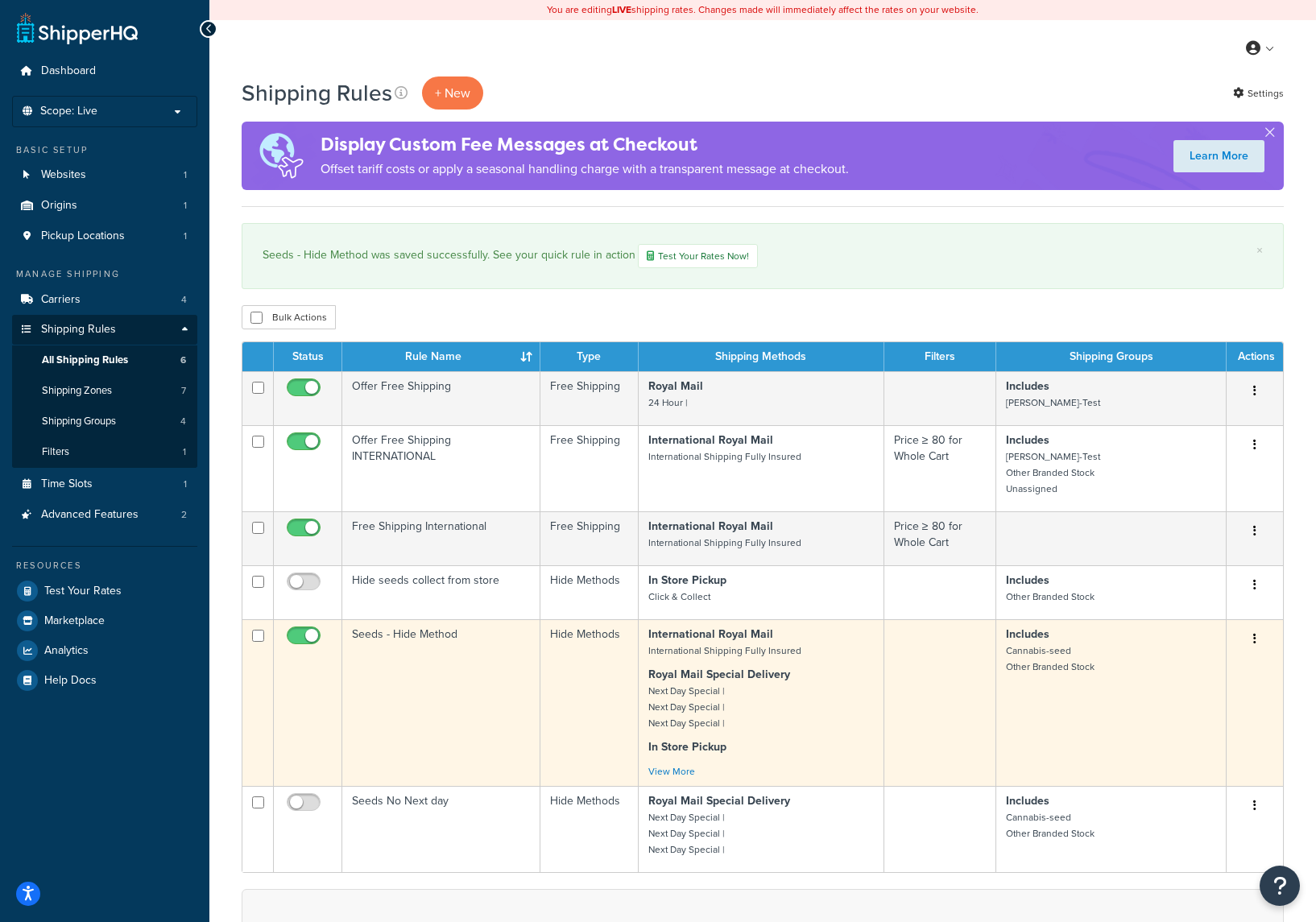
click at [499, 690] on td "Seeds - Hide Method" at bounding box center [440, 702] width 198 height 167
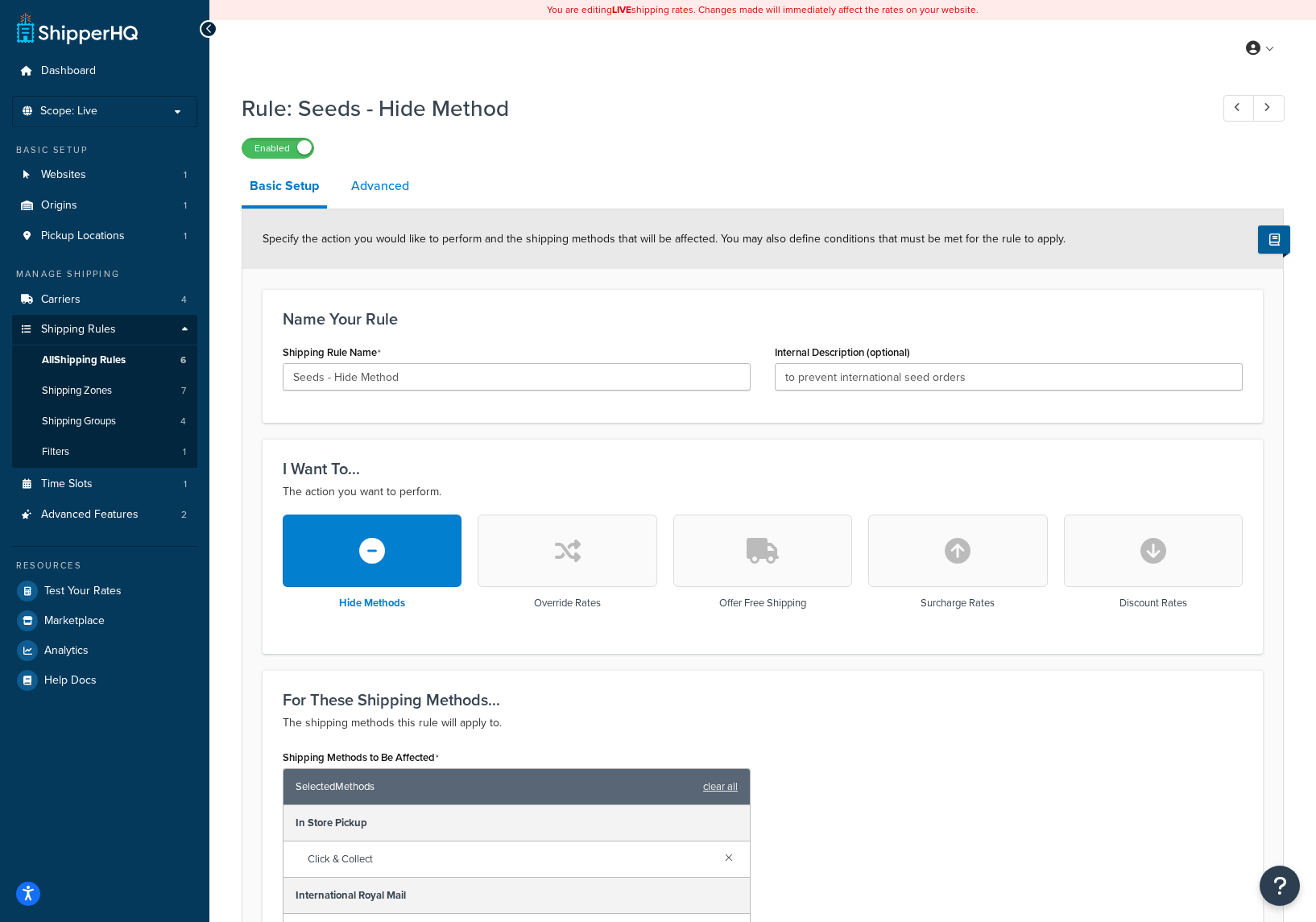
click at [385, 184] on link "Advanced" at bounding box center [380, 186] width 75 height 39
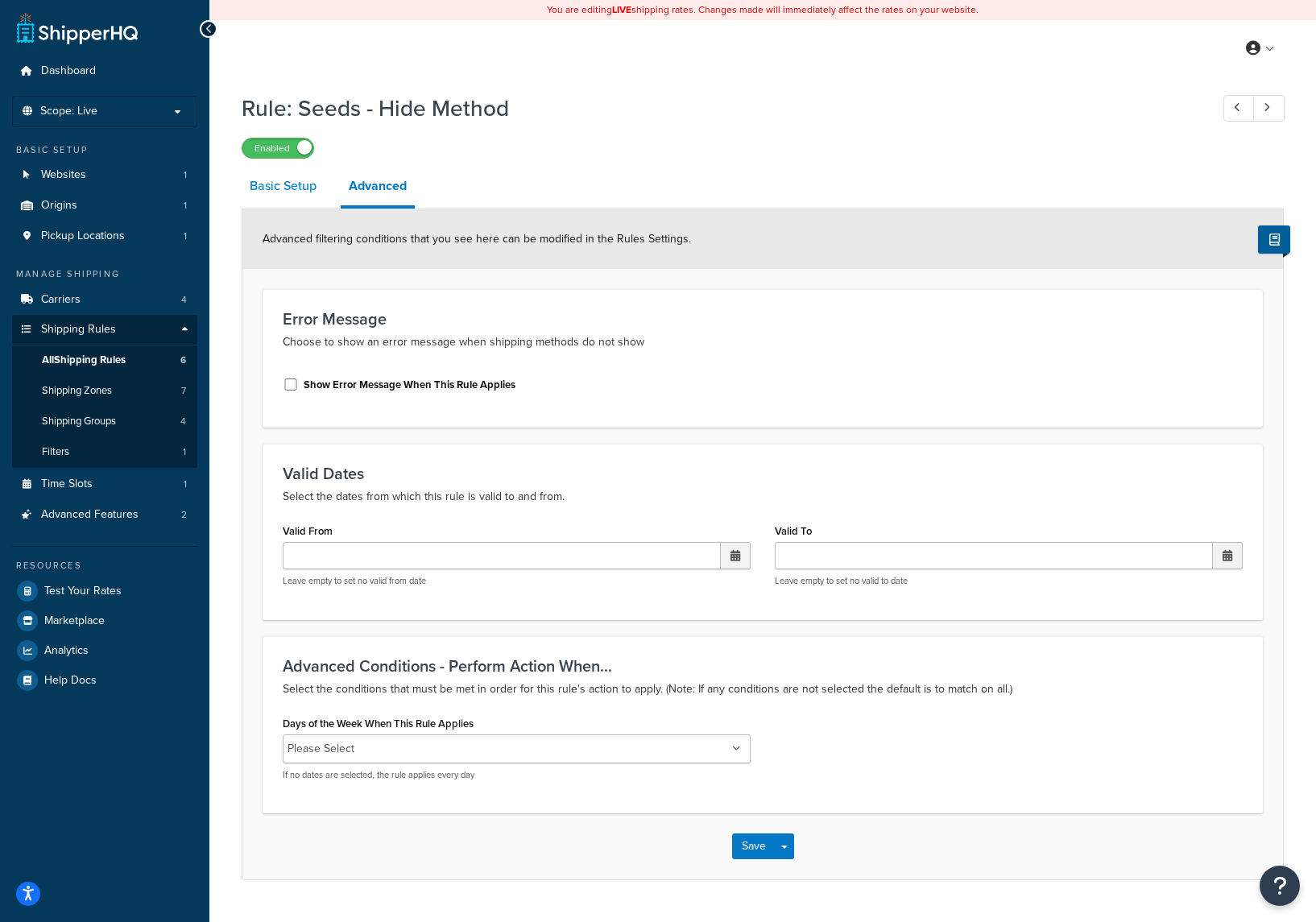
click at [292, 184] on link "Basic Setup" at bounding box center [282, 186] width 82 height 39
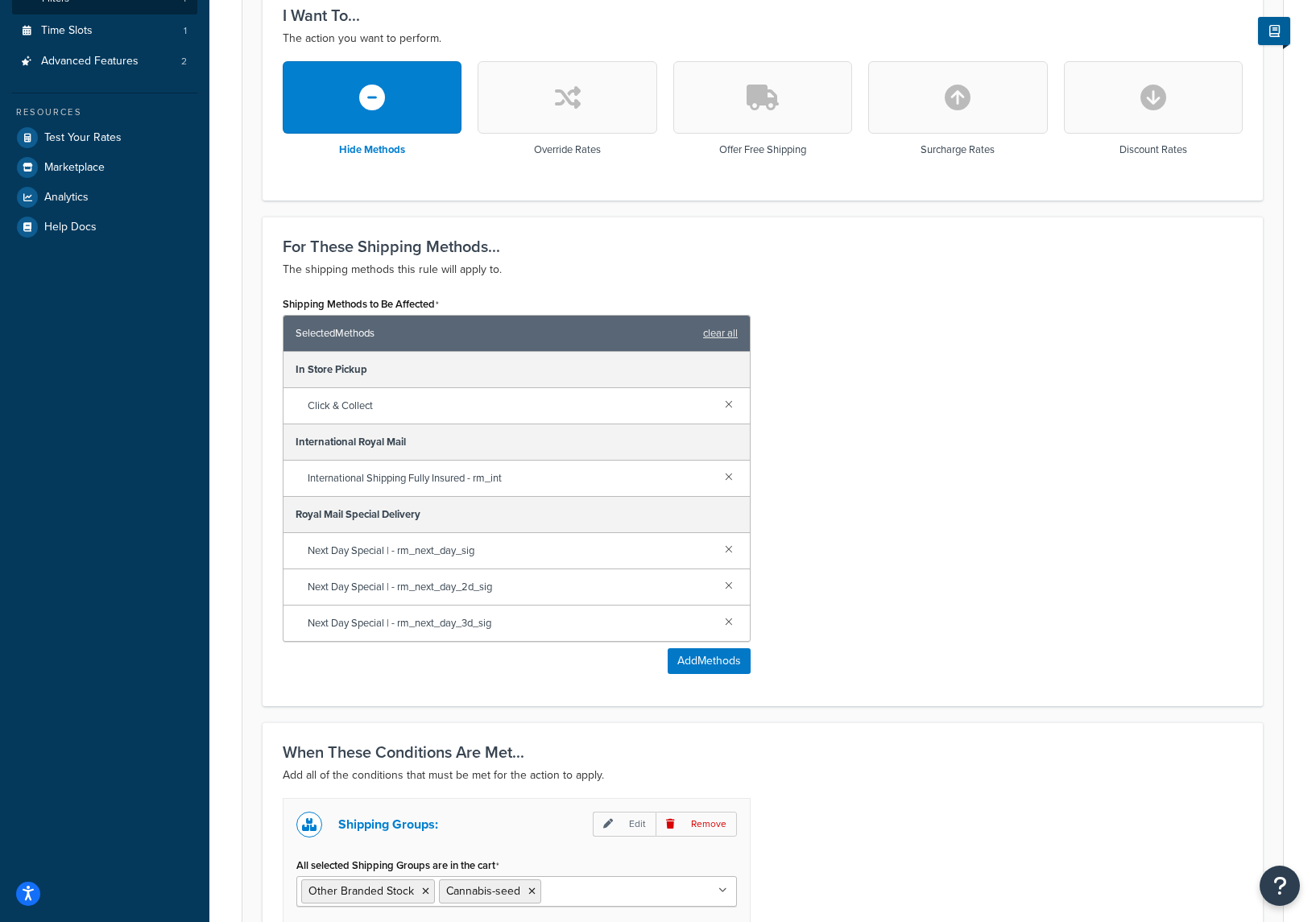
scroll to position [667, 0]
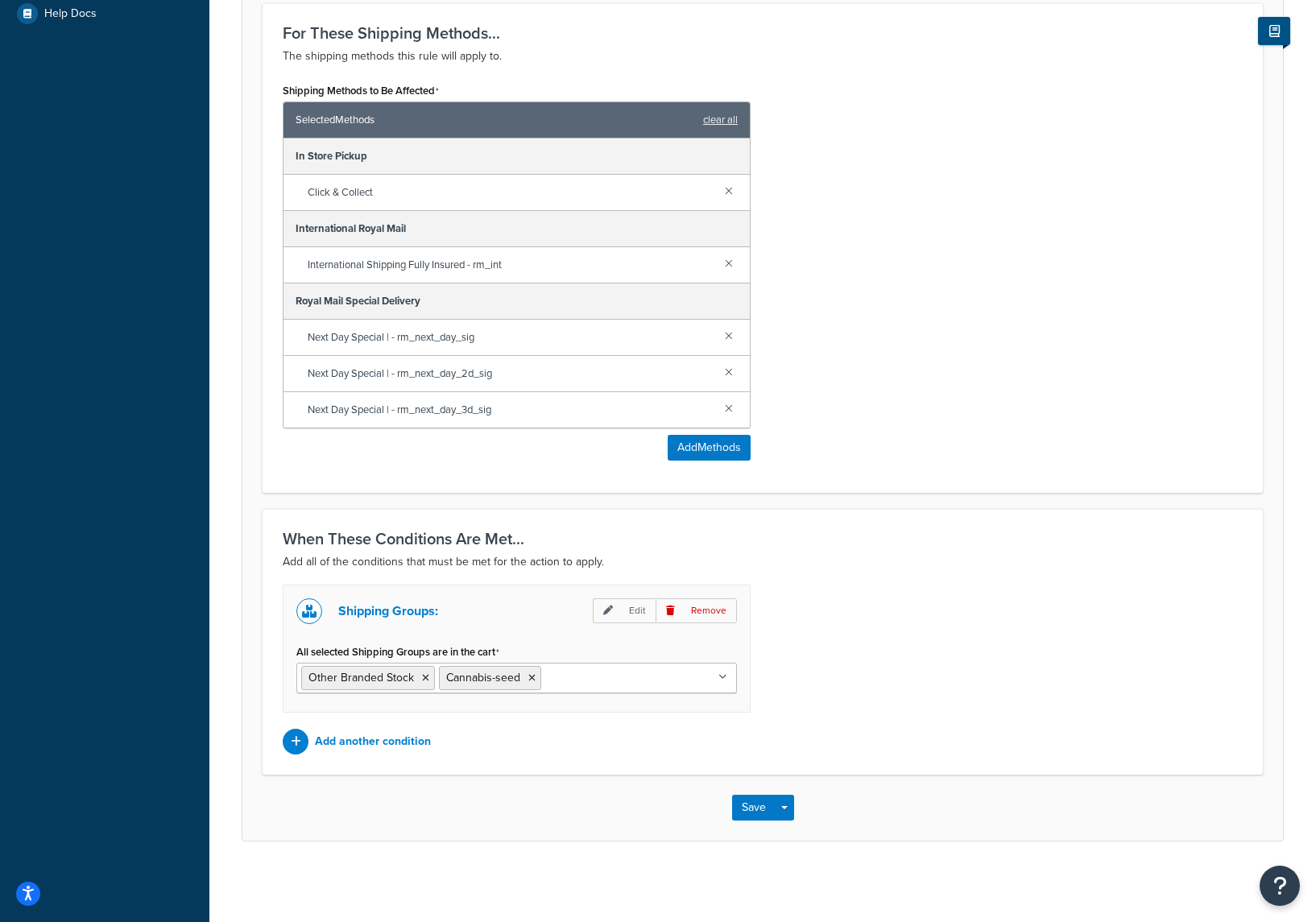
click at [1268, 32] on button at bounding box center [1274, 31] width 32 height 28
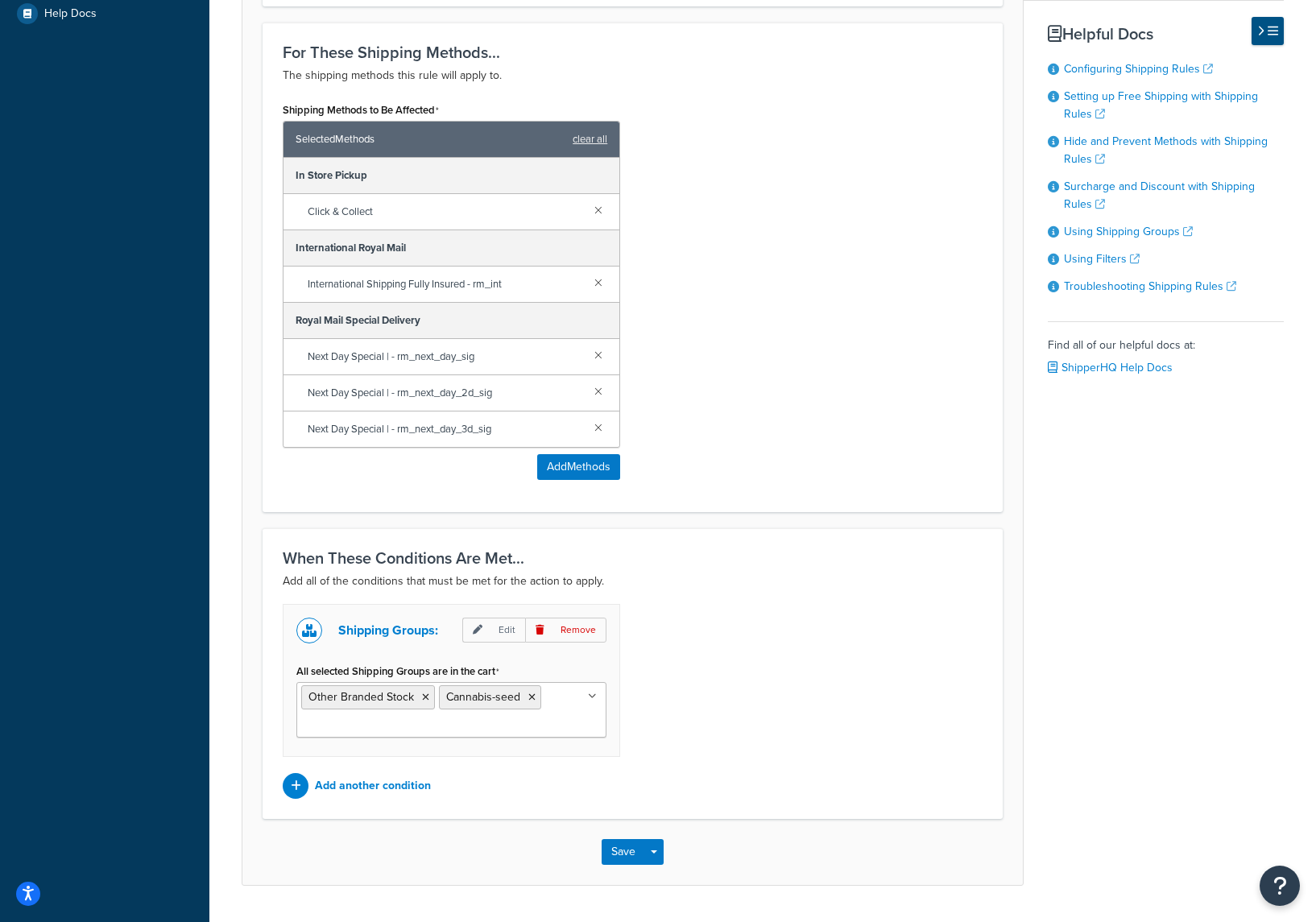
click at [1261, 28] on icon at bounding box center [1260, 31] width 7 height 12
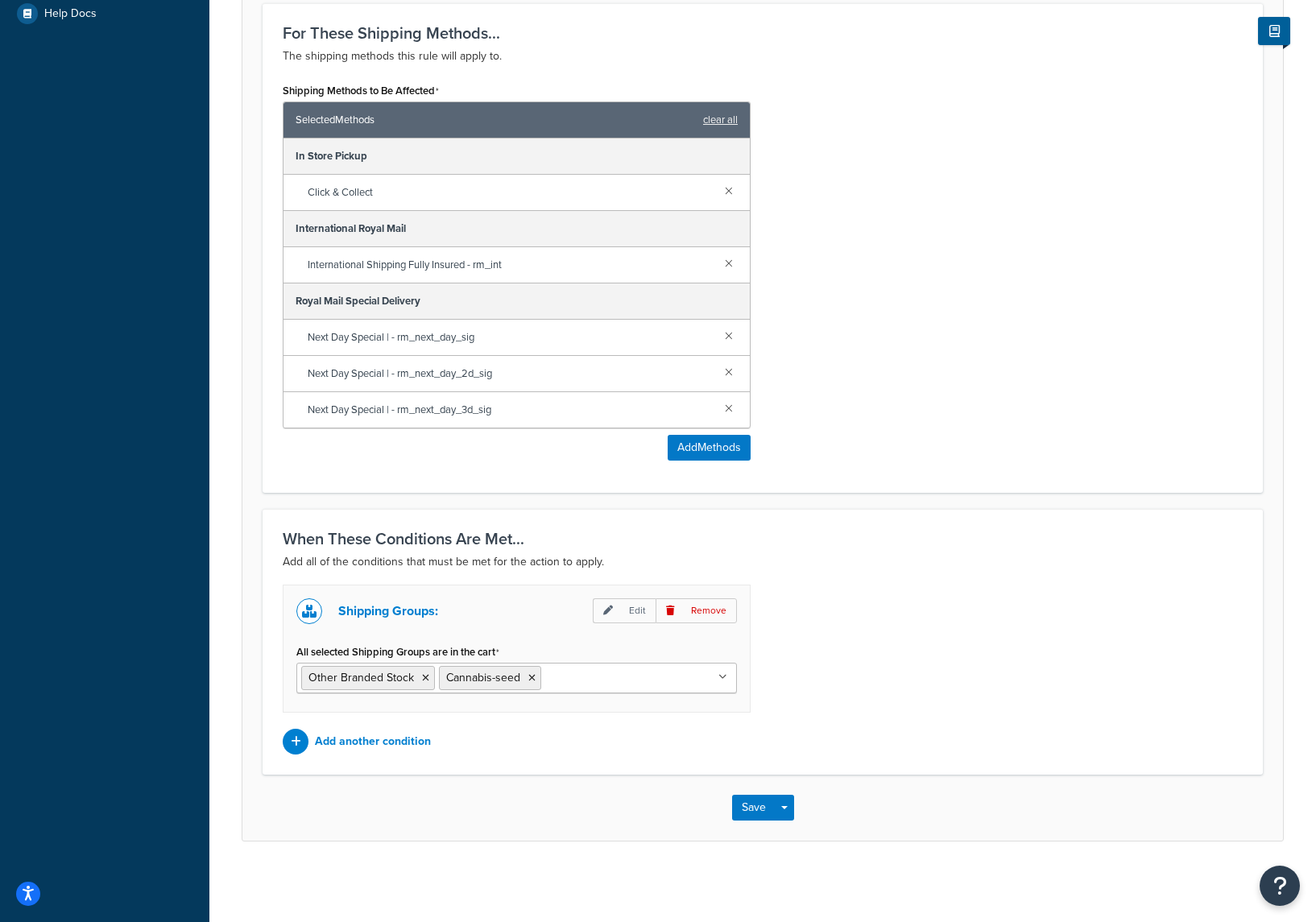
scroll to position [0, 0]
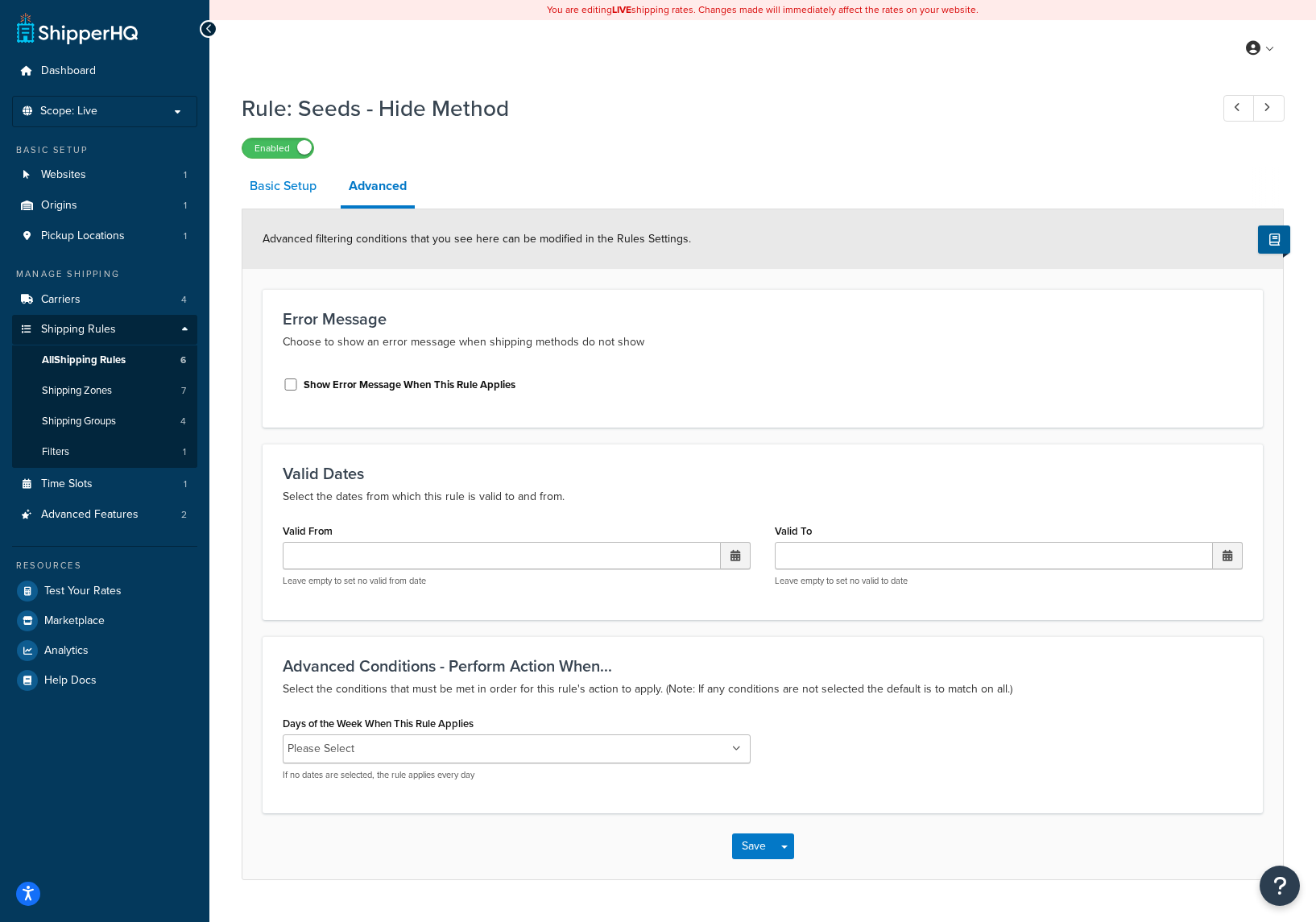
click at [287, 194] on link "Basic Setup" at bounding box center [282, 186] width 82 height 39
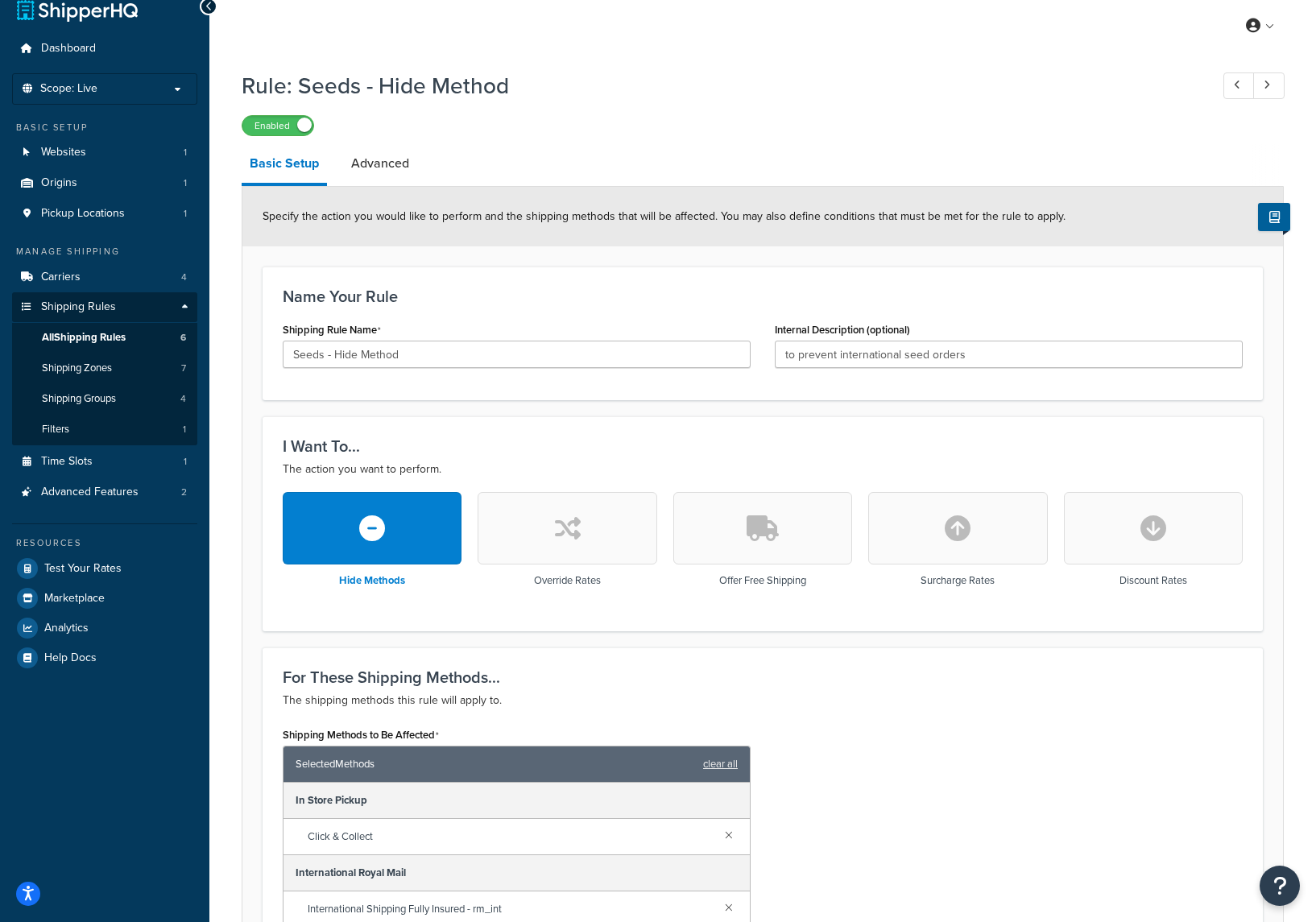
scroll to position [667, 0]
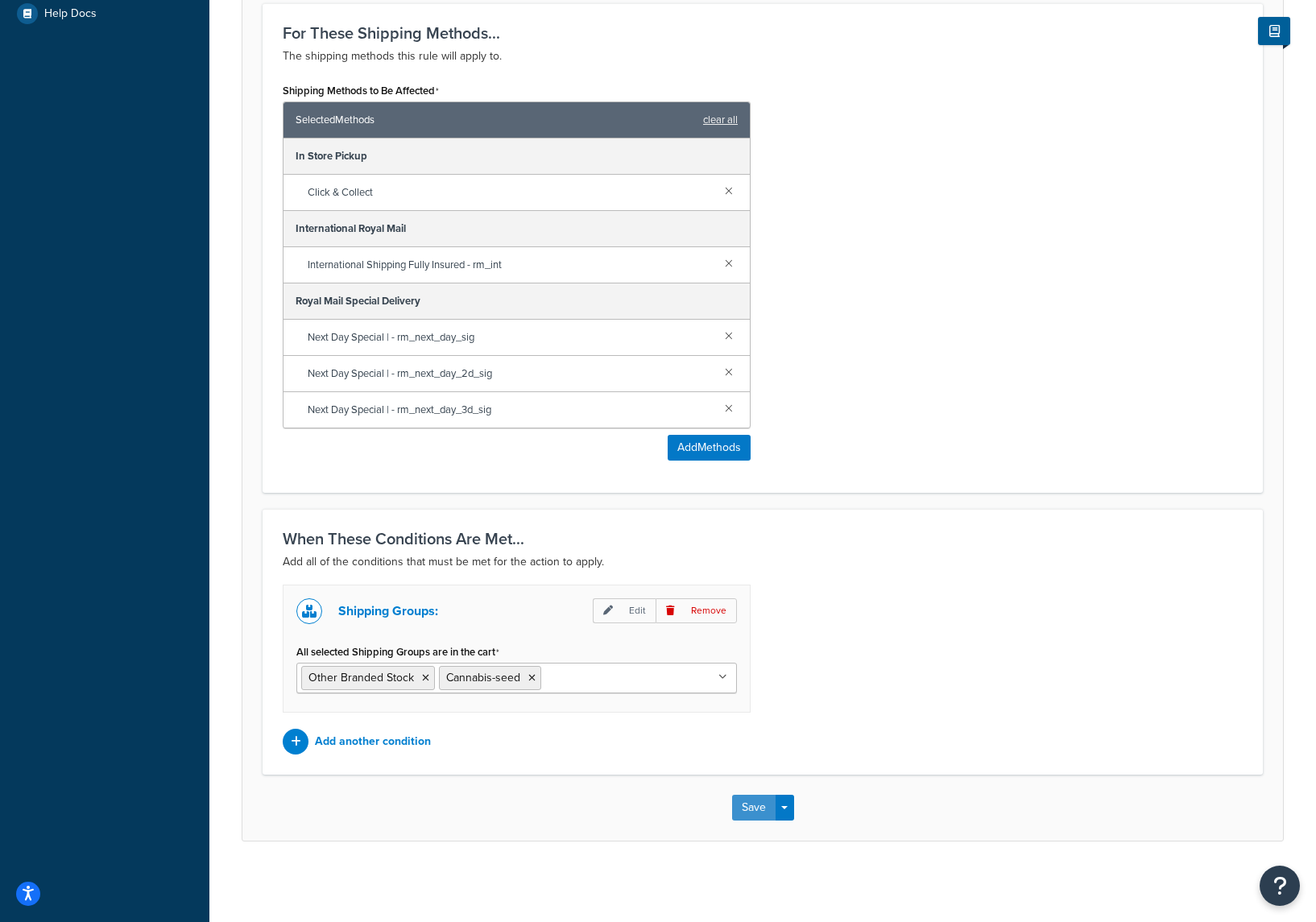
click at [751, 805] on button "Save" at bounding box center [754, 808] width 44 height 26
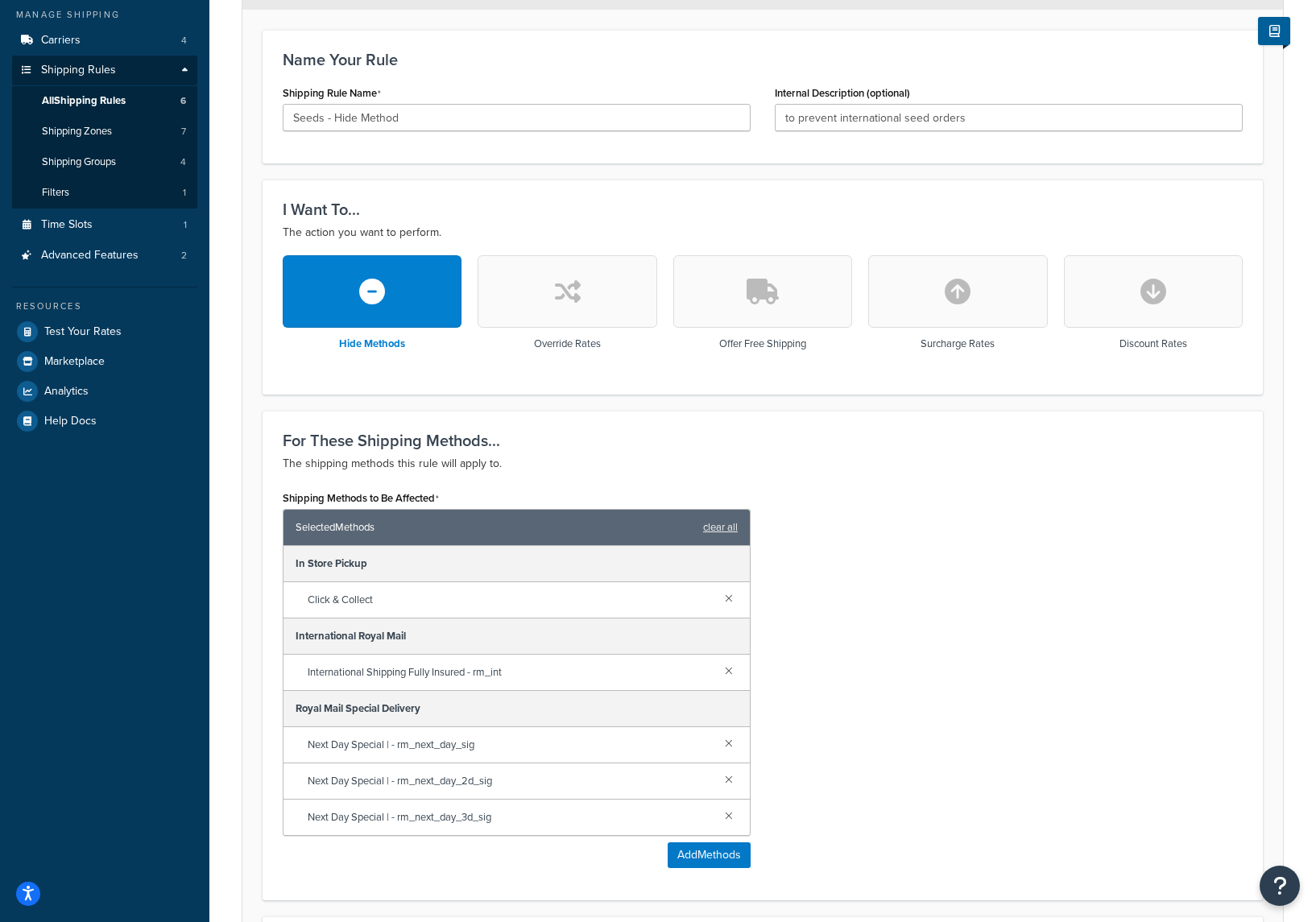
scroll to position [465, 0]
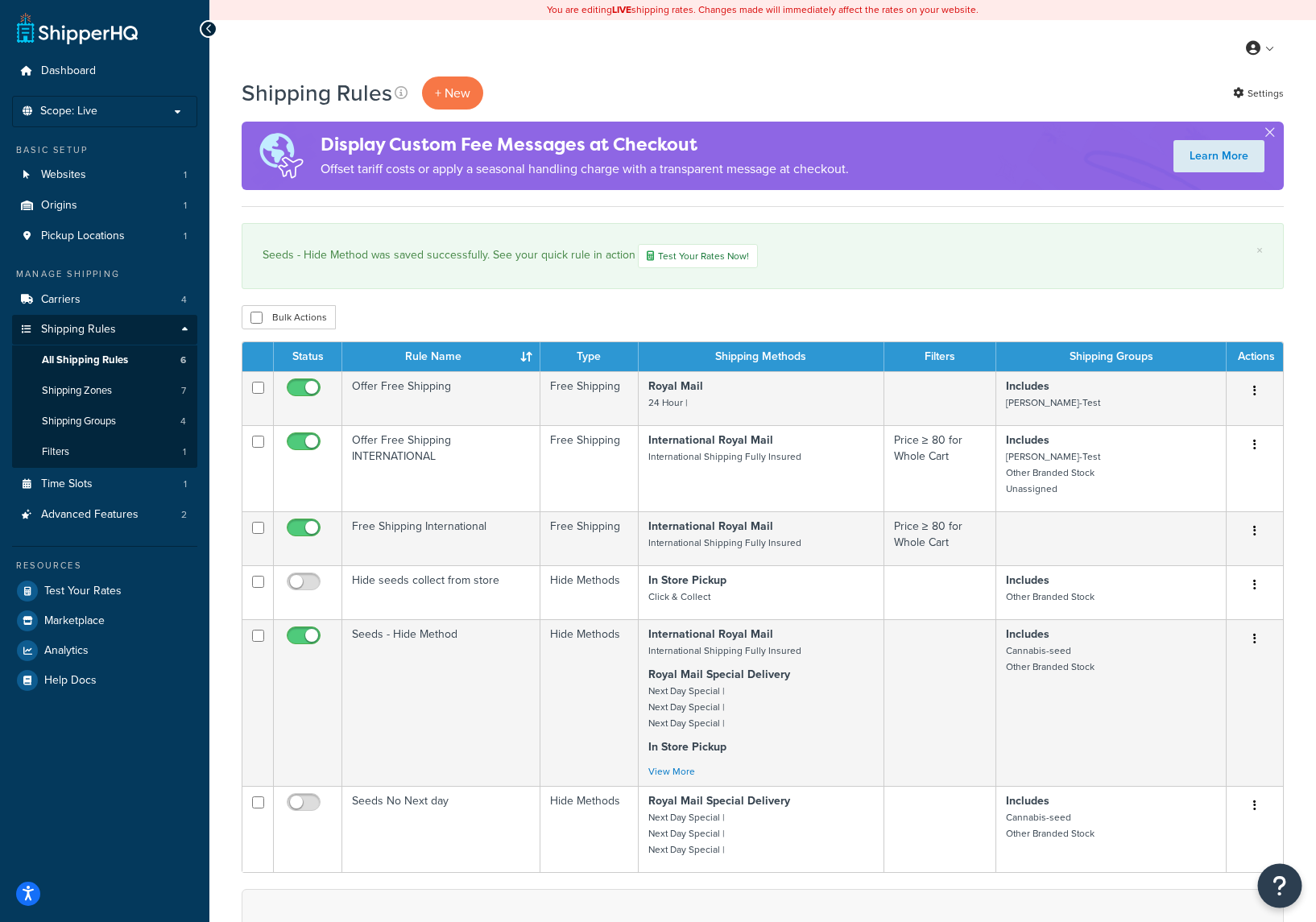
click at [1280, 876] on icon "Open Resource Center" at bounding box center [1280, 885] width 15 height 23
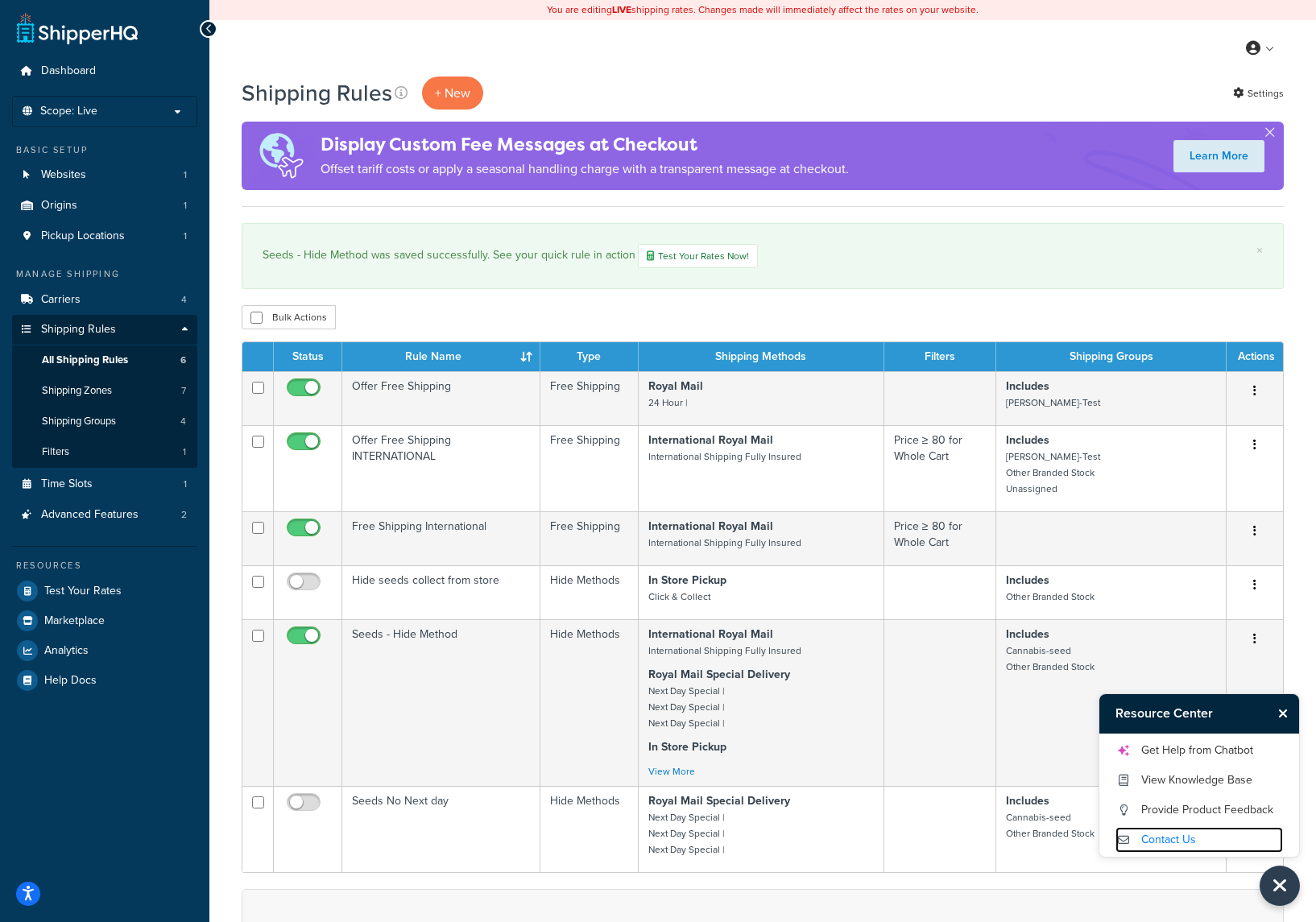
click at [1188, 845] on link "Contact Us" at bounding box center [1200, 840] width 168 height 26
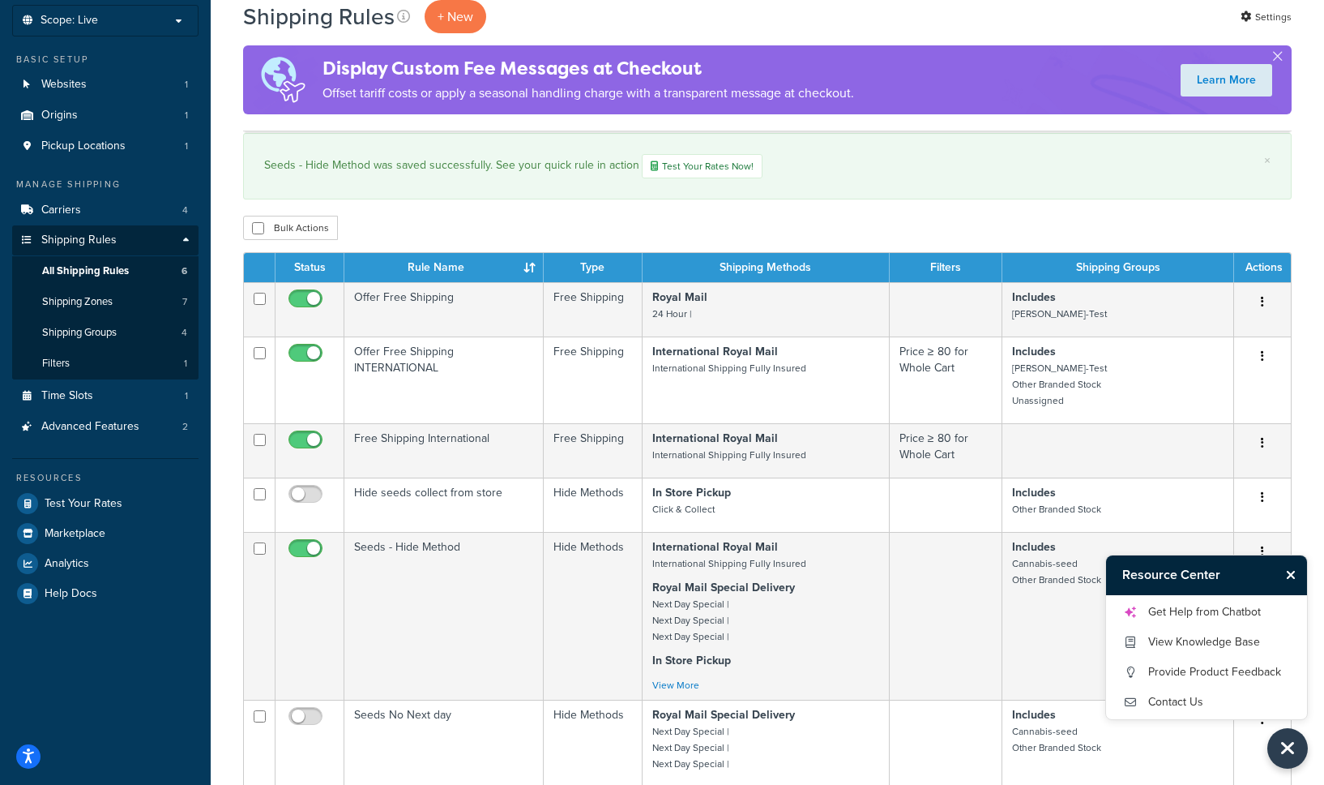
scroll to position [92, 0]
